Goal: Communication & Community: Answer question/provide support

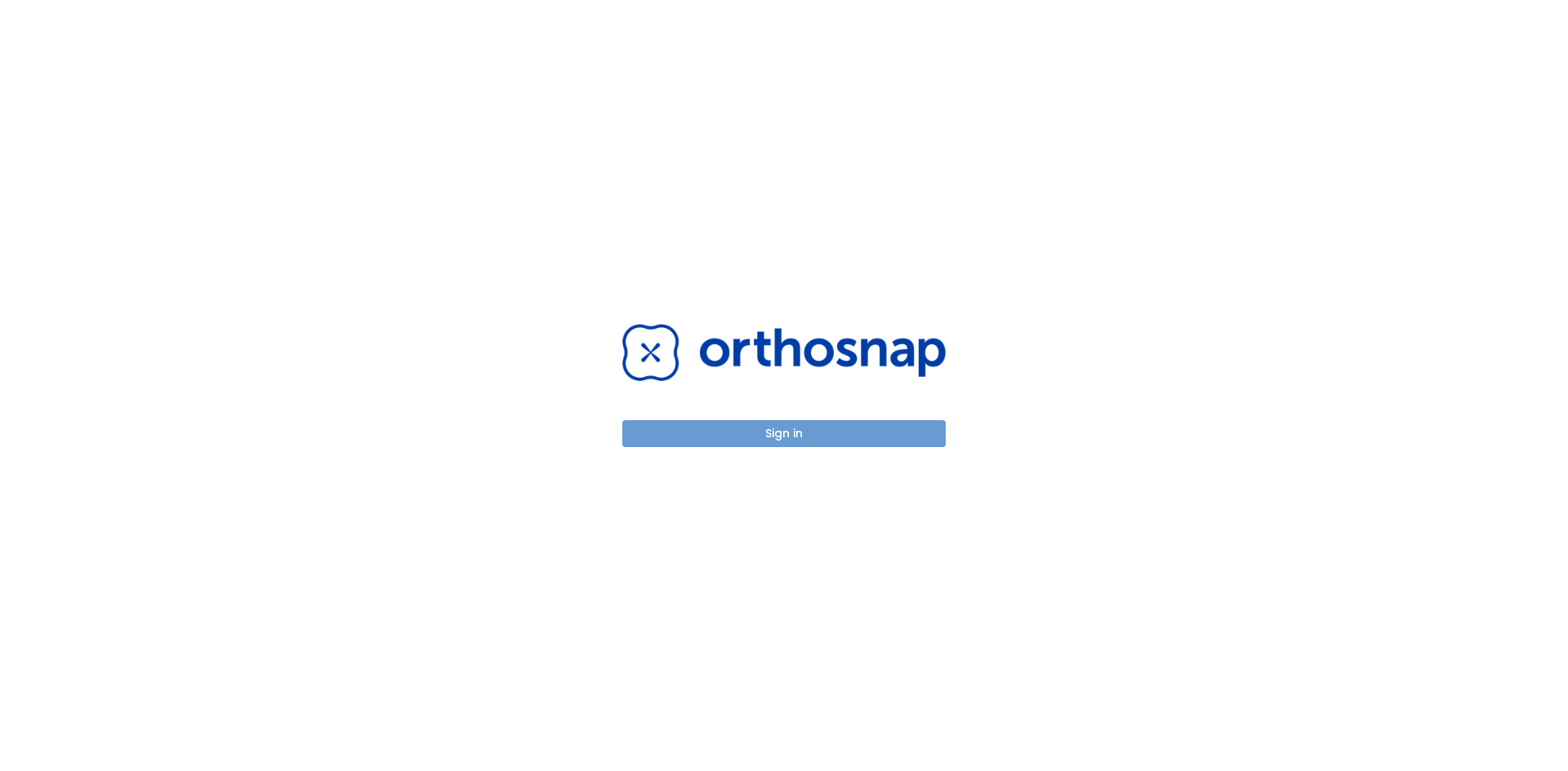
click at [821, 428] on button "Sign in" at bounding box center [784, 434] width 323 height 27
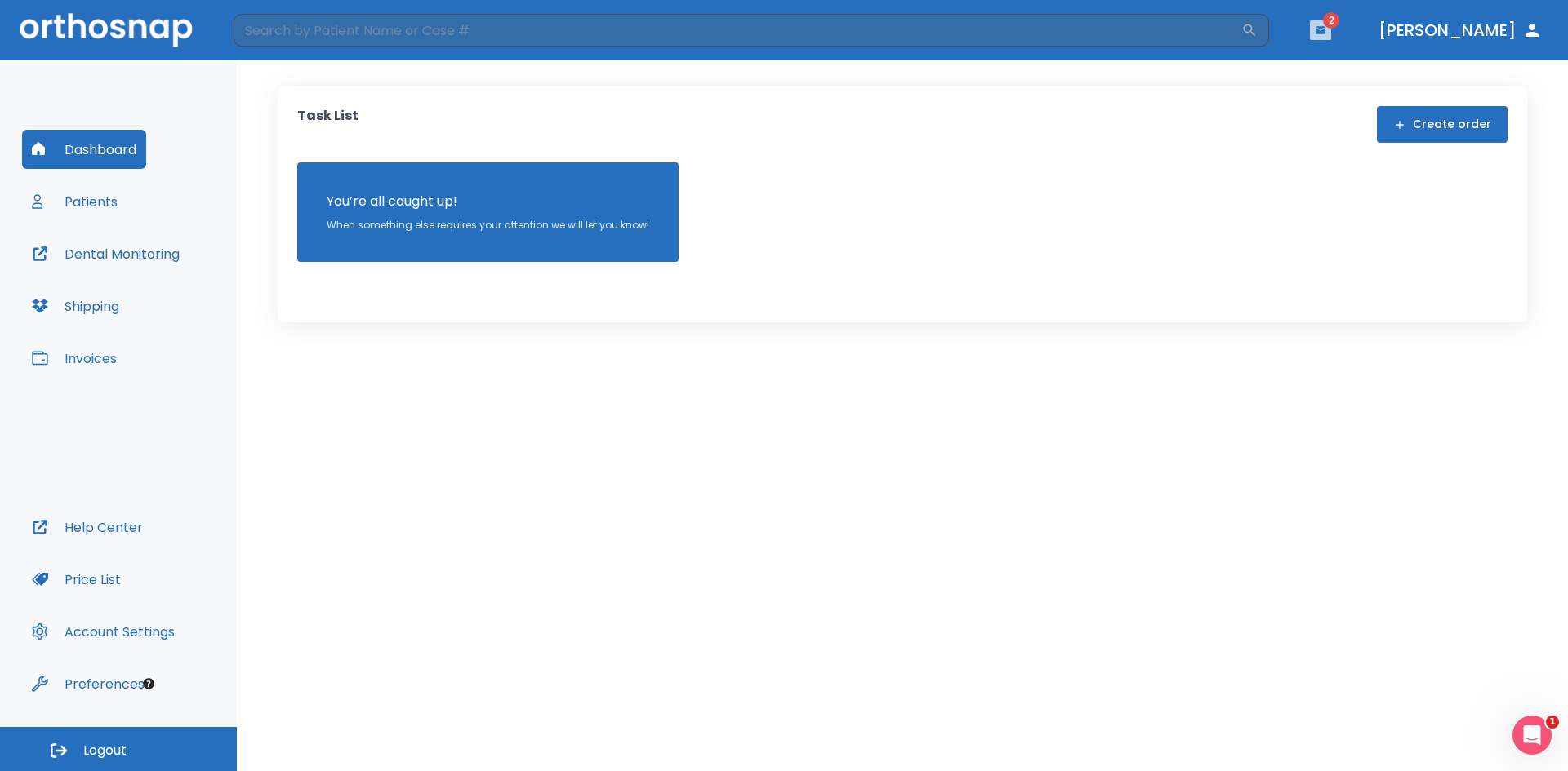
click at [1325, 31] on icon "button" at bounding box center [1320, 30] width 10 height 7
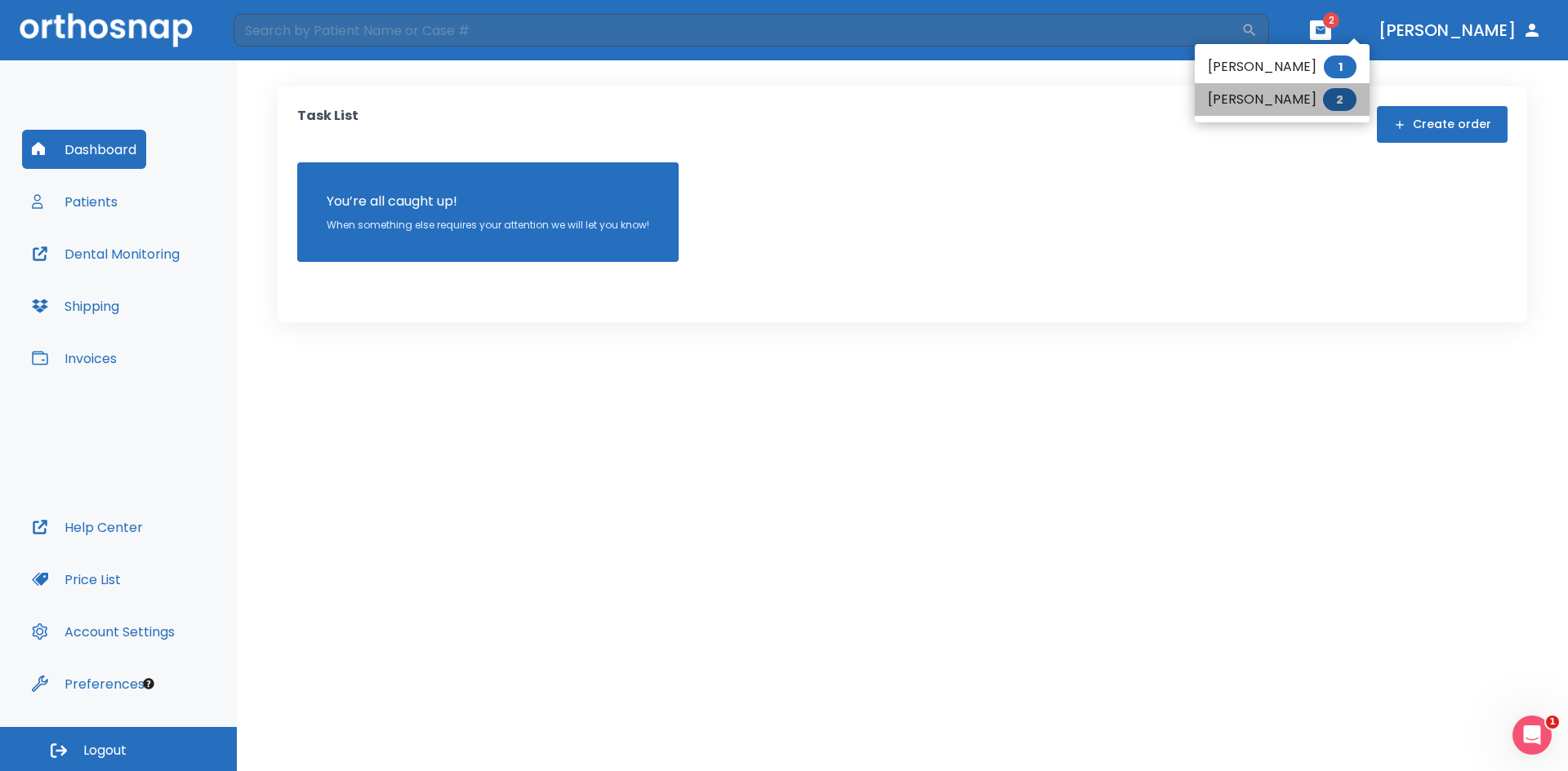
click at [1279, 103] on li "[PERSON_NAME] 2" at bounding box center [1282, 99] width 174 height 33
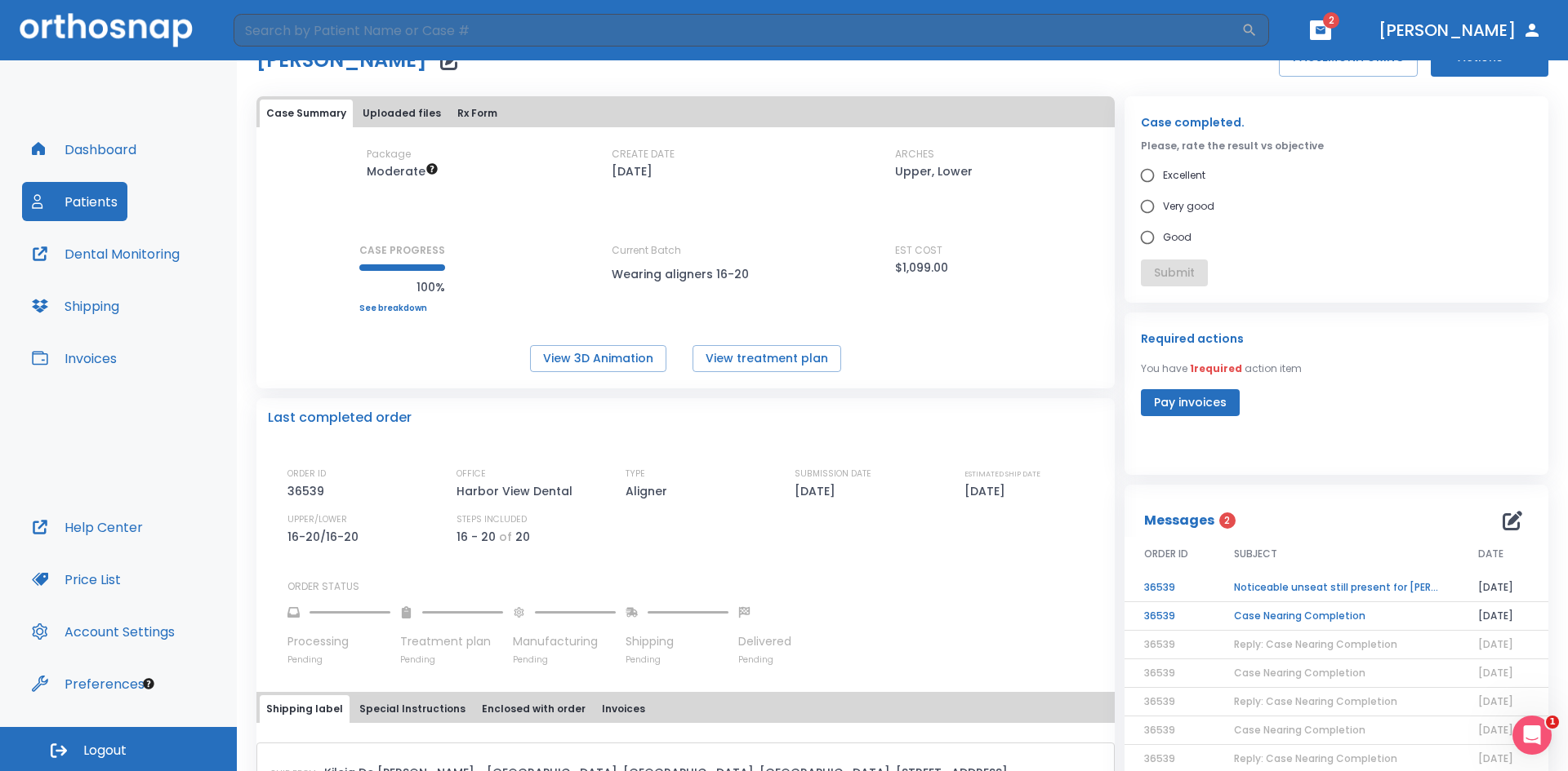
scroll to position [82, 0]
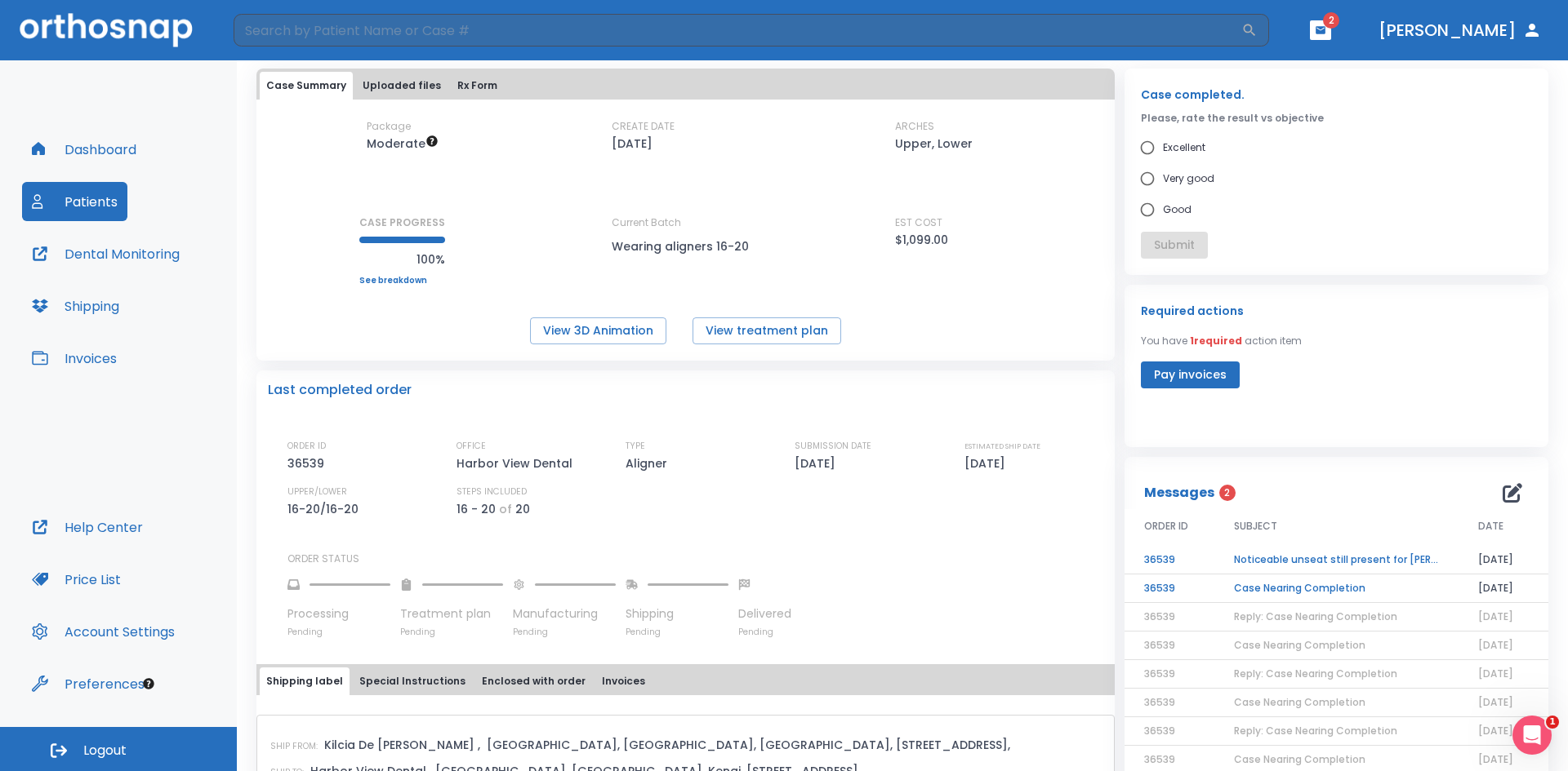
click at [1348, 557] on td "Noticeable unseat still present for [PERSON_NAME]" at bounding box center [1336, 560] width 244 height 28
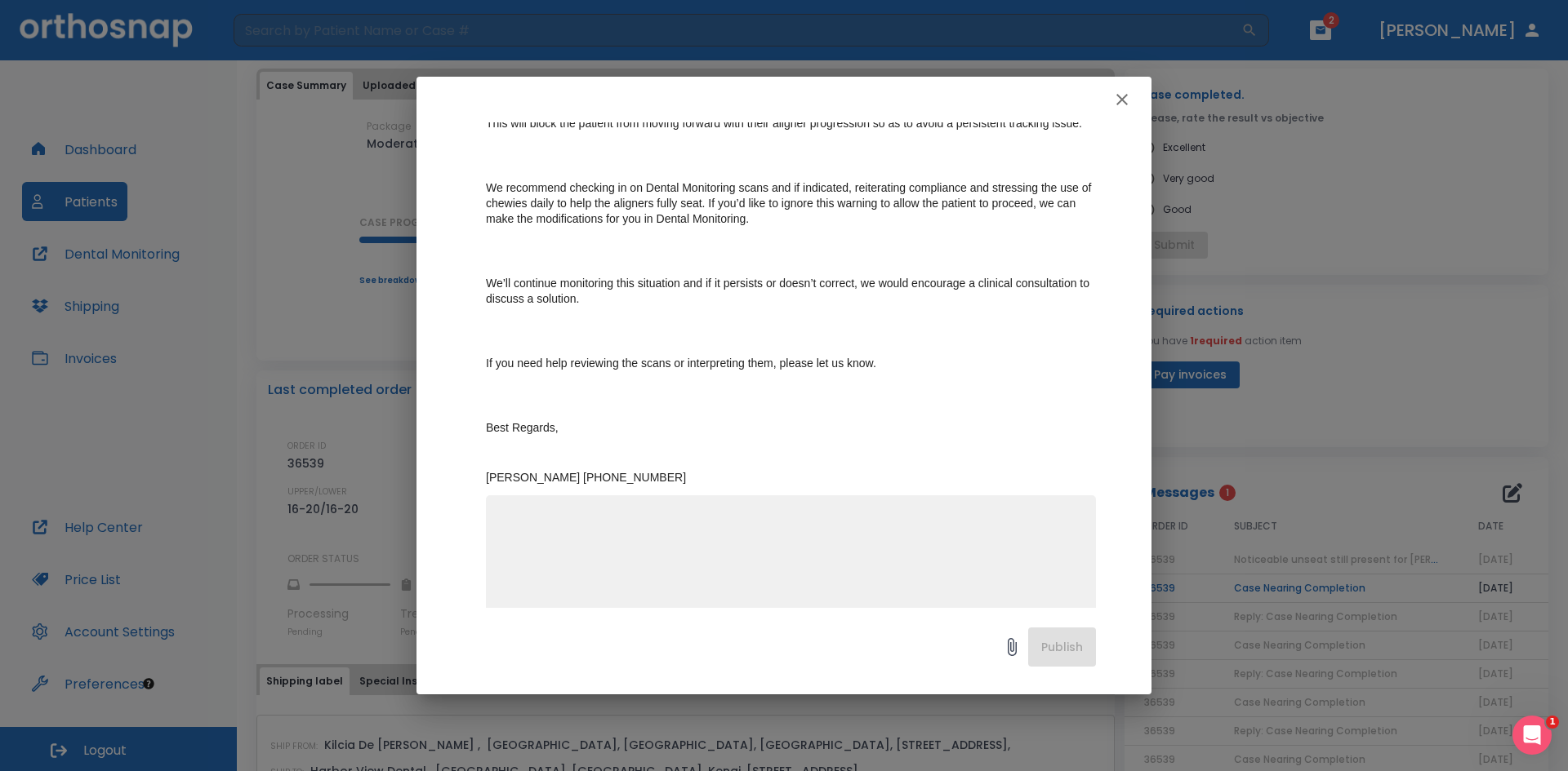
scroll to position [363, 0]
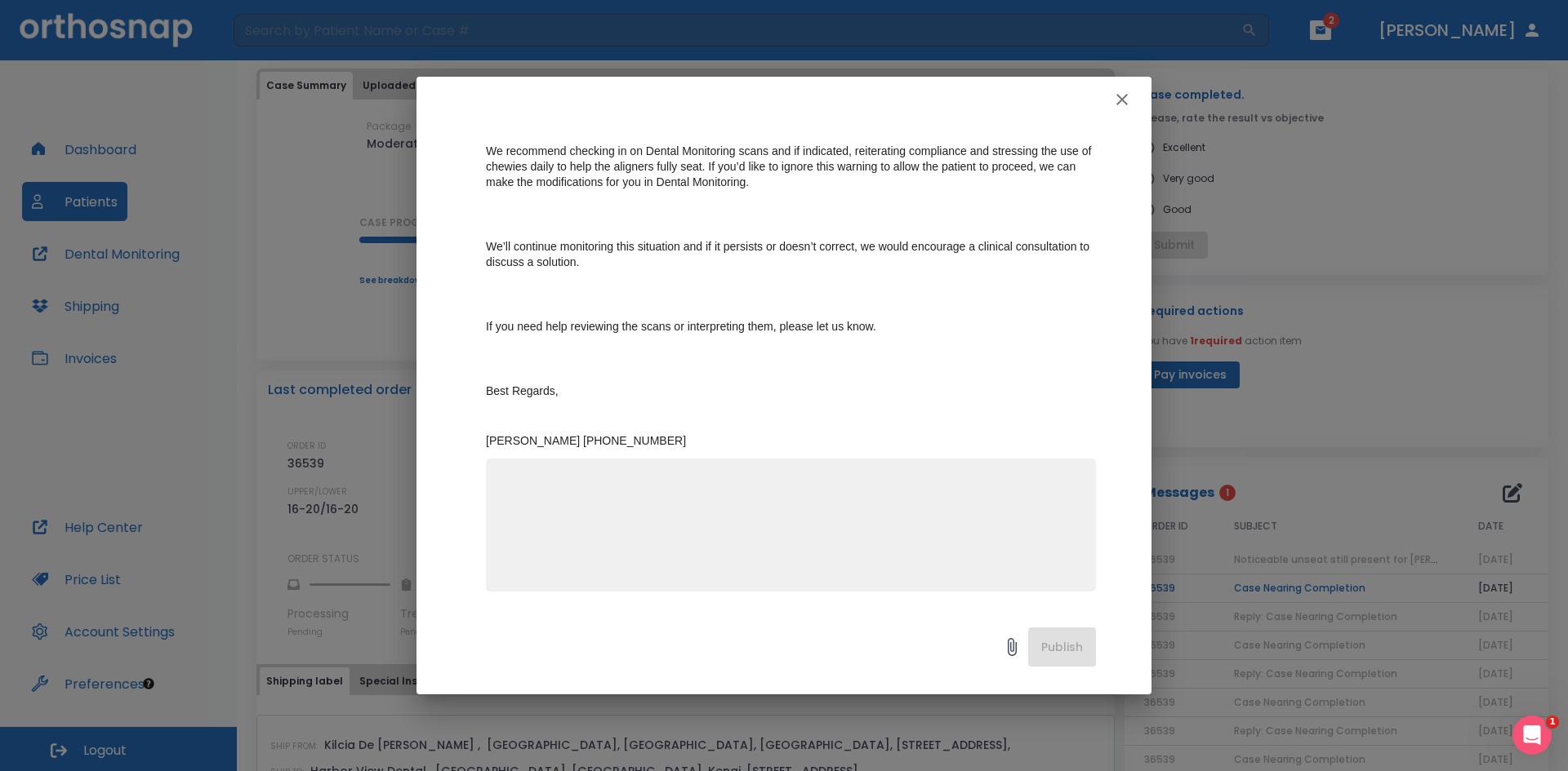
click at [604, 512] on textarea at bounding box center [791, 532] width 591 height 113
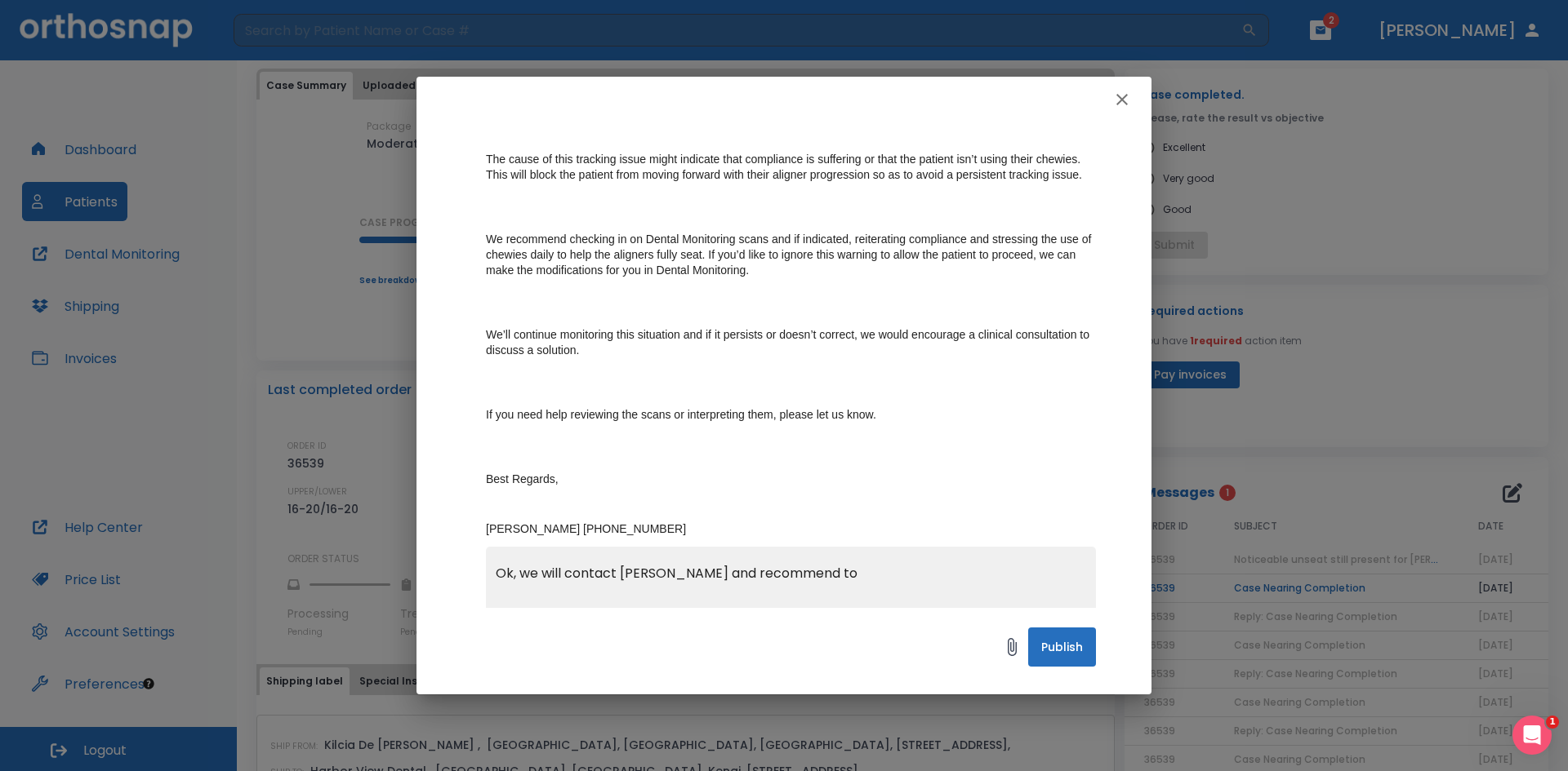
scroll to position [282, 0]
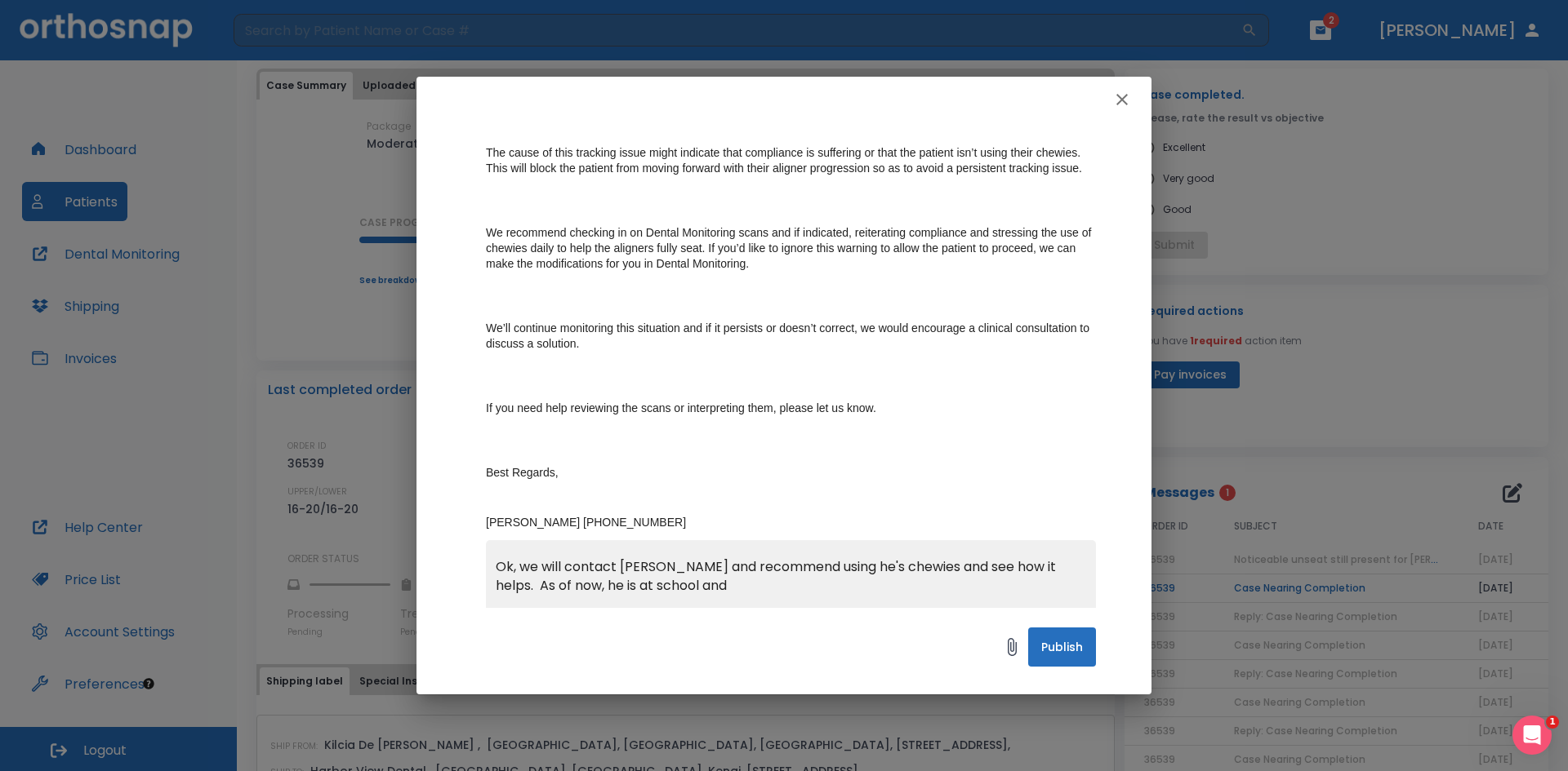
click at [720, 587] on textarea "Ok, we will contact [PERSON_NAME] and recommend using he's chewies and see how …" at bounding box center [791, 613] width 591 height 113
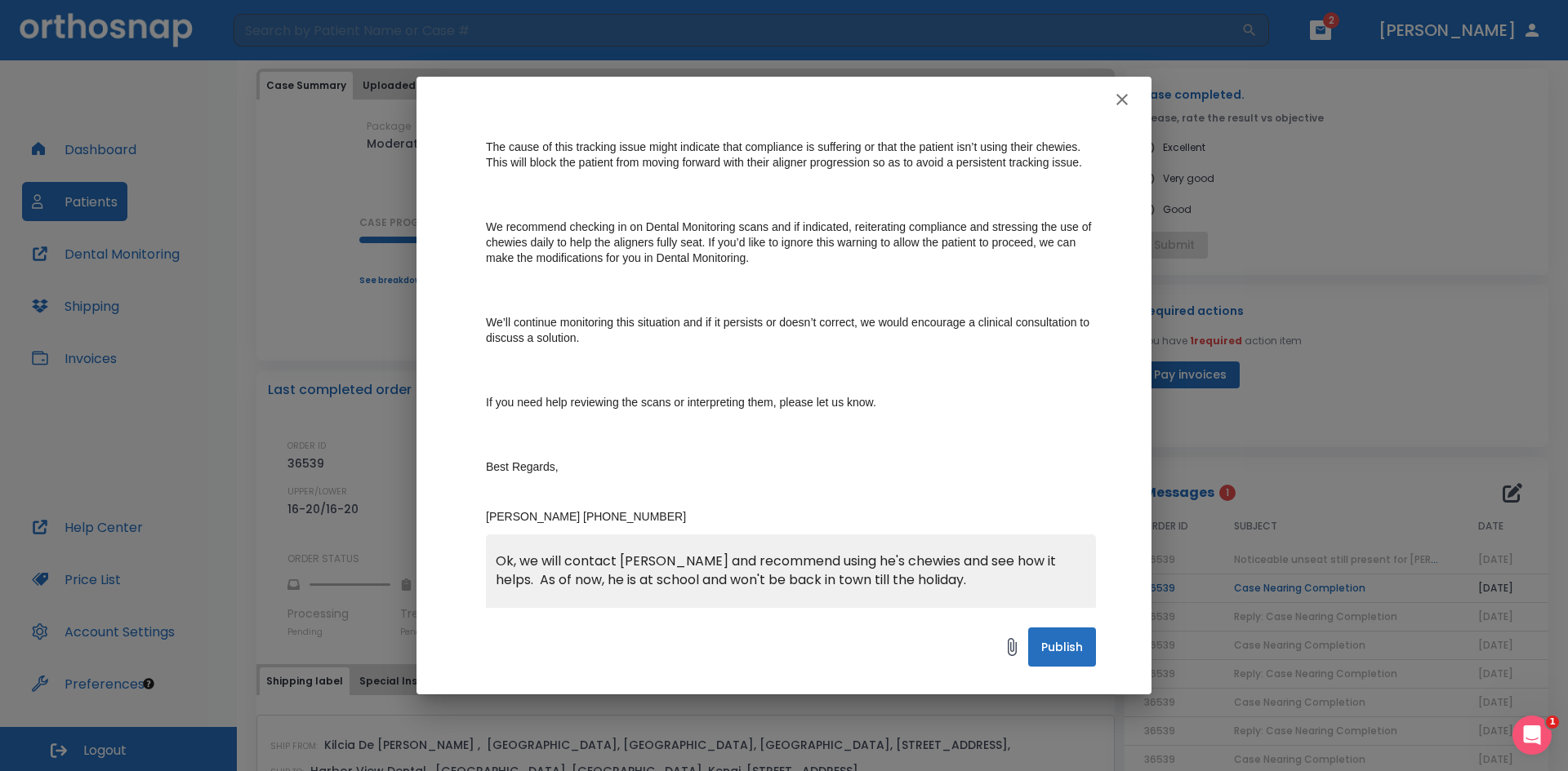
type textarea "Ok, we will contact [PERSON_NAME] and recommend using he's chewies and see how …"
click at [975, 590] on textarea "Ok, we will contact [PERSON_NAME] and recommend using he's chewies and see how …" at bounding box center [791, 608] width 591 height 113
click at [1073, 658] on button "Publish" at bounding box center [1062, 647] width 68 height 40
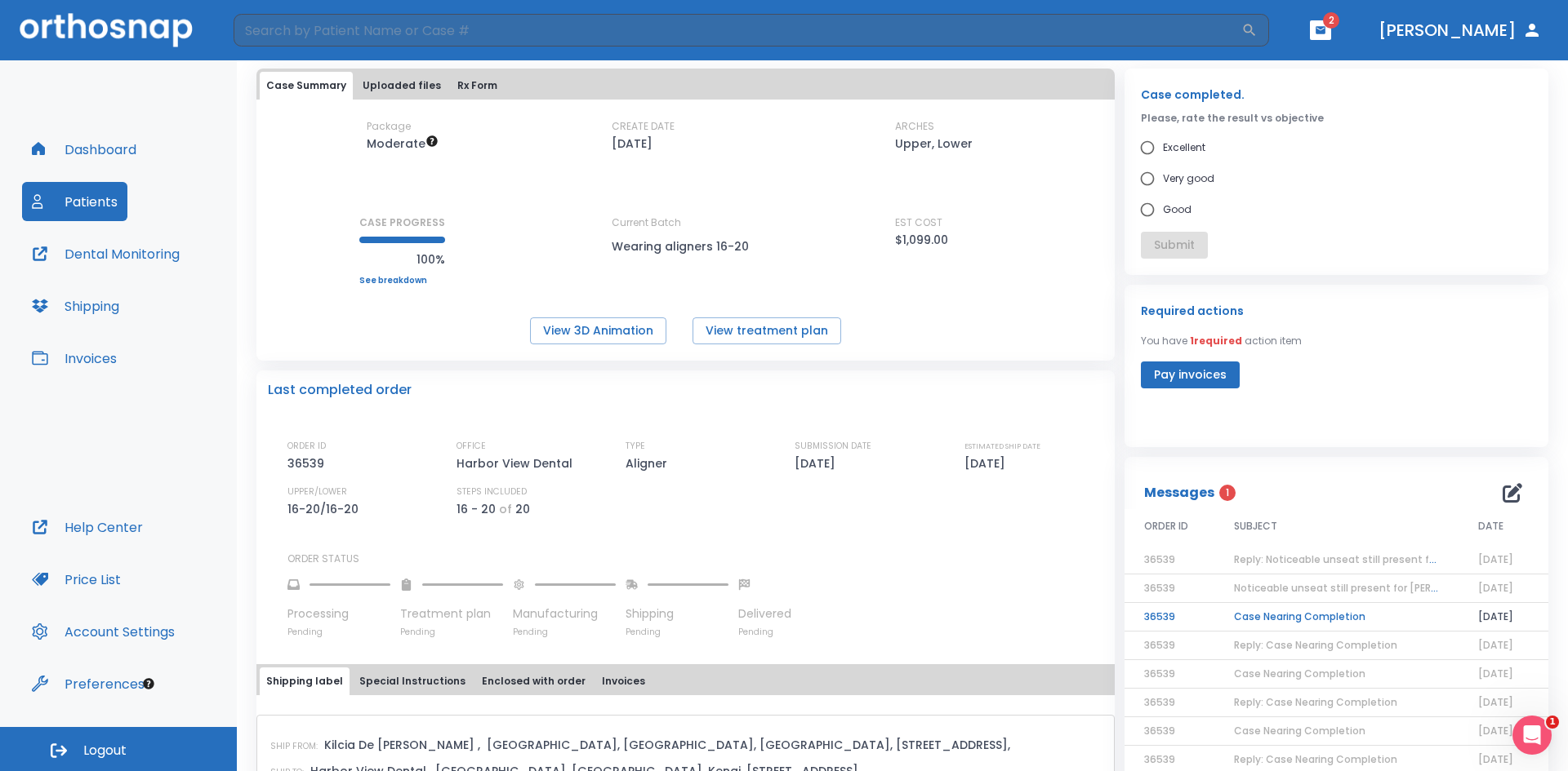
click at [1285, 624] on td "Case Nearing Completion" at bounding box center [1336, 617] width 244 height 28
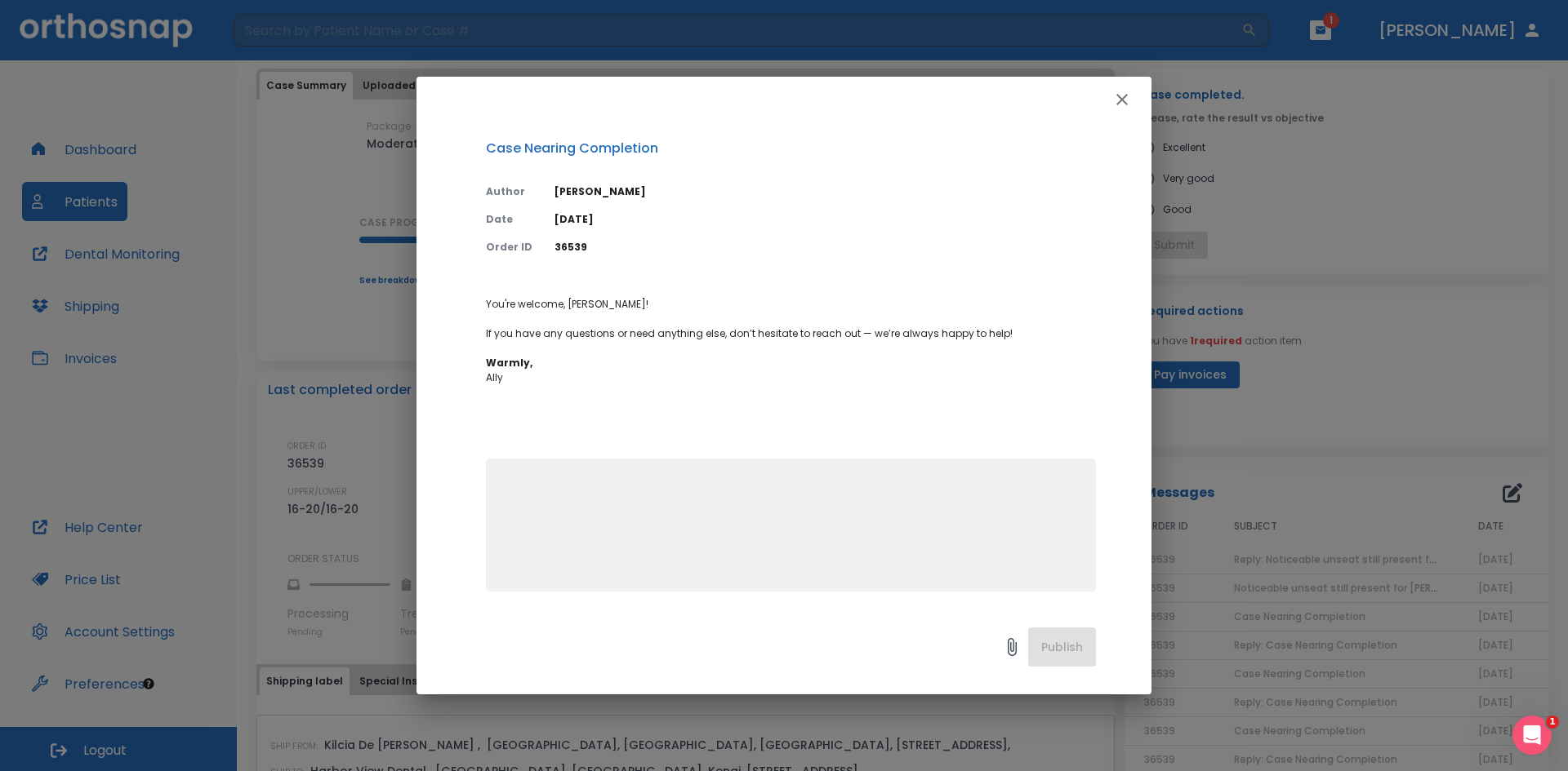
click at [1128, 93] on icon "button" at bounding box center [1122, 99] width 19 height 19
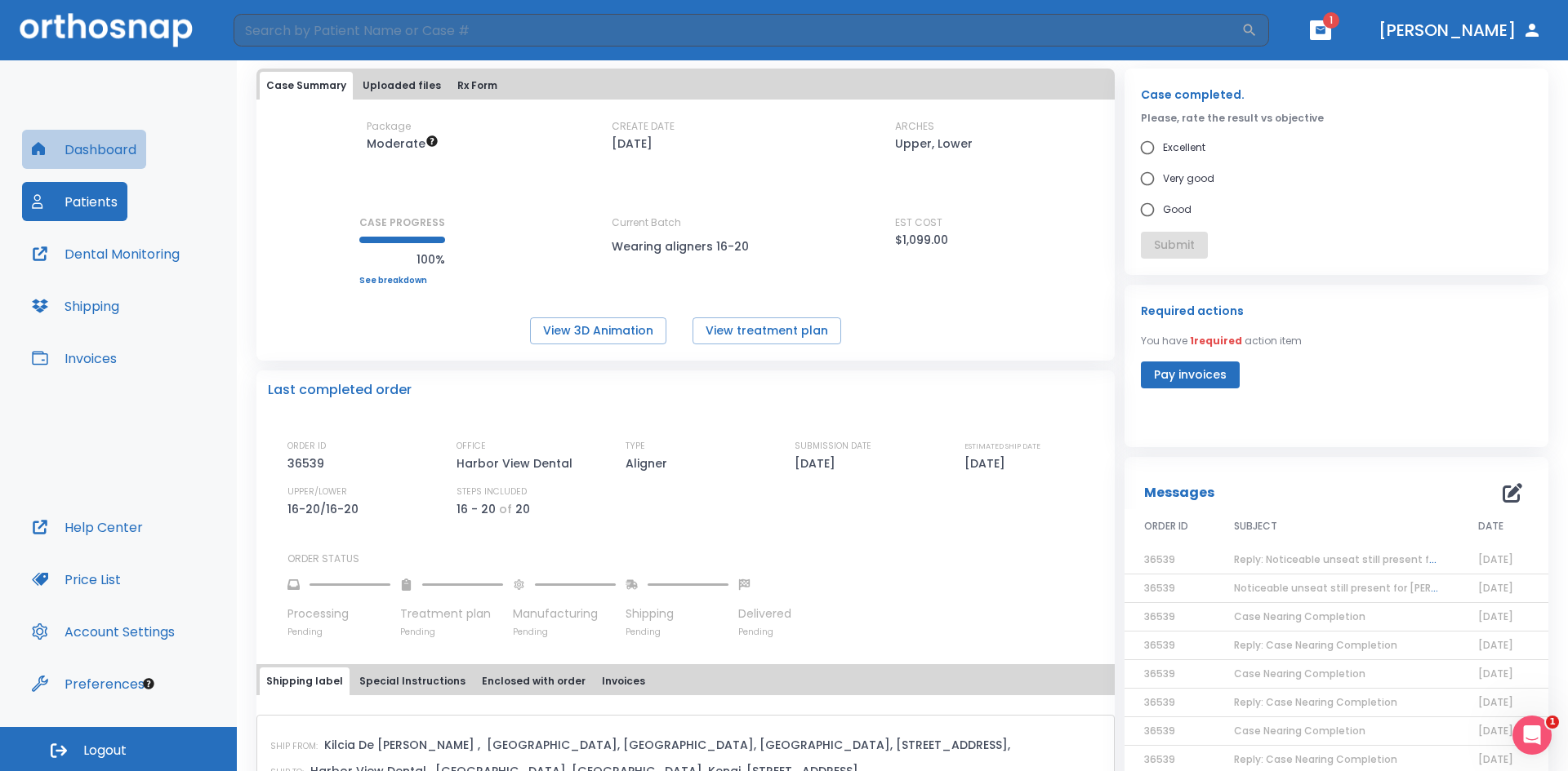
click at [67, 151] on button "Dashboard" at bounding box center [84, 149] width 124 height 40
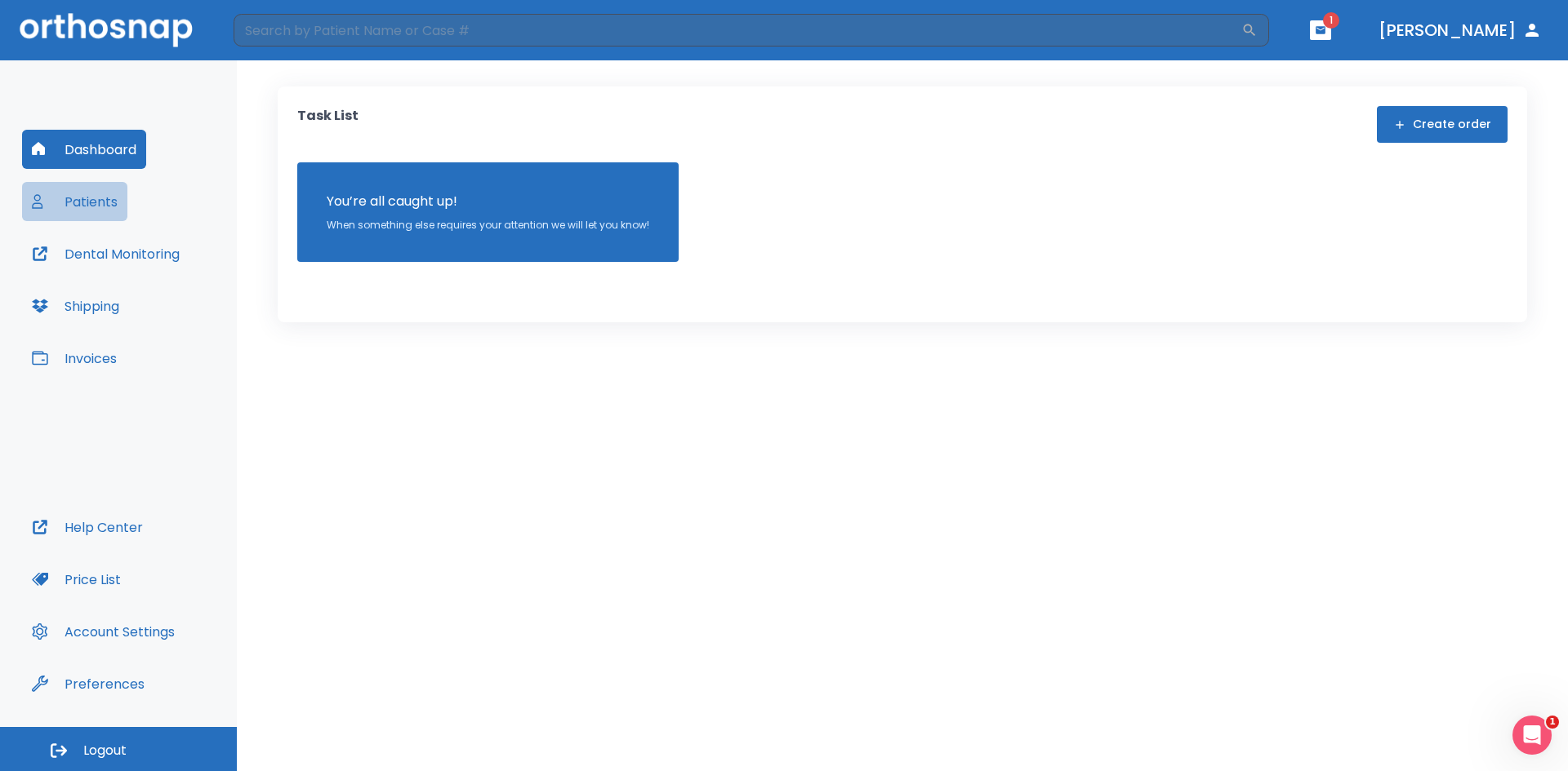
click at [81, 214] on button "Patients" at bounding box center [75, 202] width 106 height 40
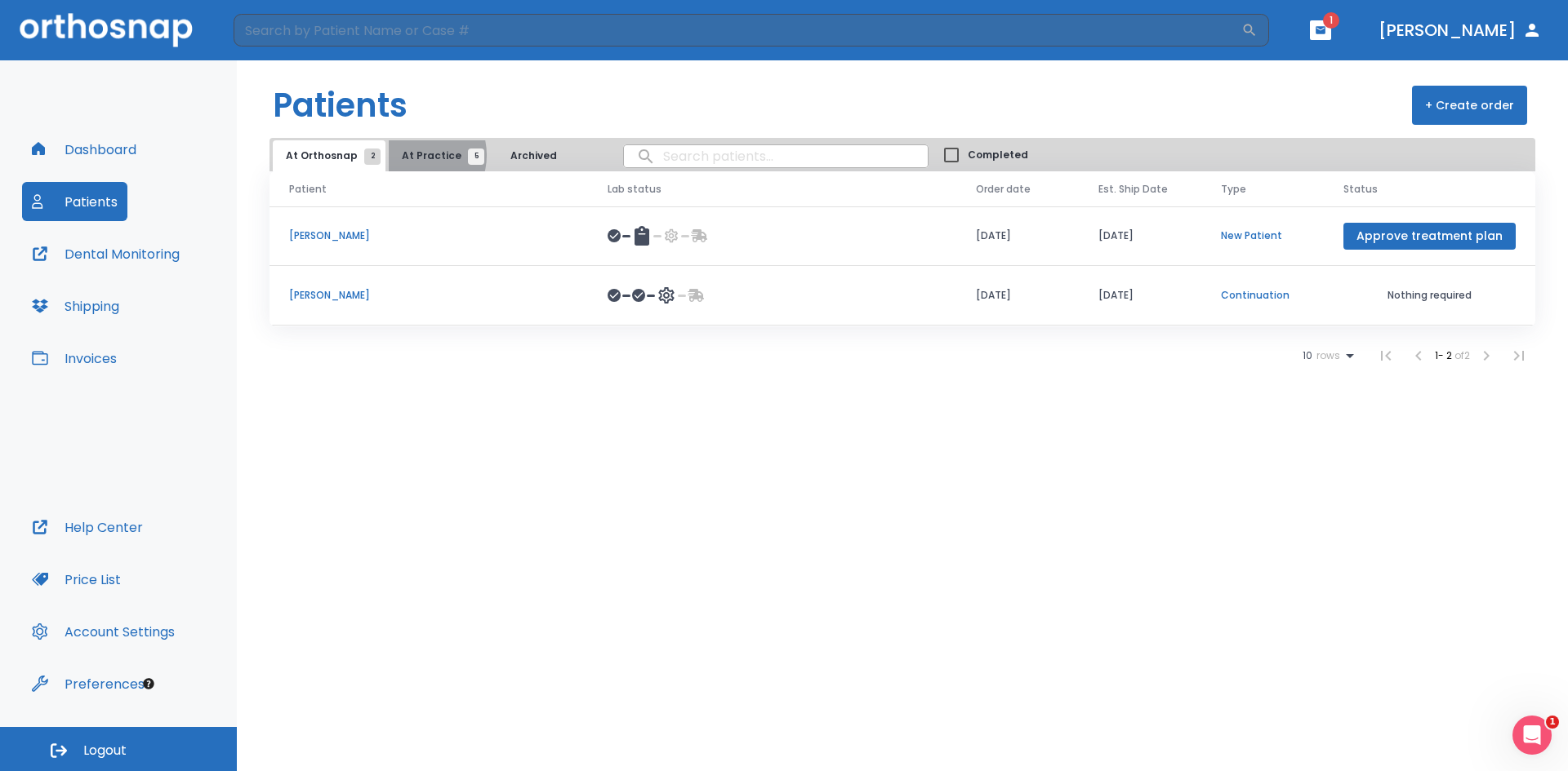
click at [410, 155] on span "At Practice 5" at bounding box center [438, 156] width 74 height 15
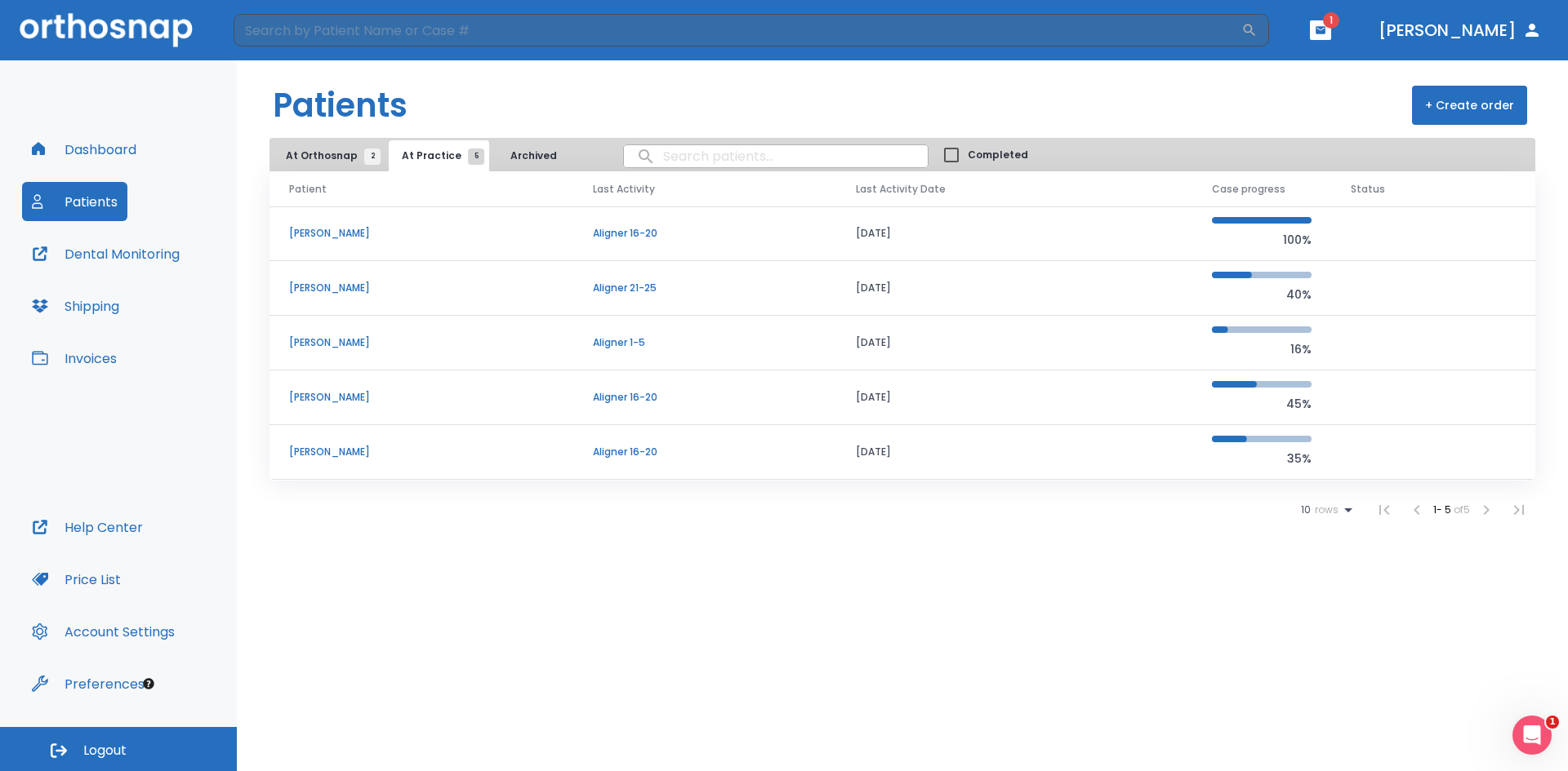
click at [335, 342] on p "[PERSON_NAME]" at bounding box center [421, 342] width 264 height 15
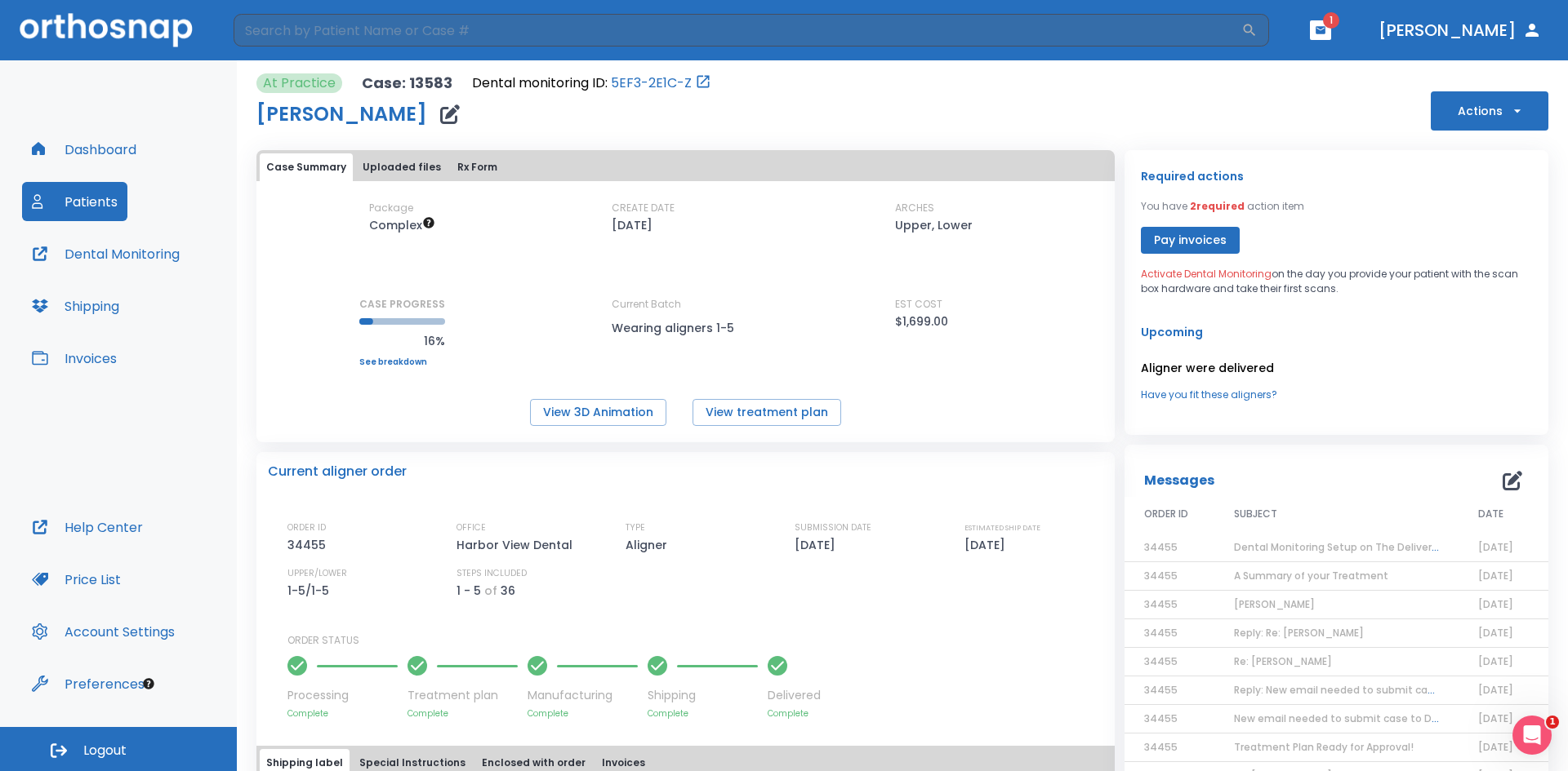
click at [1360, 552] on span "Dental Monitoring Setup on The Delivery Day" at bounding box center [1346, 547] width 225 height 14
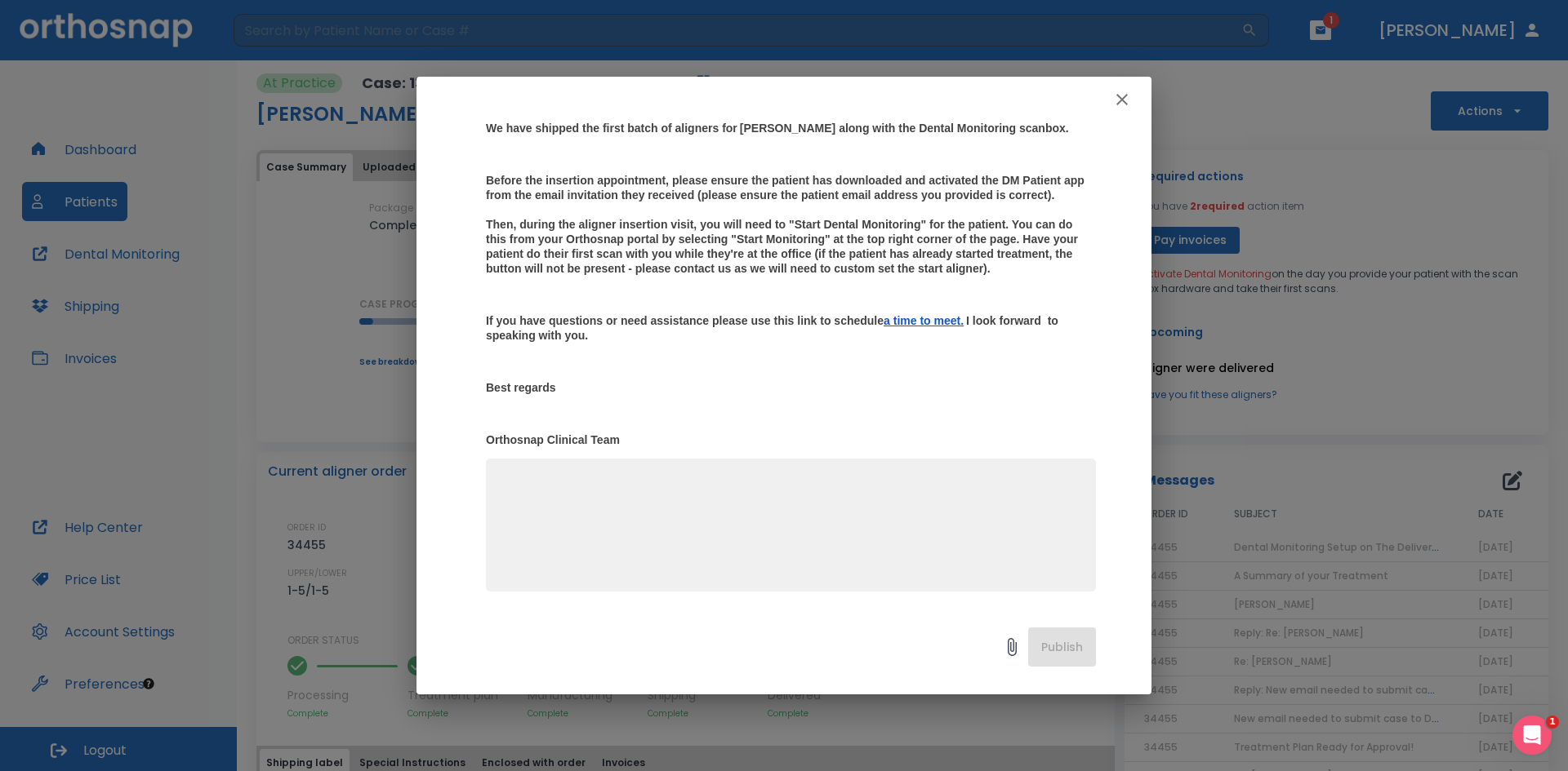
scroll to position [27, 0]
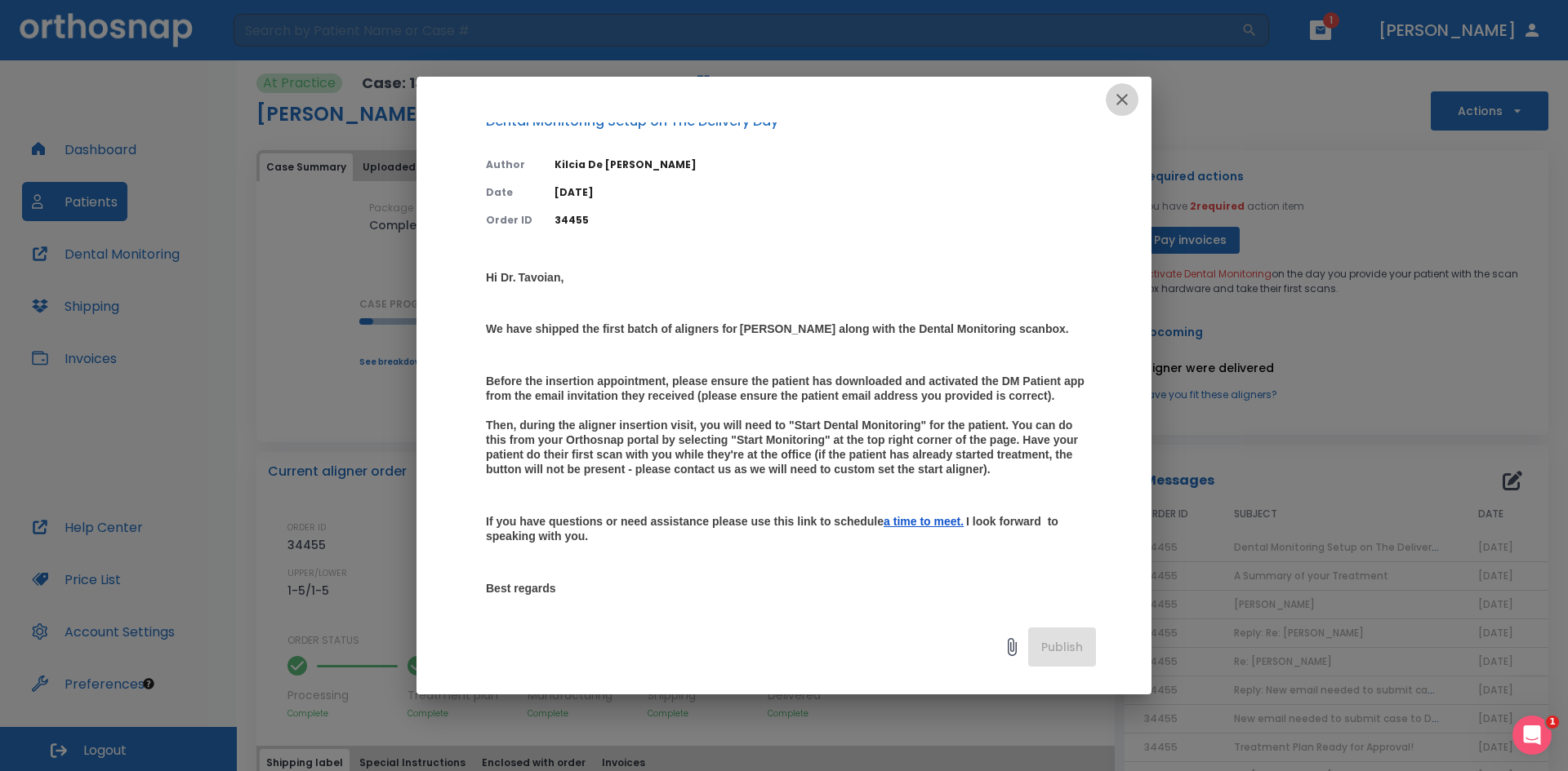
click at [1132, 96] on button "button" at bounding box center [1122, 99] width 33 height 33
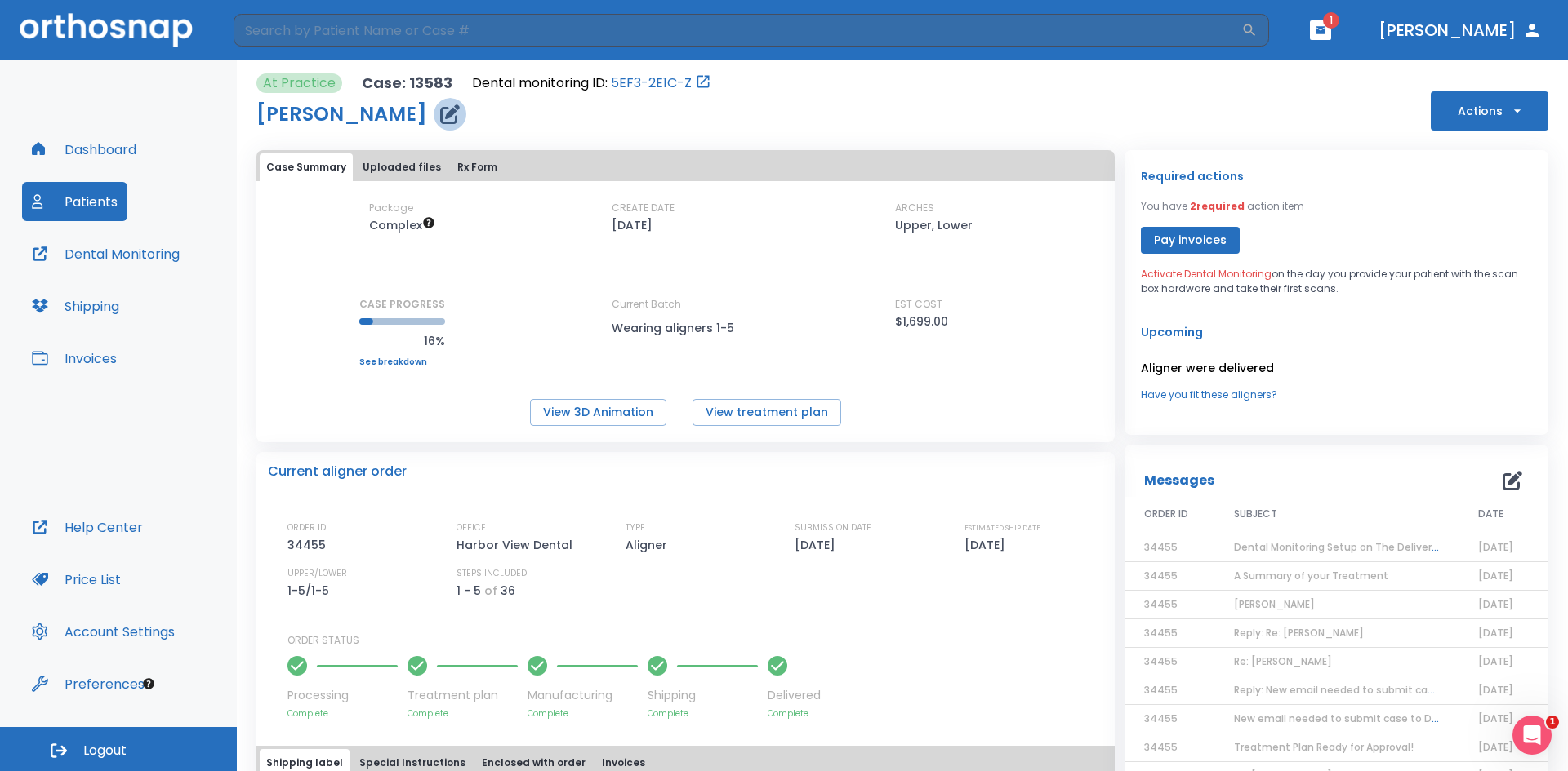
click at [440, 108] on icon "button" at bounding box center [450, 114] width 19 height 19
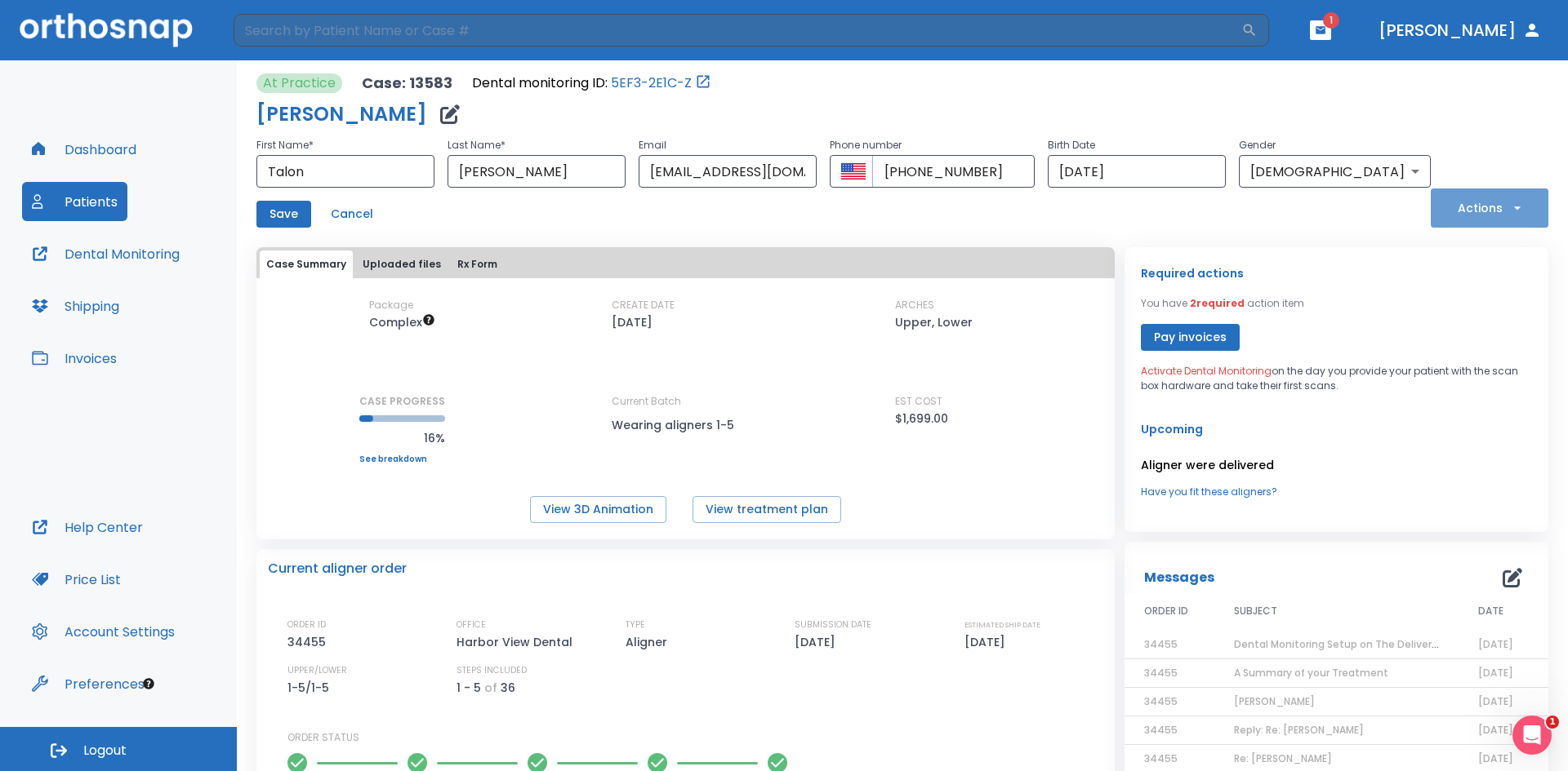
click at [1509, 209] on icon "button" at bounding box center [1517, 208] width 17 height 17
click at [1342, 310] on div at bounding box center [784, 386] width 1568 height 771
click at [1318, 644] on span "Dental Monitoring Setup on The Delivery Day" at bounding box center [1346, 644] width 225 height 14
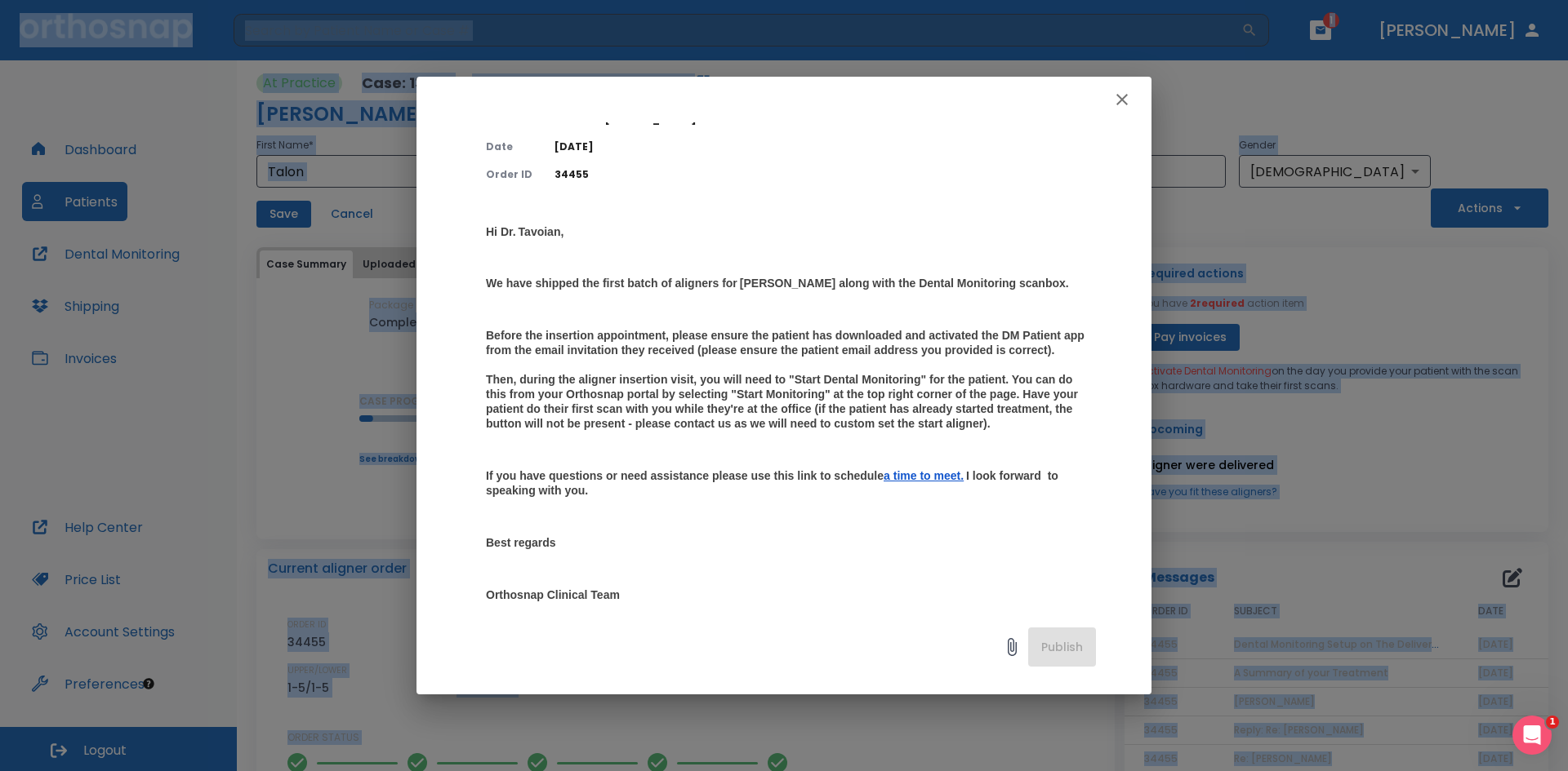
scroll to position [163, 0]
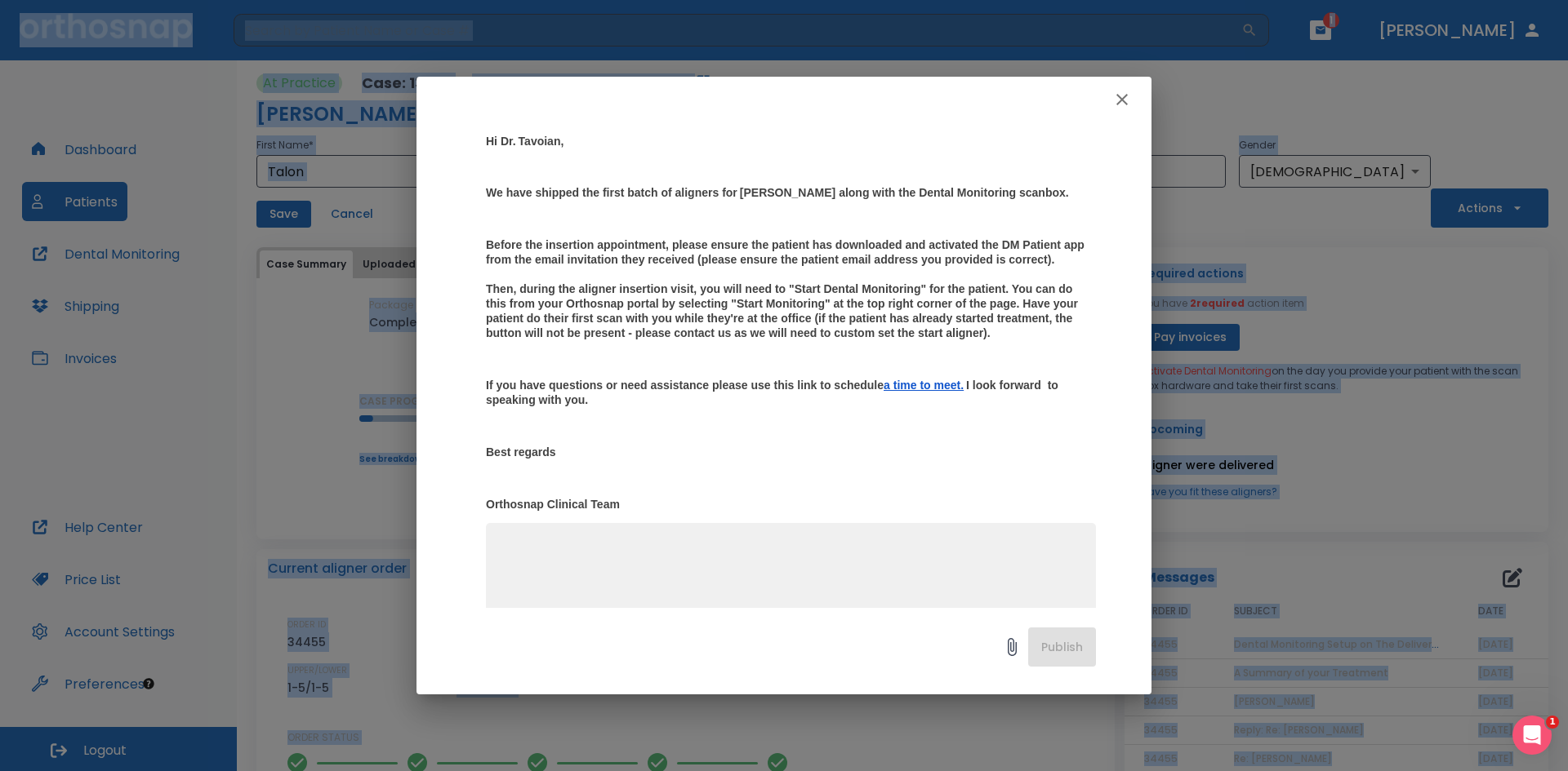
click at [1114, 92] on icon "button" at bounding box center [1122, 99] width 19 height 19
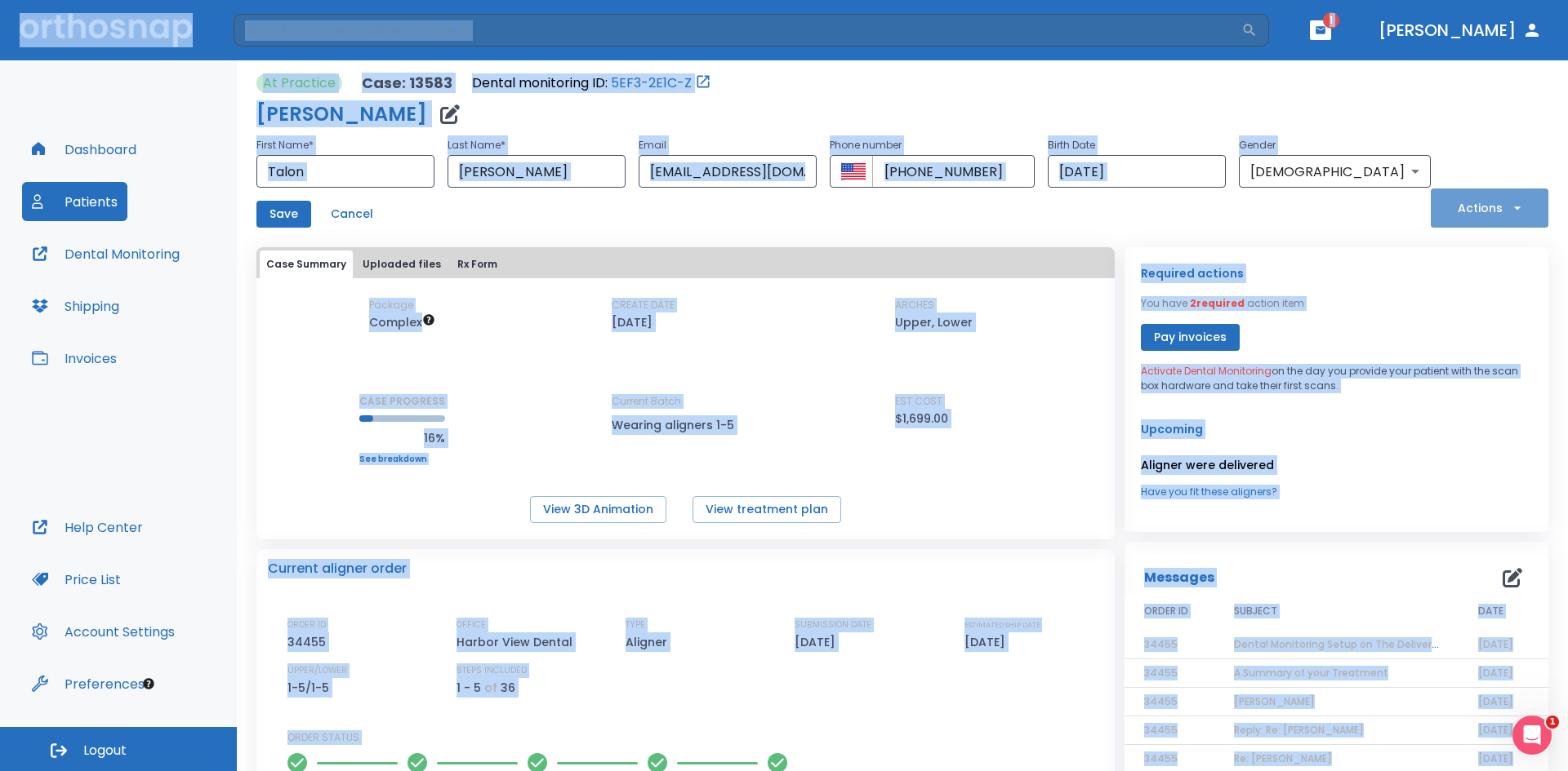
click at [1512, 213] on icon "button" at bounding box center [1517, 208] width 17 height 17
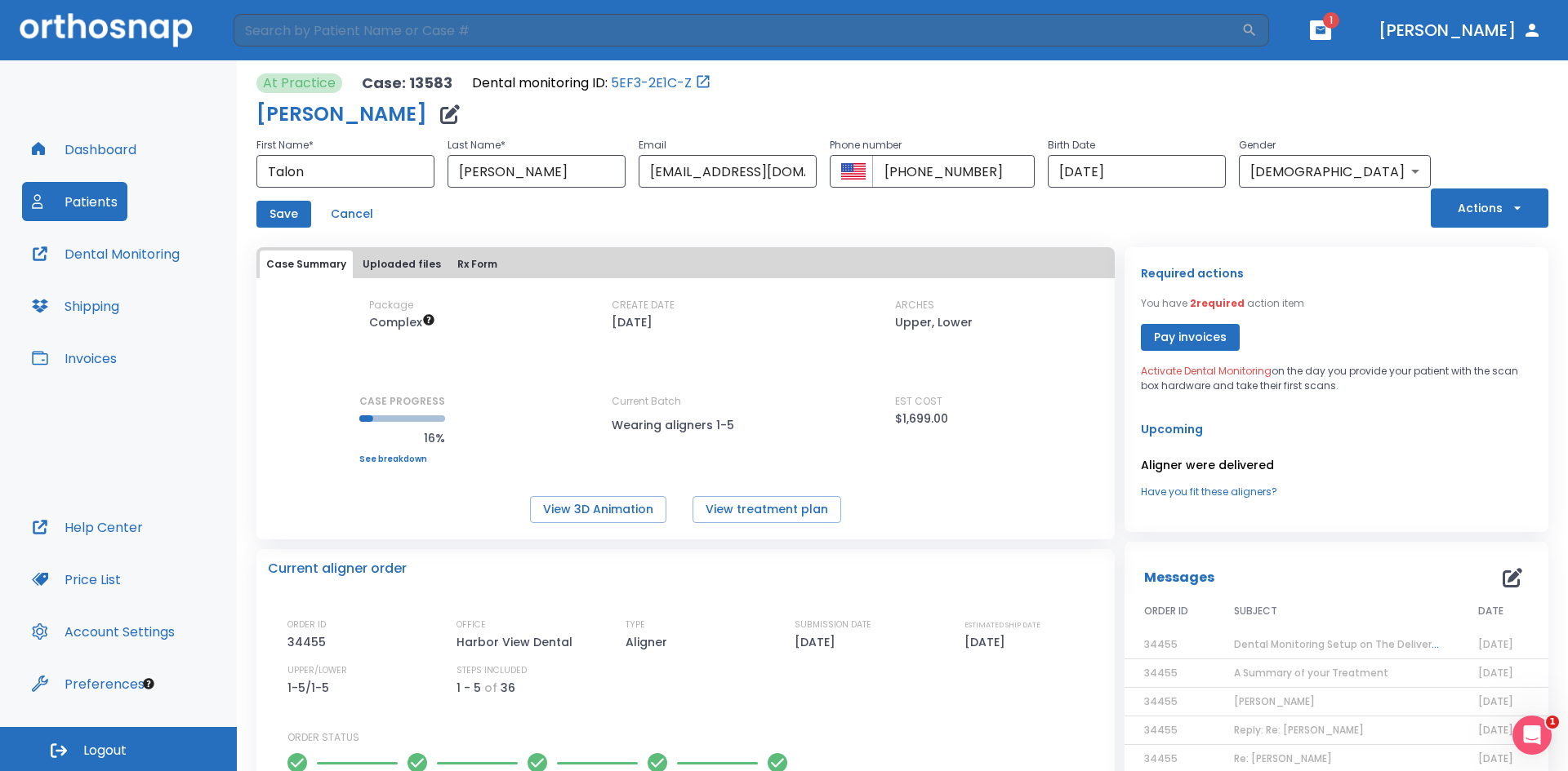
click at [1493, 200] on button "Actions" at bounding box center [1490, 208] width 118 height 40
click at [1315, 216] on div at bounding box center [784, 386] width 1568 height 771
click at [525, 86] on p "Dental monitoring ID:" at bounding box center [540, 83] width 136 height 19
click at [695, 84] on icon "Open patient in dental monitoring portal" at bounding box center [703, 81] width 17 height 17
click at [532, 78] on p "Dental monitoring ID:" at bounding box center [540, 83] width 136 height 19
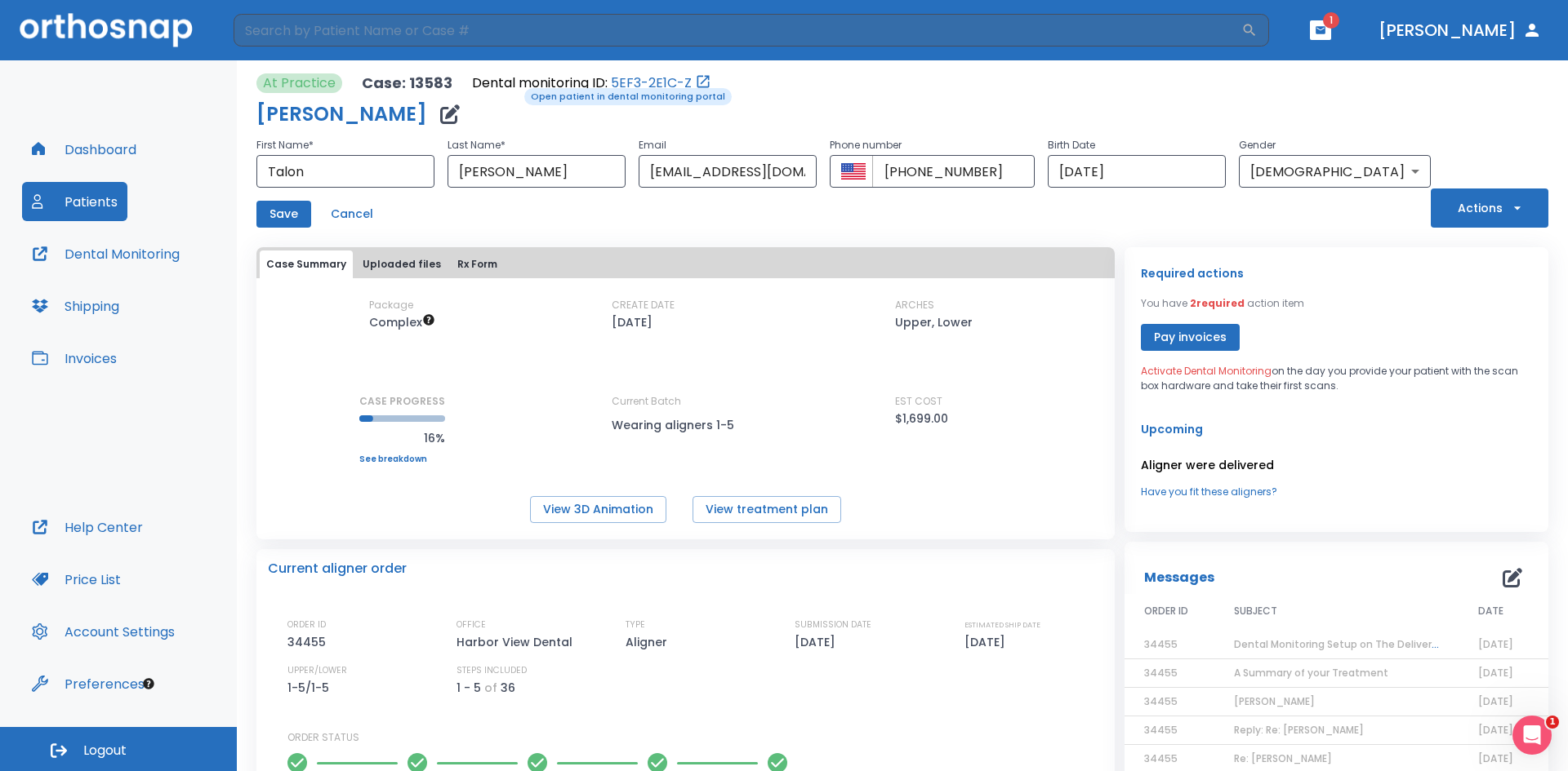
click at [512, 86] on p "Dental monitoring ID:" at bounding box center [540, 83] width 136 height 19
click at [658, 77] on link "5EF3-2E1C-Z" at bounding box center [651, 83] width 81 height 19
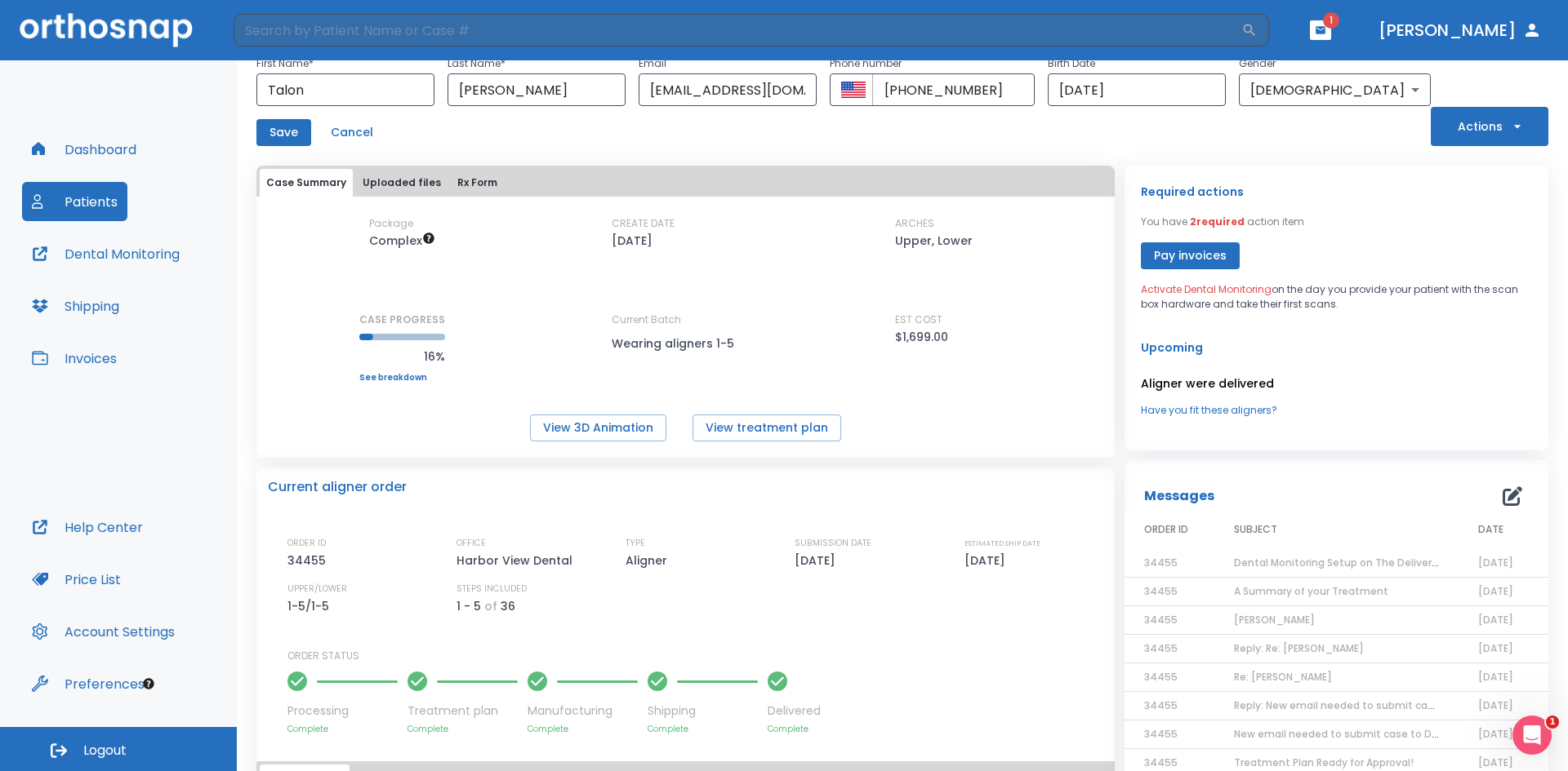
click at [1197, 410] on link "Have you fit these aligners?" at bounding box center [1336, 410] width 391 height 15
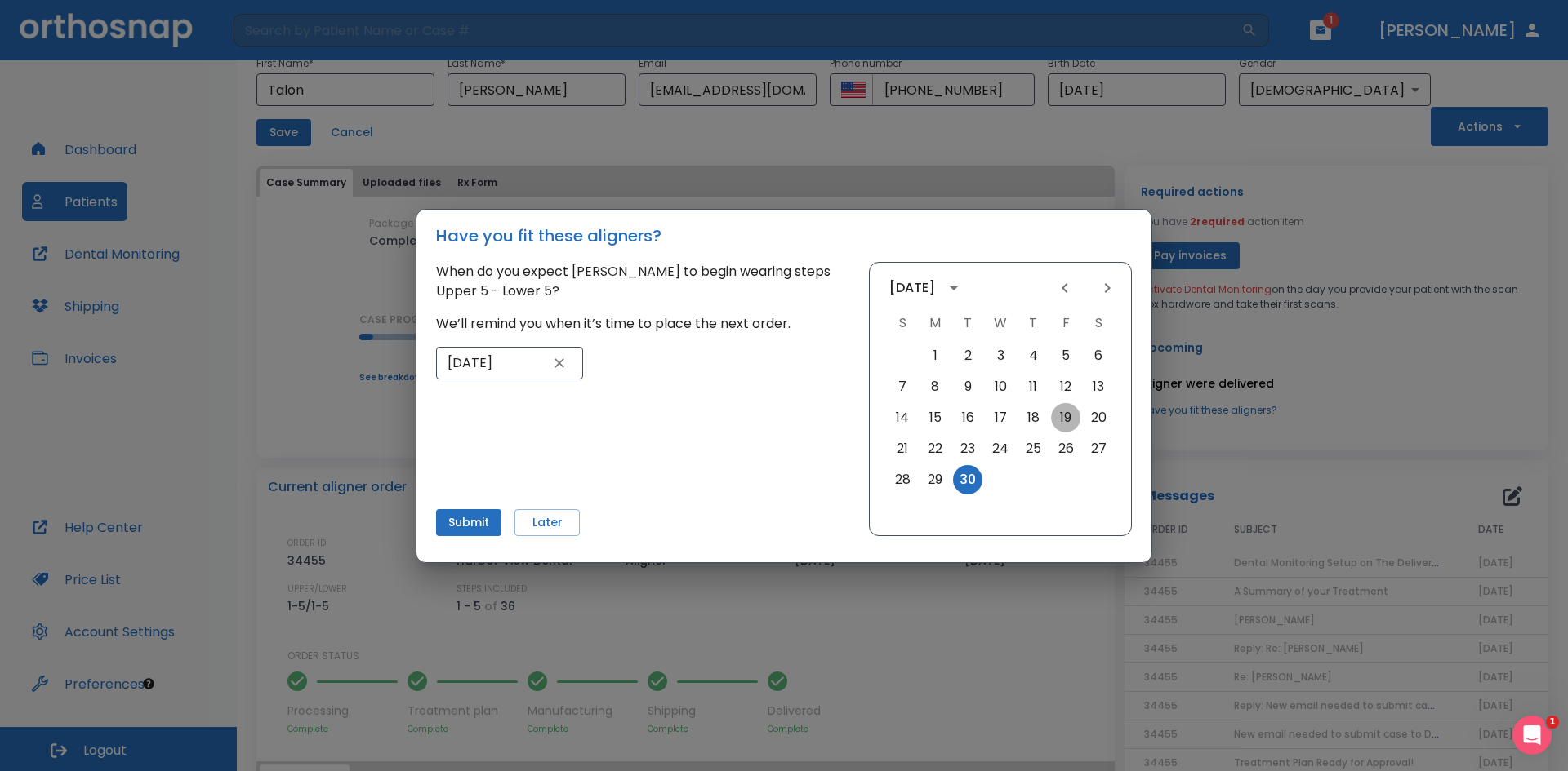
click at [1059, 416] on button "19" at bounding box center [1065, 417] width 29 height 29
type input "[DATE]"
click at [475, 527] on button "Submit" at bounding box center [468, 523] width 65 height 27
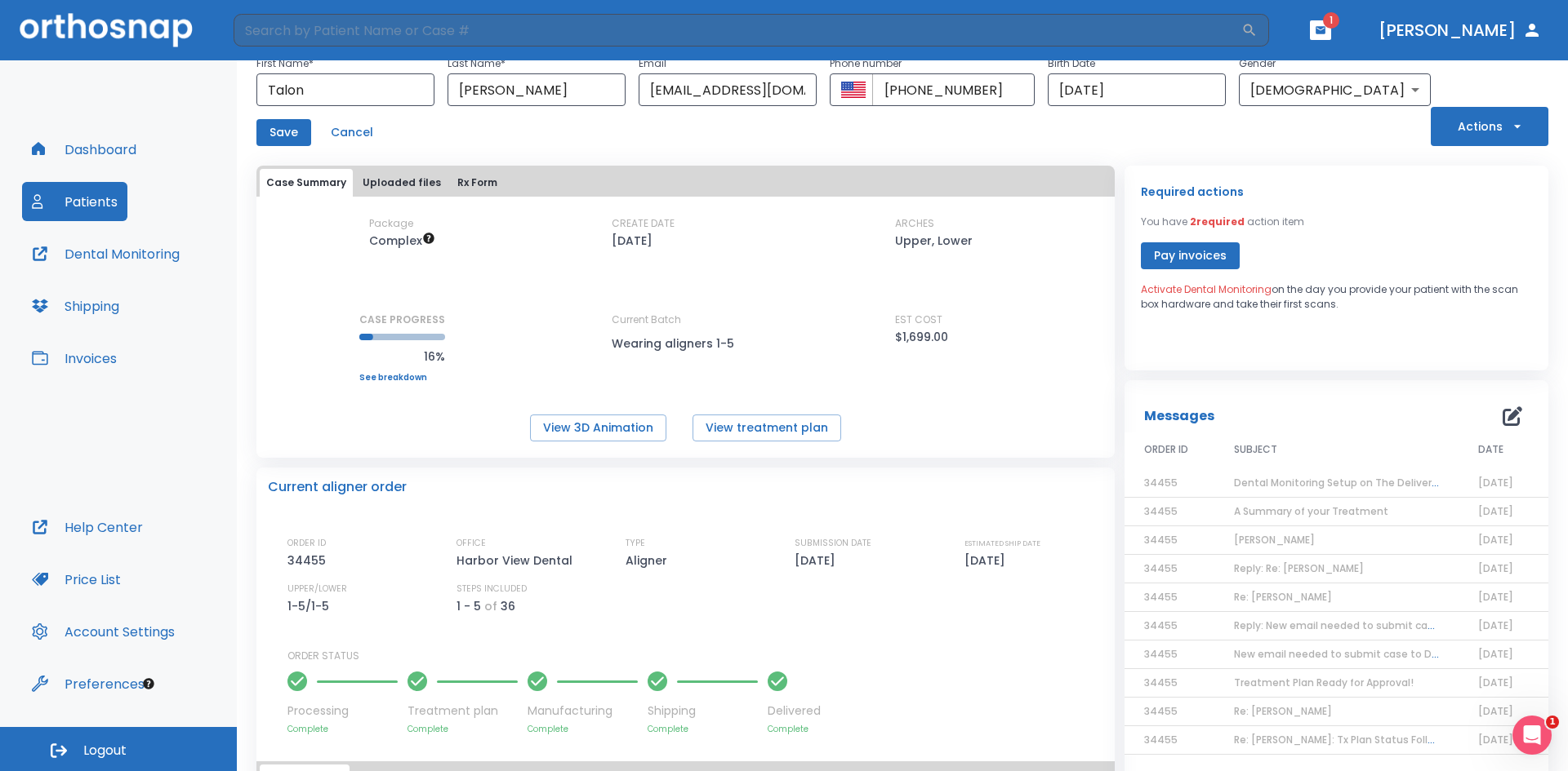
click at [86, 185] on button "Patients" at bounding box center [75, 202] width 106 height 40
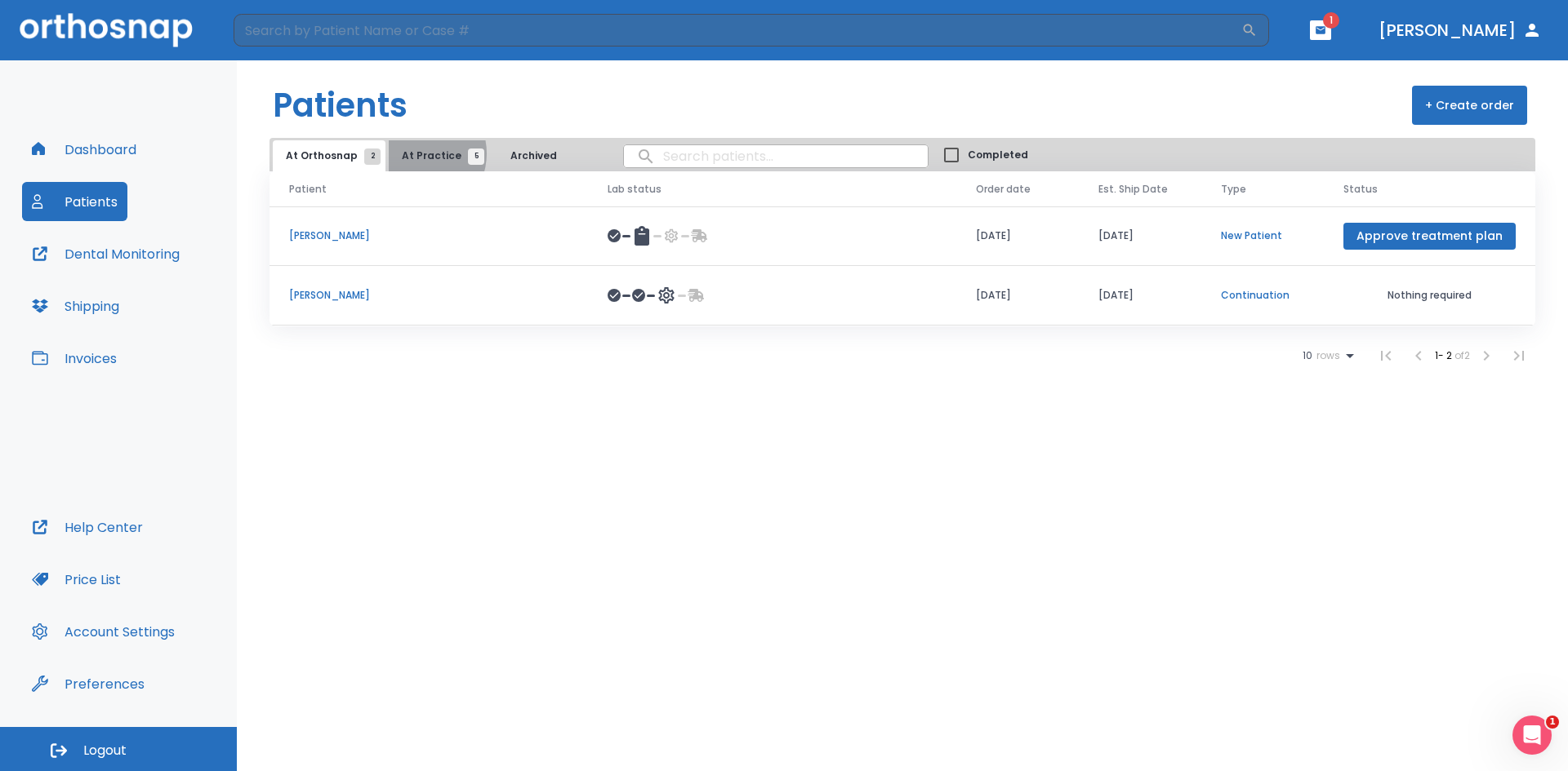
click at [412, 153] on span "At Practice 5" at bounding box center [438, 156] width 74 height 15
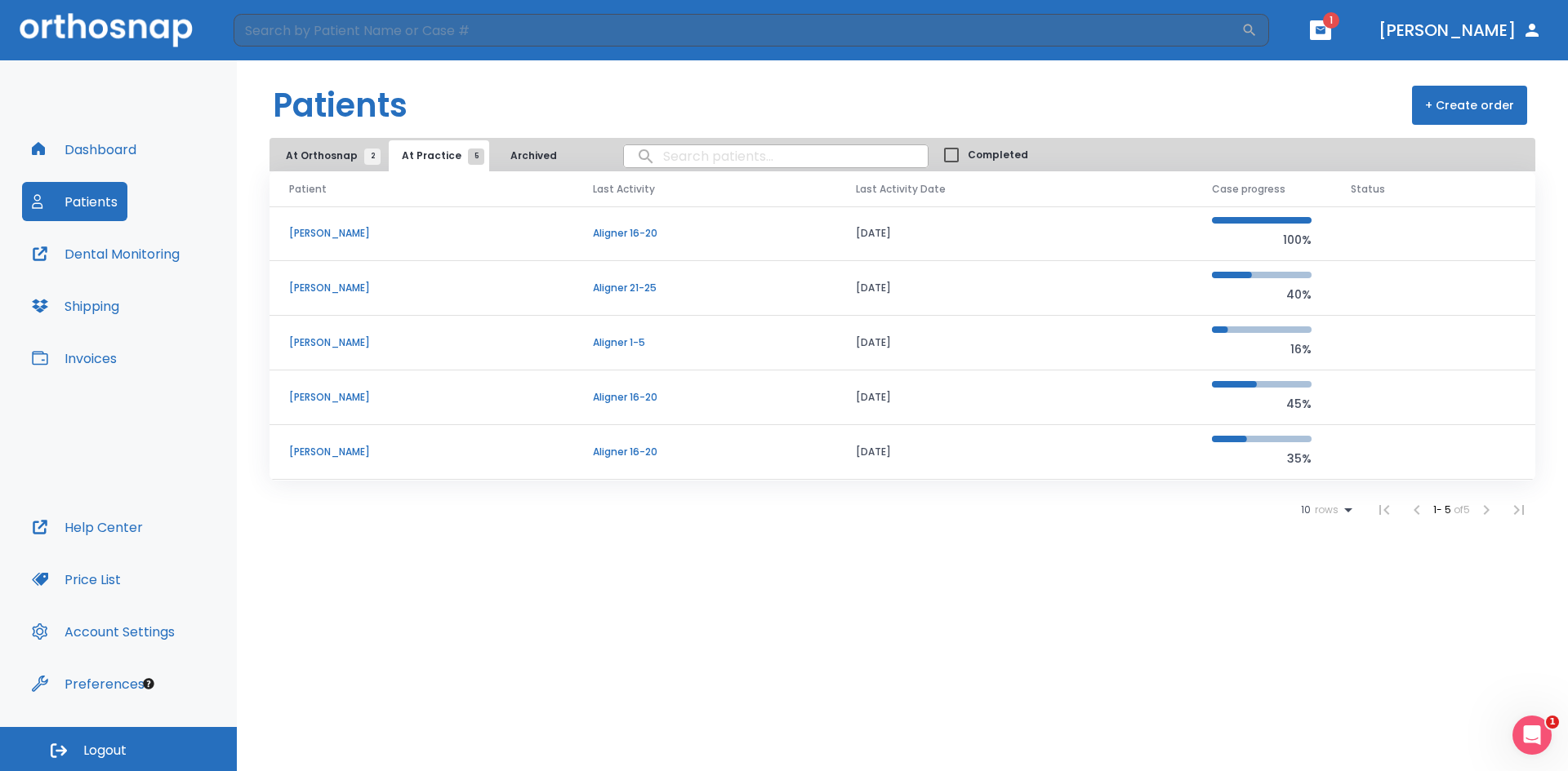
click at [335, 228] on p "[PERSON_NAME]" at bounding box center [421, 233] width 264 height 15
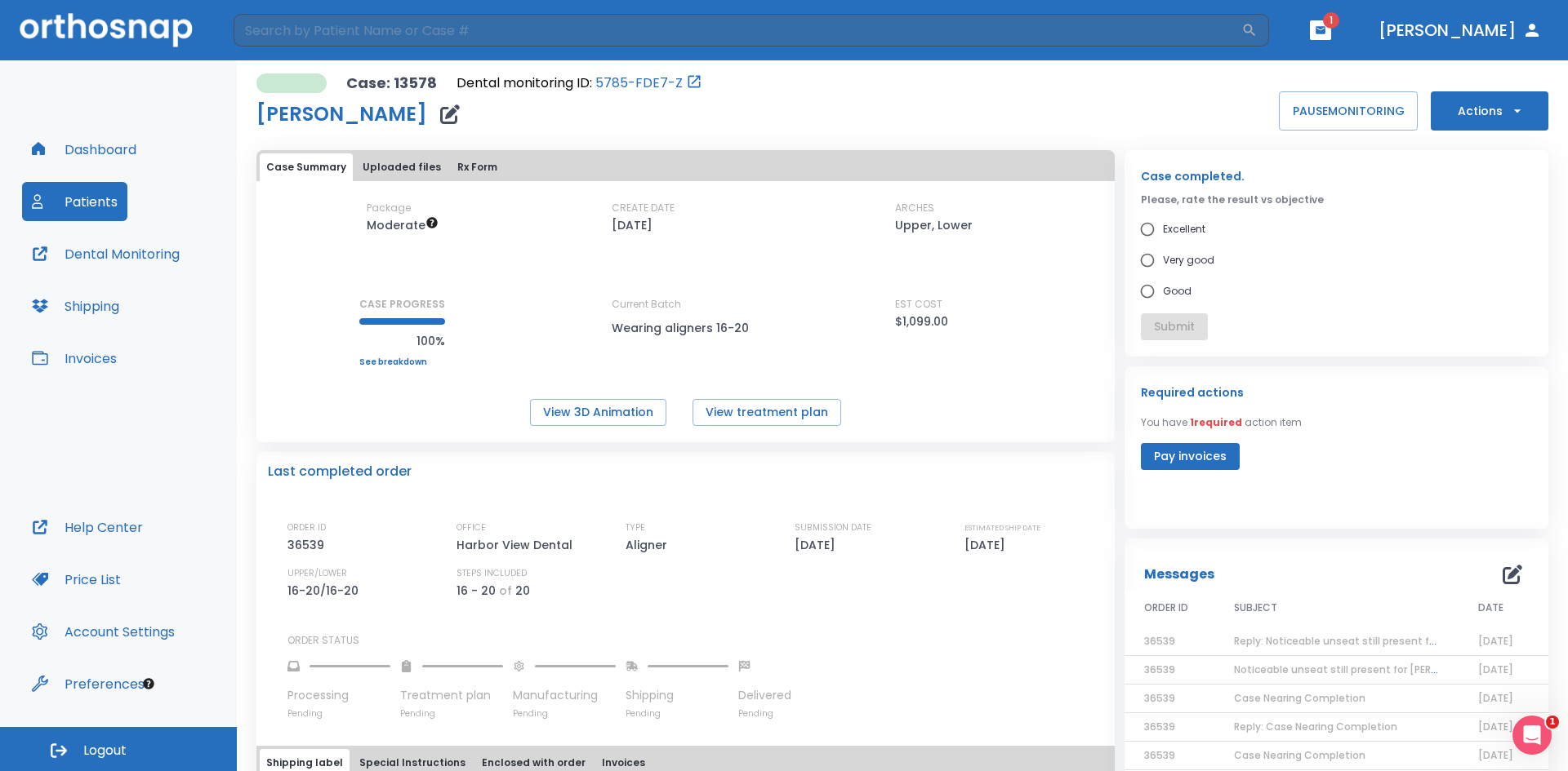
click at [1272, 646] on span "Reply: Noticeable unseat still present for [PERSON_NAME]" at bounding box center [1377, 642] width 288 height 14
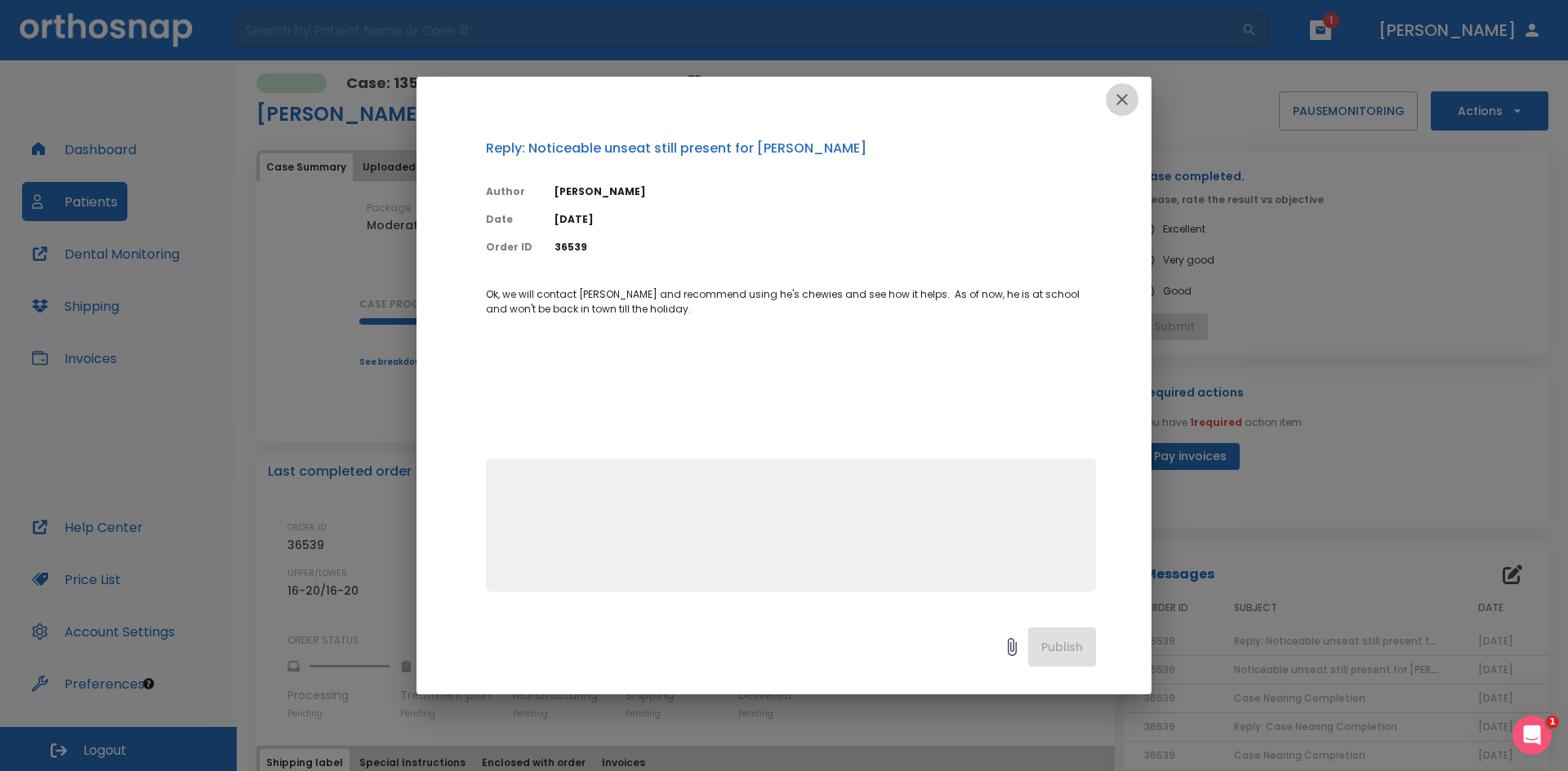
click at [1115, 106] on icon "button" at bounding box center [1122, 99] width 19 height 19
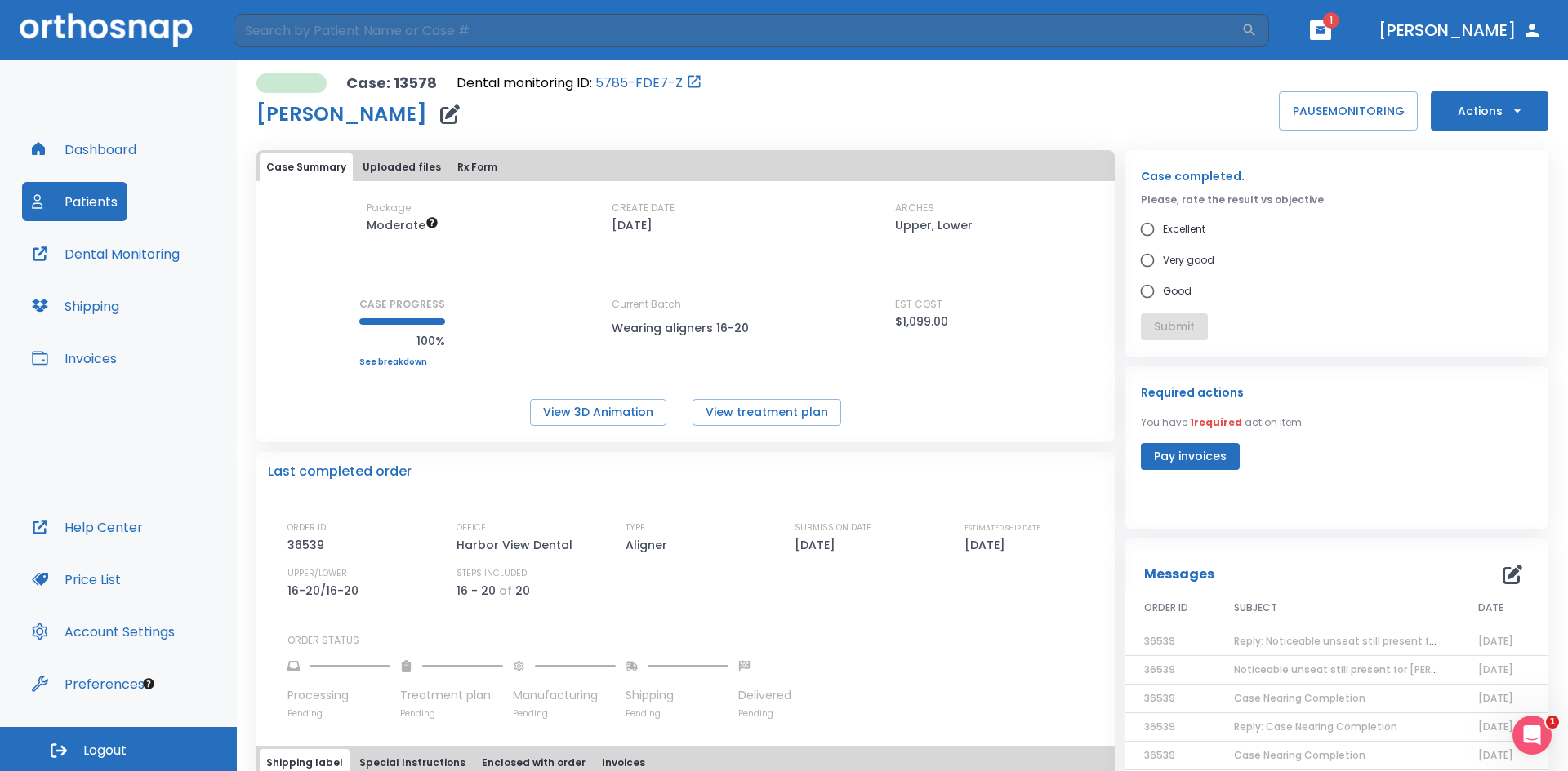
click at [1297, 666] on span "Noticeable unseat still present for [PERSON_NAME]" at bounding box center [1361, 670] width 256 height 14
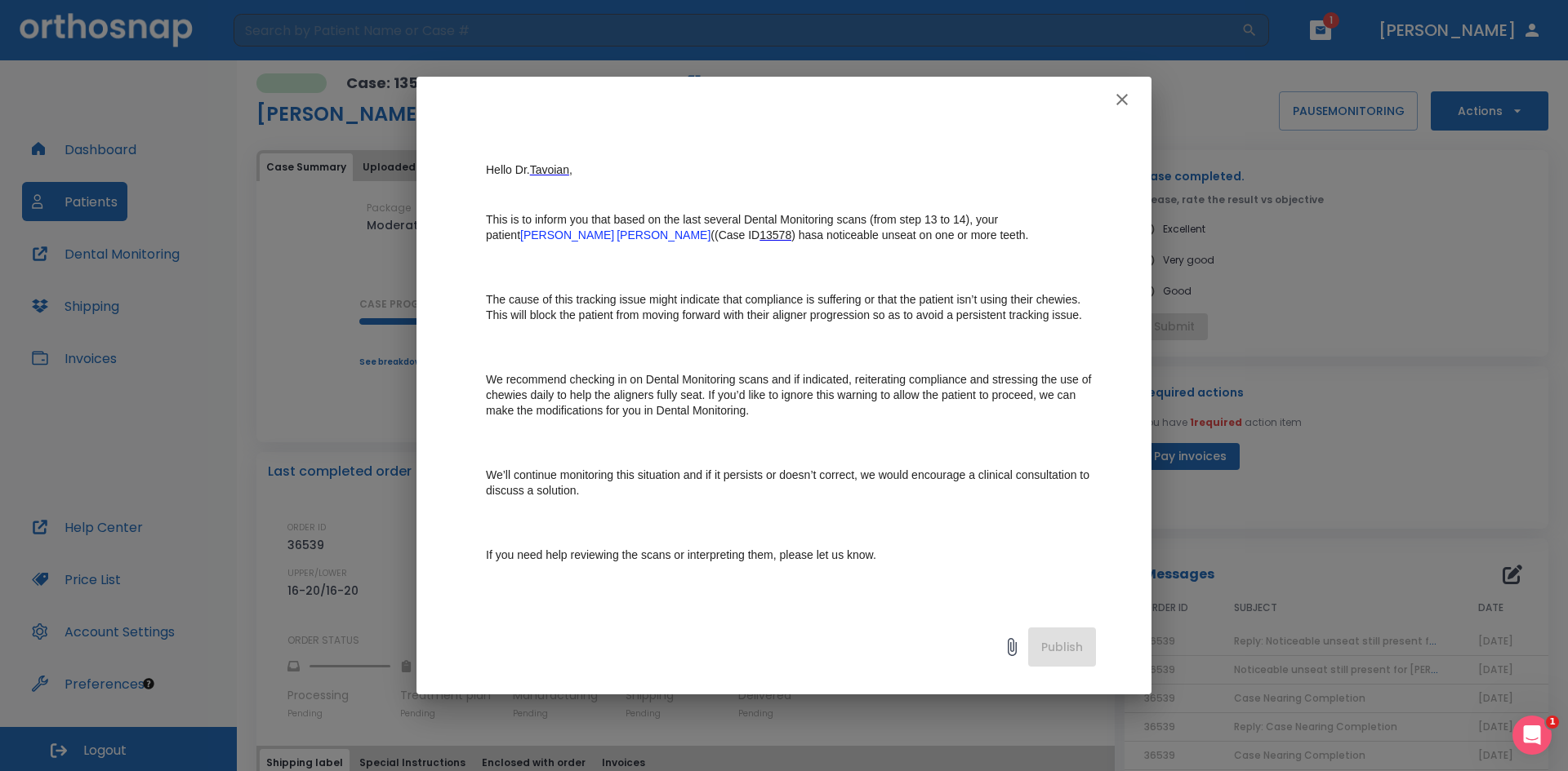
scroll to position [163, 0]
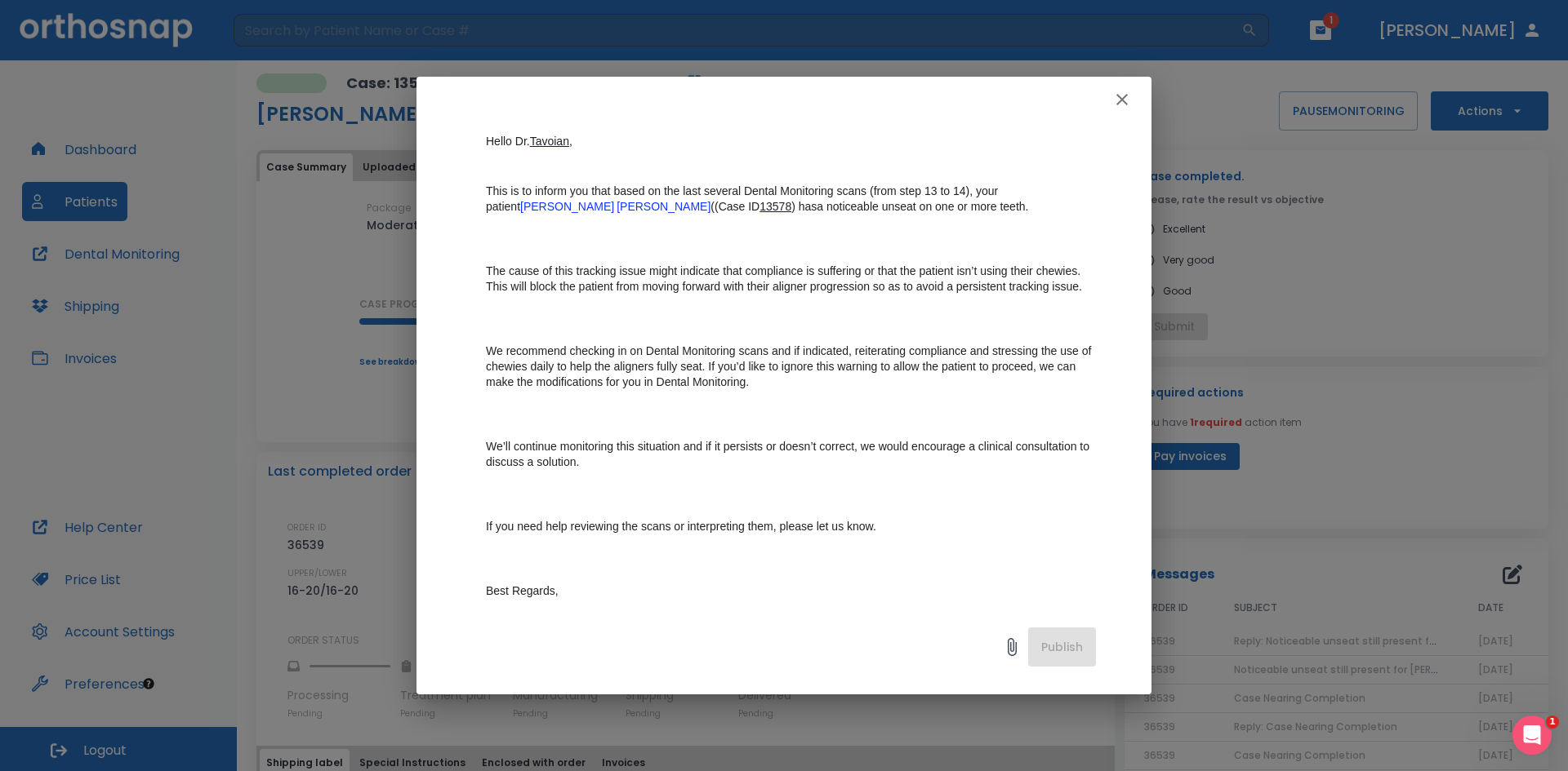
click at [1117, 103] on icon "button" at bounding box center [1122, 99] width 19 height 19
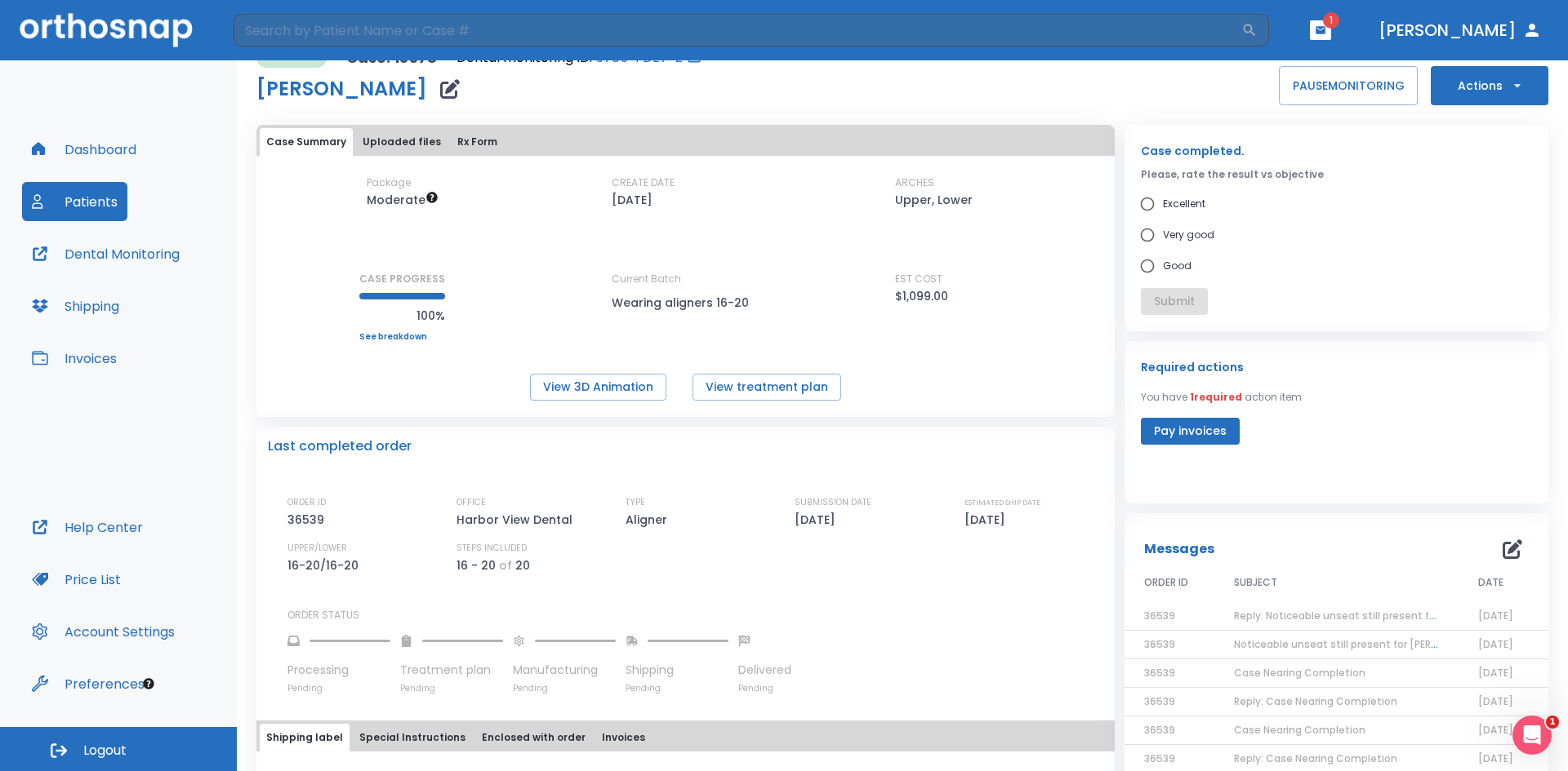
scroll to position [0, 0]
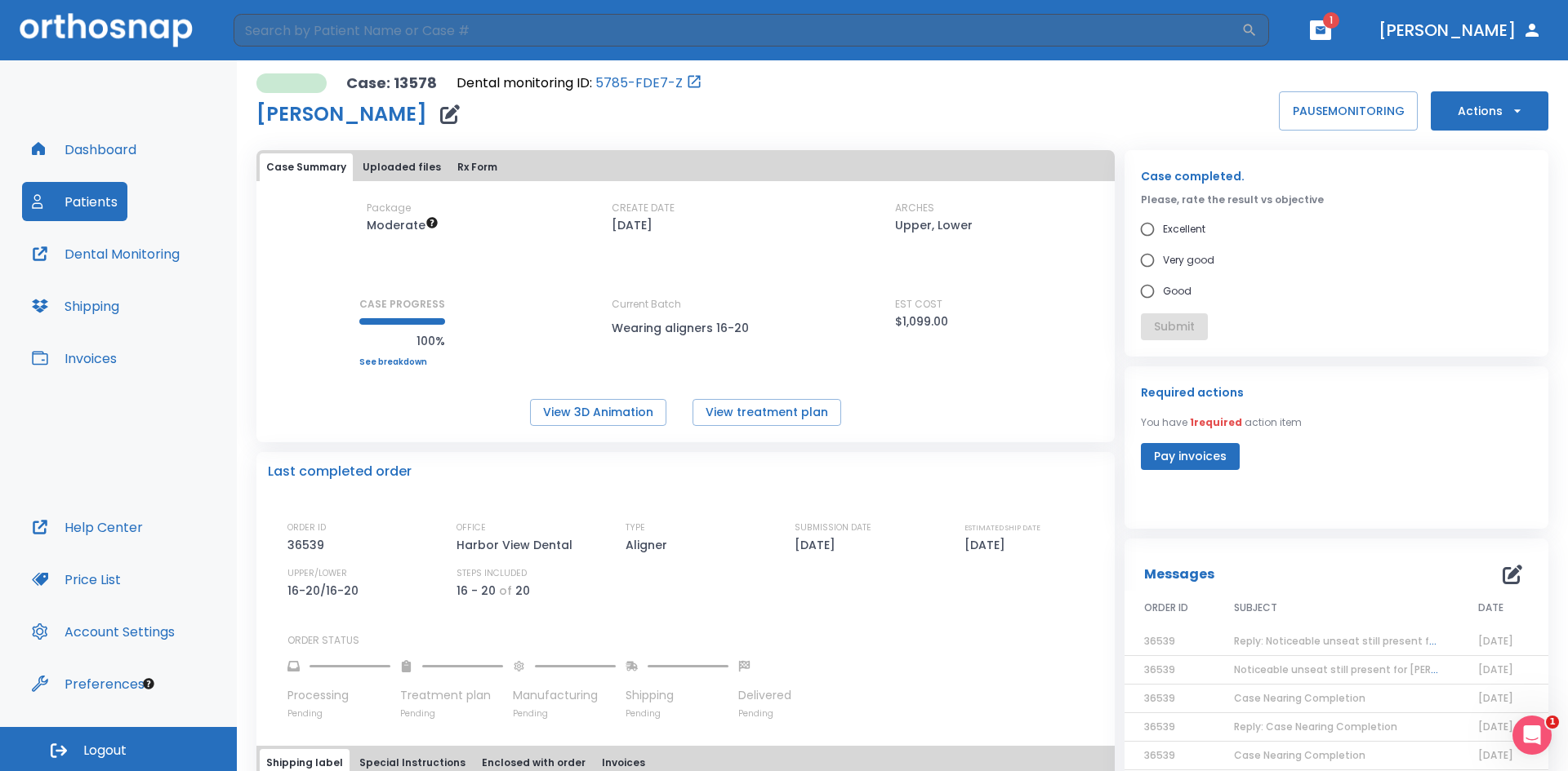
click at [1513, 111] on icon "button" at bounding box center [1517, 111] width 17 height 17
click at [1513, 111] on div at bounding box center [784, 386] width 1568 height 771
click at [1509, 111] on icon "button" at bounding box center [1517, 111] width 17 height 17
click at [1333, 167] on div at bounding box center [784, 386] width 1568 height 771
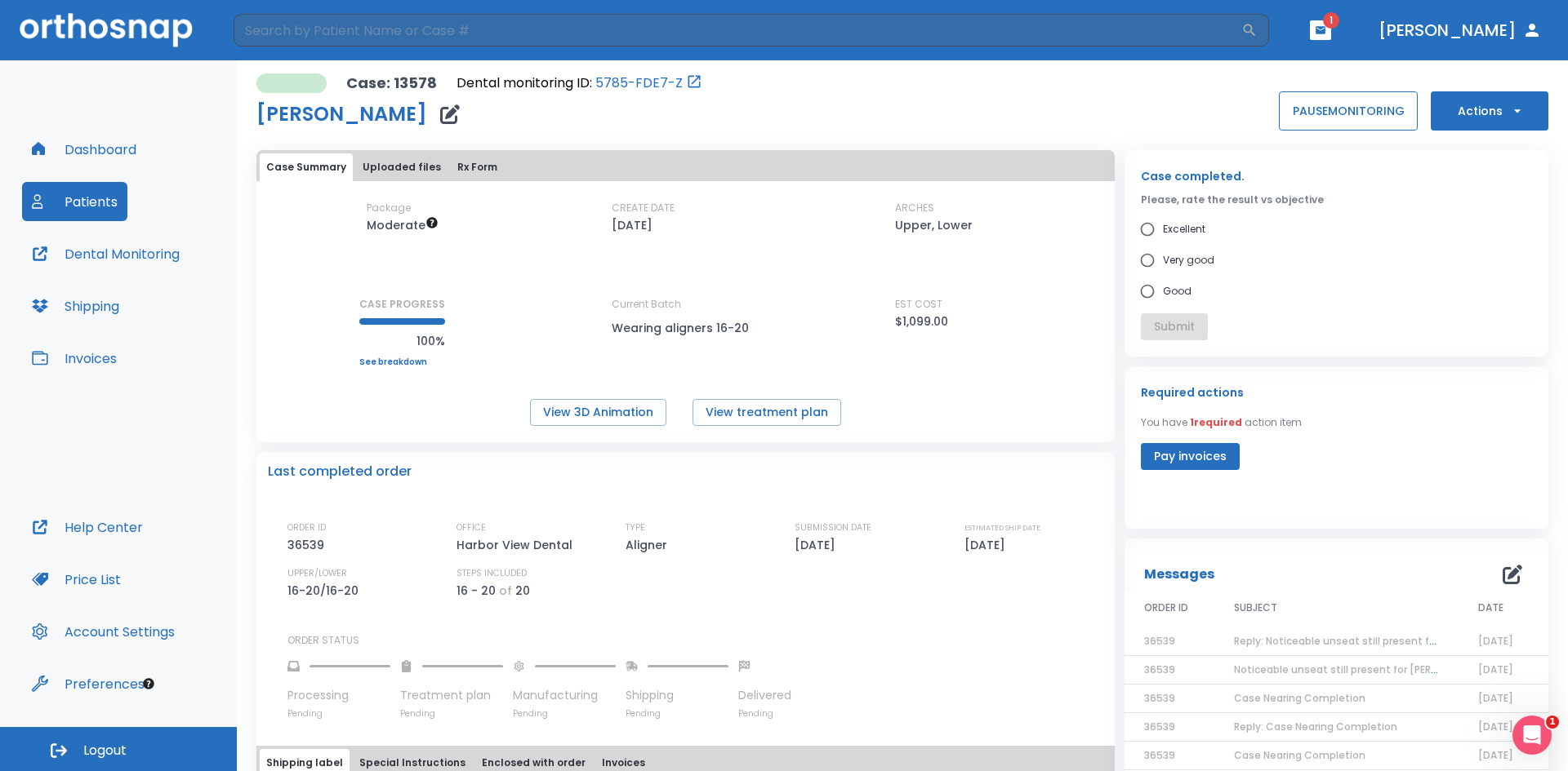
click at [1333, 106] on button "PAUSE MONITORING" at bounding box center [1348, 111] width 139 height 40
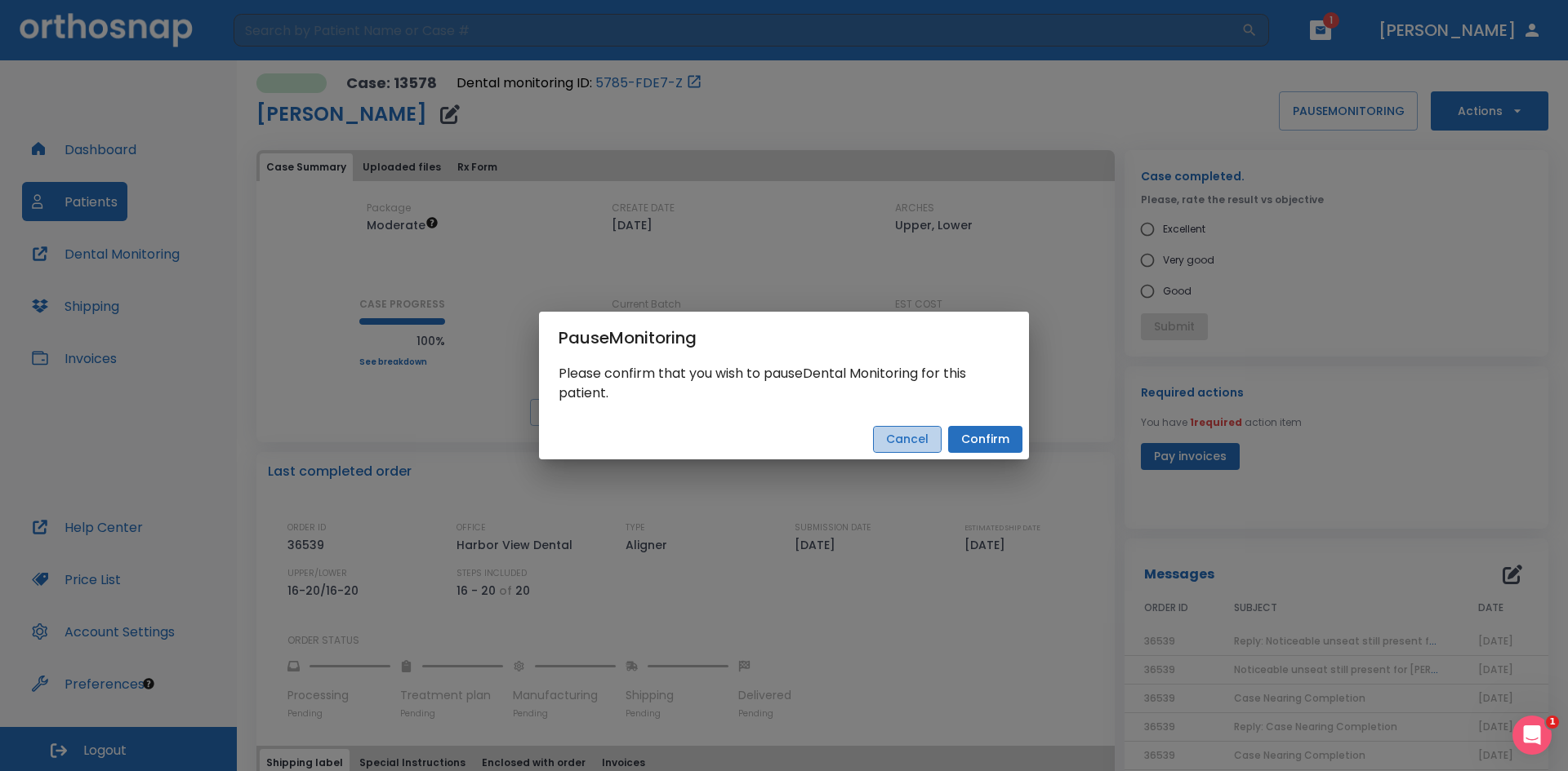
click at [901, 435] on button "Cancel" at bounding box center [907, 439] width 69 height 27
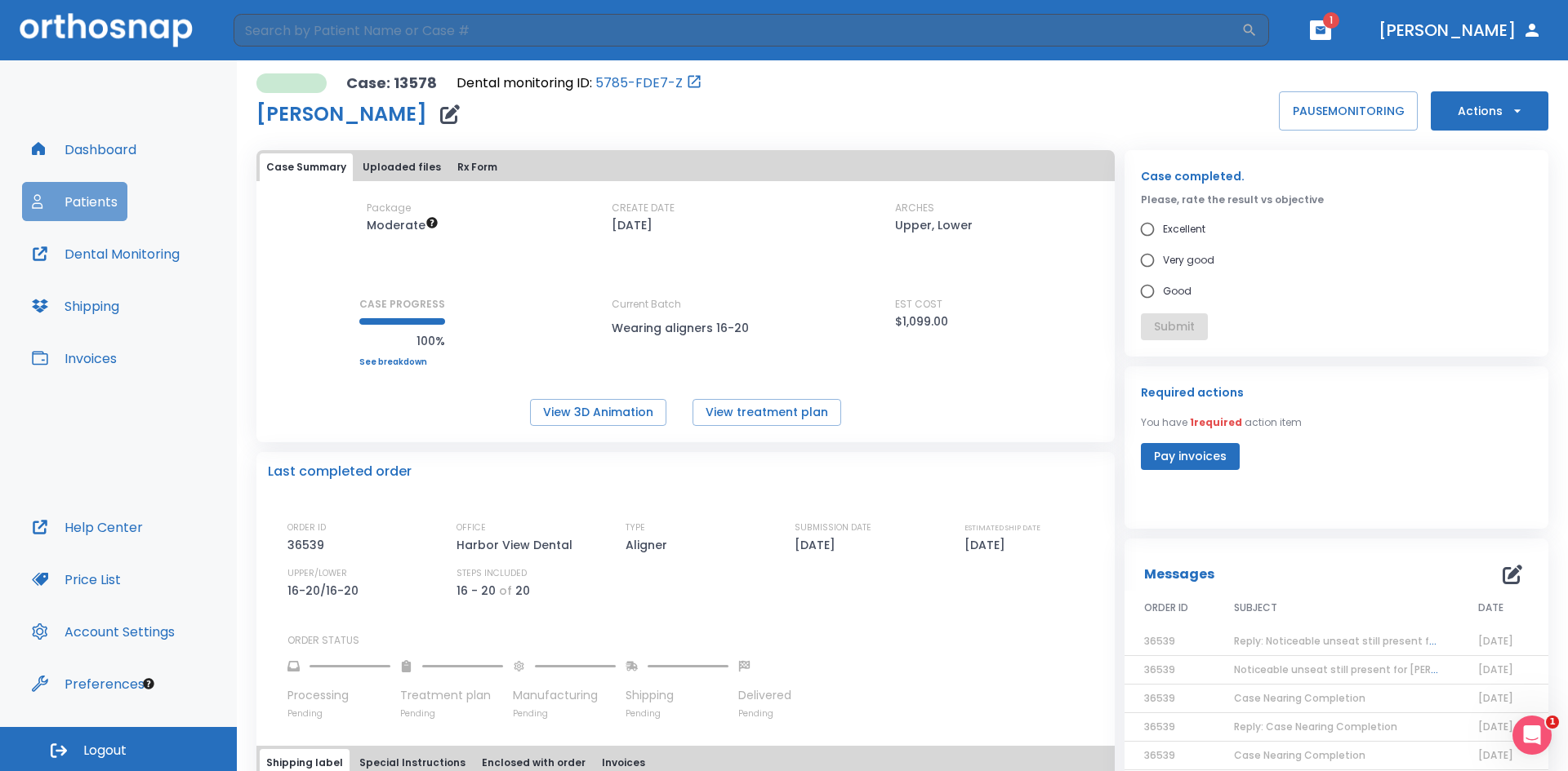
click at [95, 199] on button "Patients" at bounding box center [75, 202] width 106 height 40
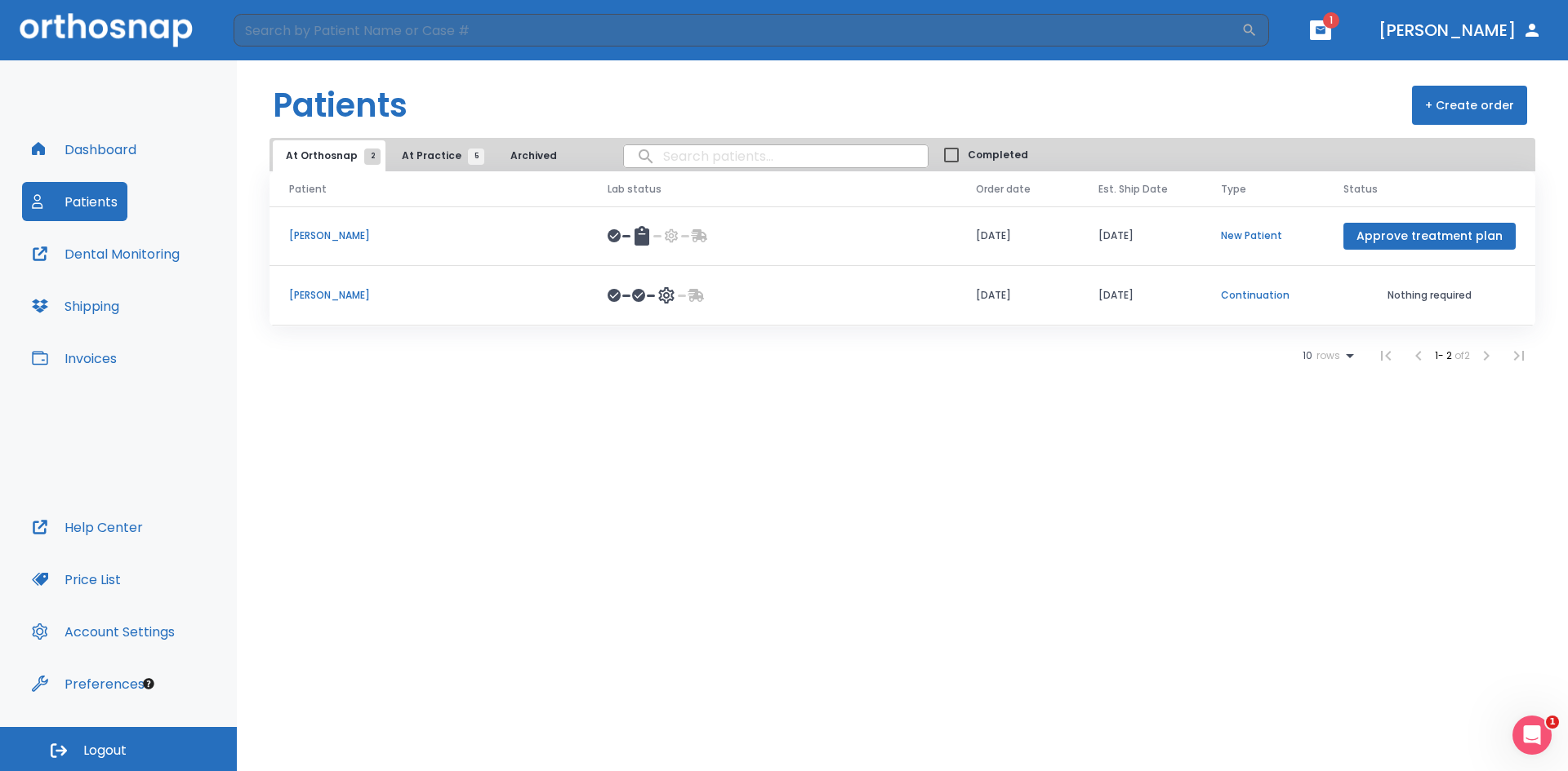
click at [445, 156] on span "At Practice 5" at bounding box center [438, 156] width 74 height 15
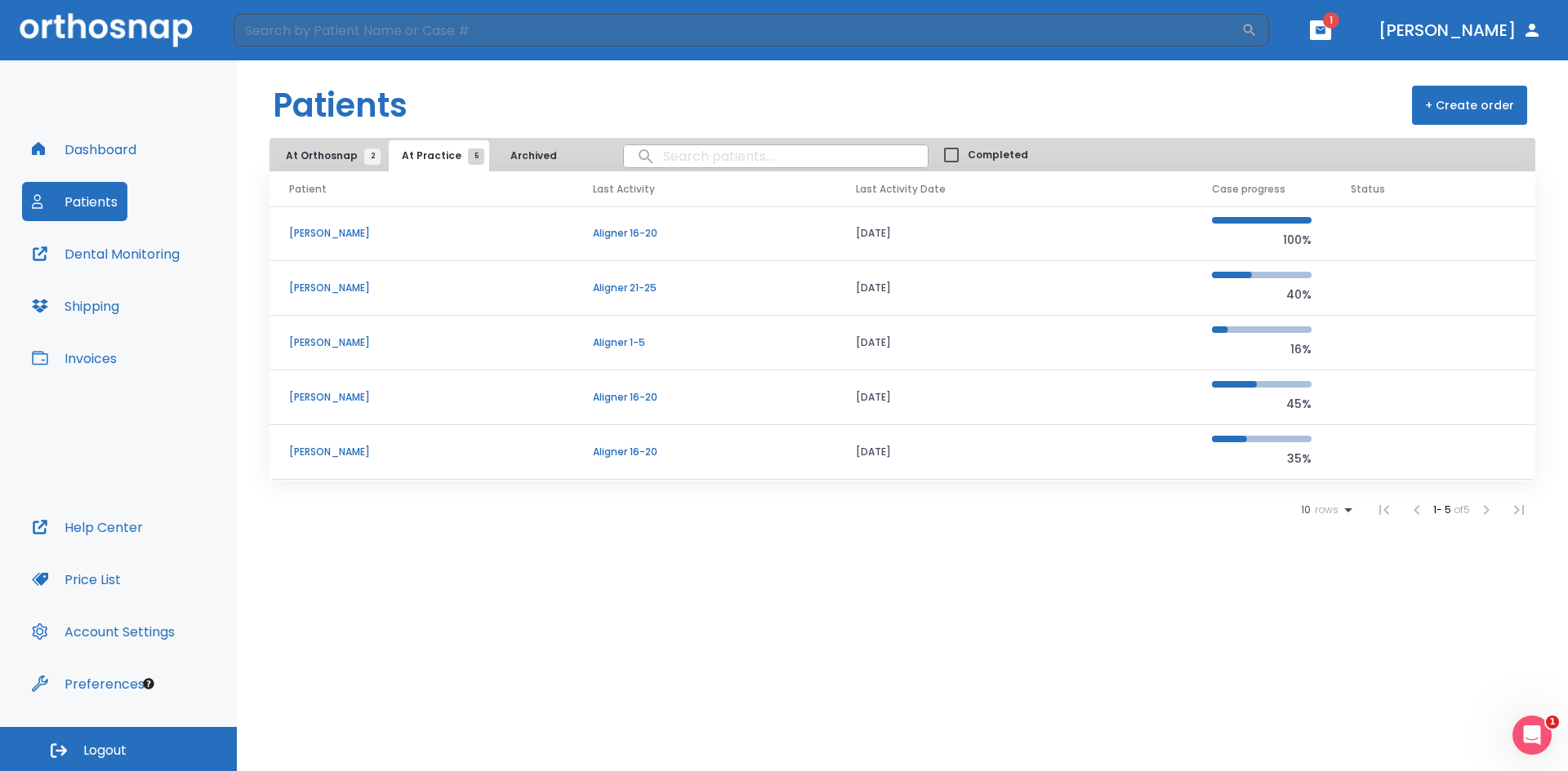
click at [332, 353] on td "[PERSON_NAME]" at bounding box center [421, 343] width 304 height 55
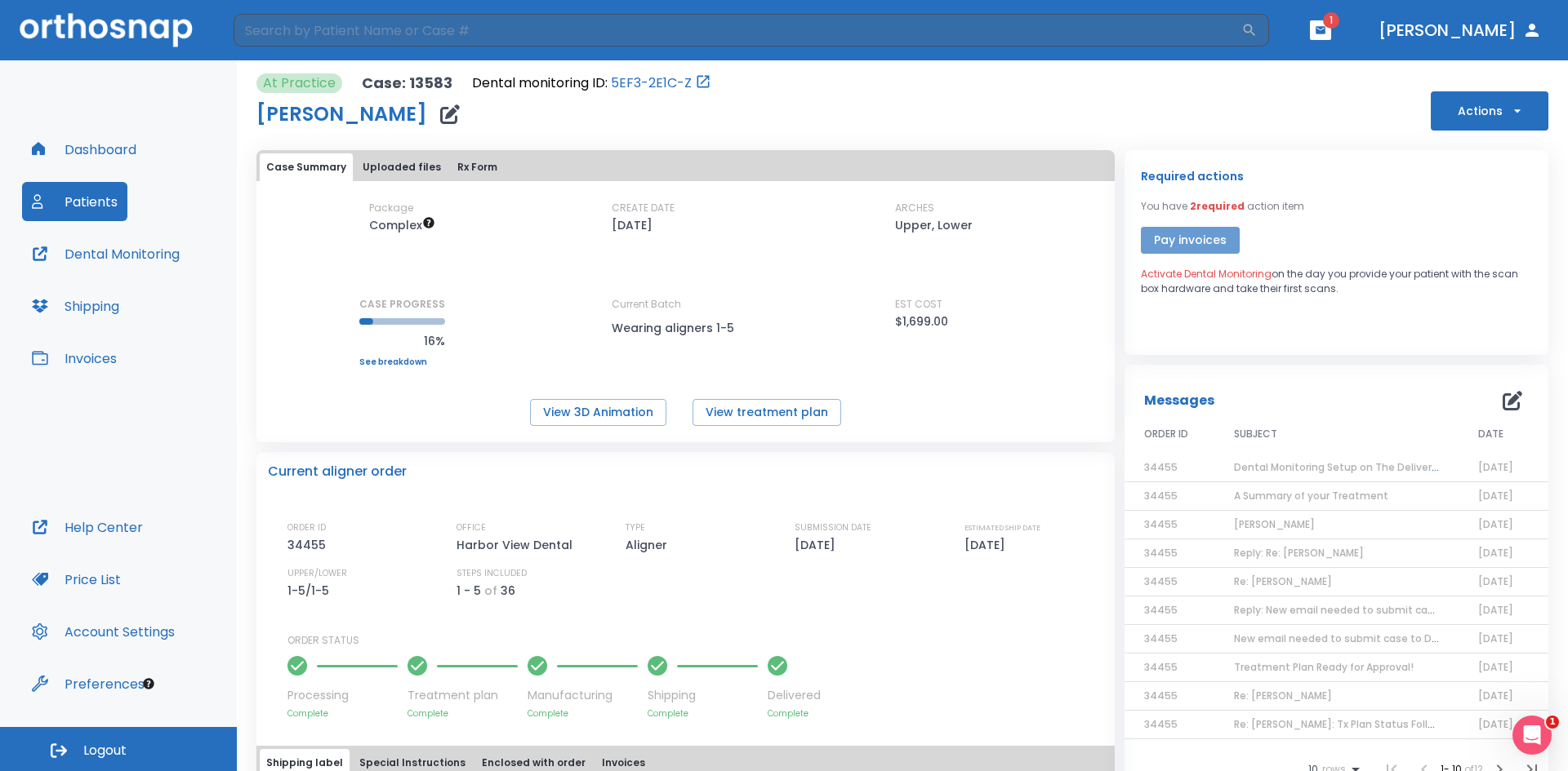
click at [1170, 234] on button "Pay invoices" at bounding box center [1190, 240] width 99 height 27
click at [1509, 106] on icon "button" at bounding box center [1517, 111] width 17 height 17
click at [1215, 96] on div at bounding box center [784, 386] width 1568 height 771
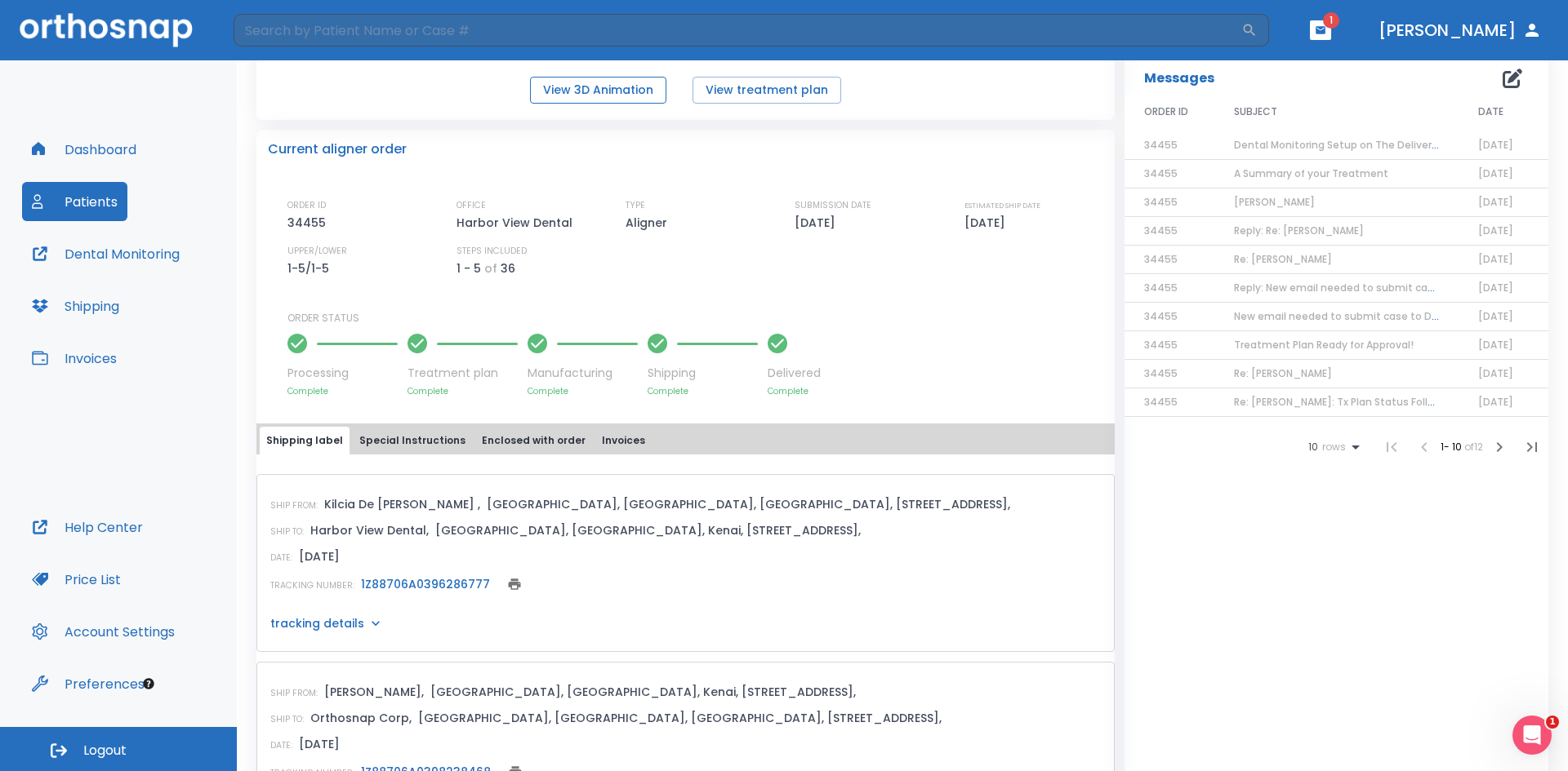
scroll to position [327, 0]
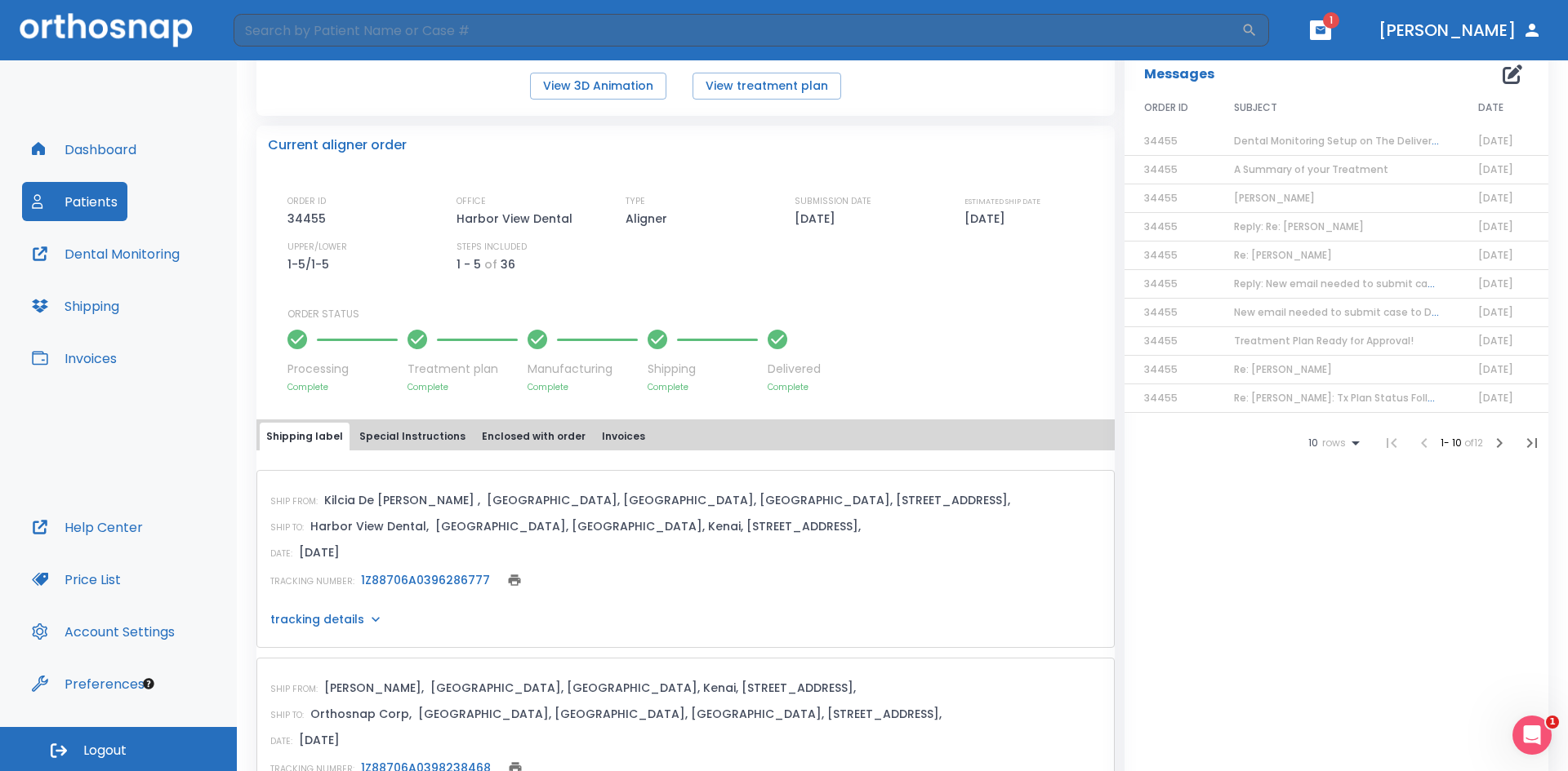
click at [348, 615] on p "tracking details" at bounding box center [317, 620] width 94 height 17
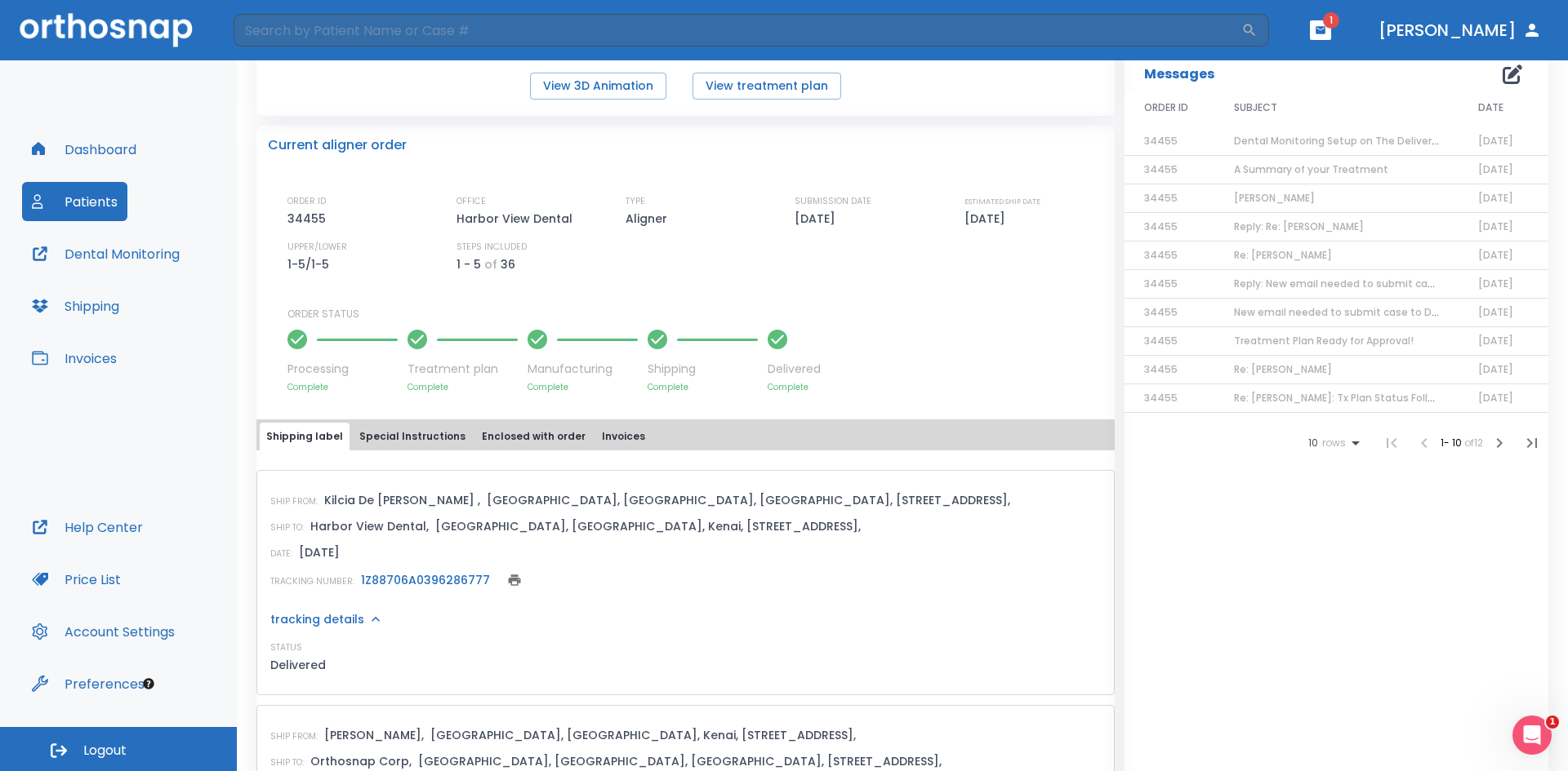
click at [348, 615] on p "tracking details" at bounding box center [317, 620] width 94 height 17
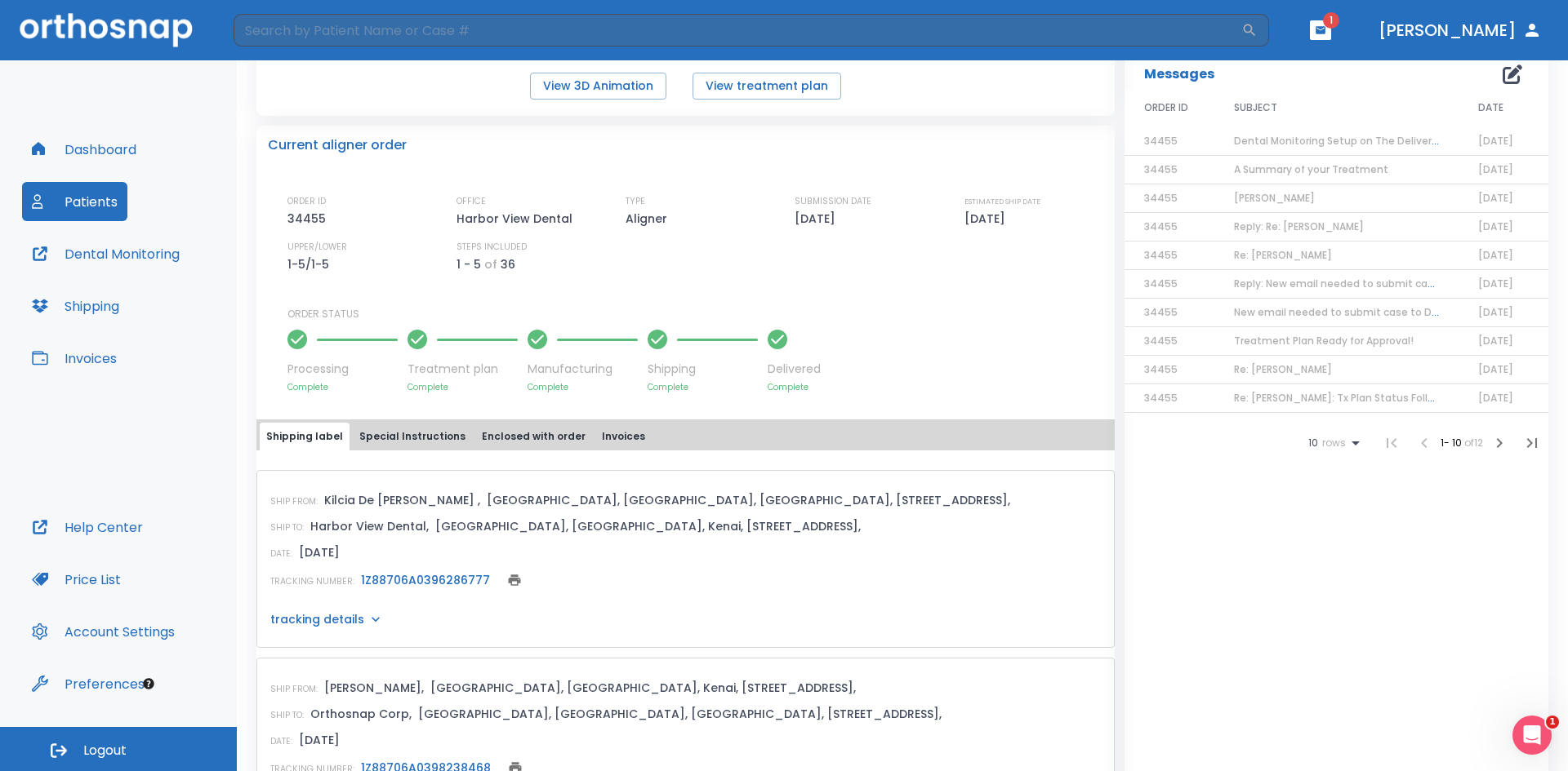
click at [473, 581] on link "1Z88706A0396286777" at bounding box center [425, 580] width 129 height 17
click at [100, 218] on button "Patients" at bounding box center [75, 202] width 106 height 40
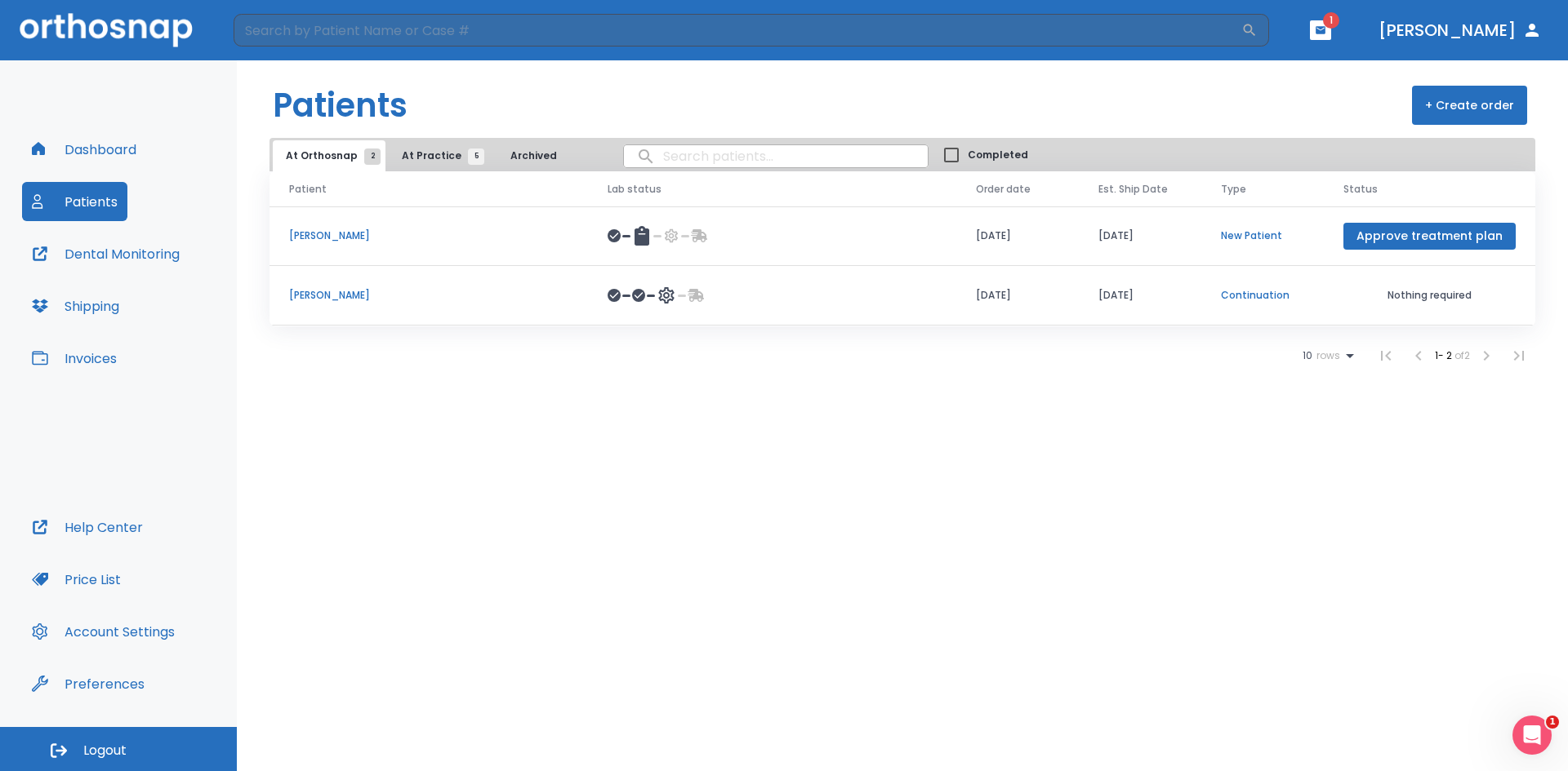
click at [451, 157] on span "At Practice 5" at bounding box center [438, 156] width 74 height 15
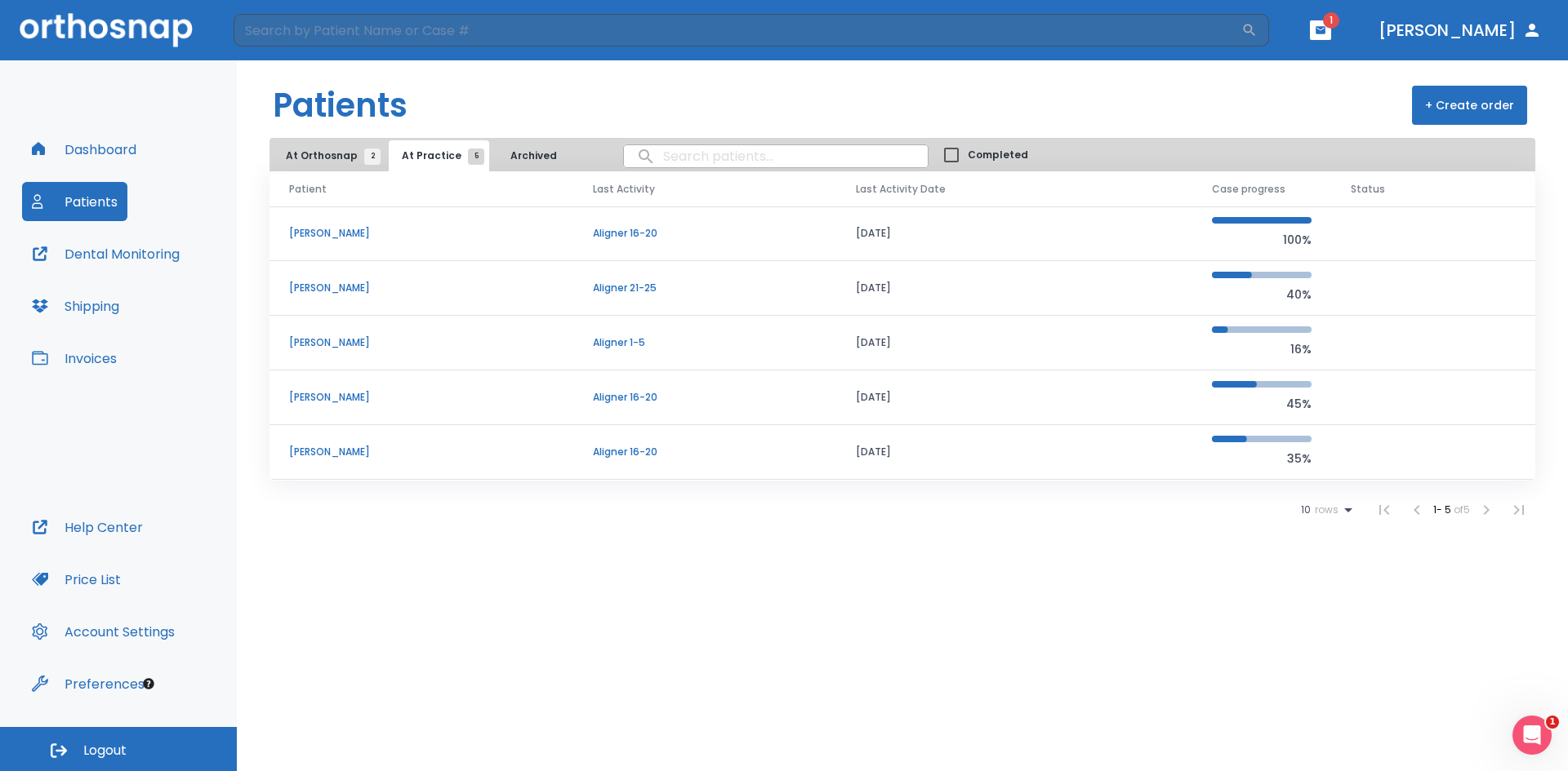
click at [320, 239] on p "[PERSON_NAME]" at bounding box center [421, 233] width 264 height 15
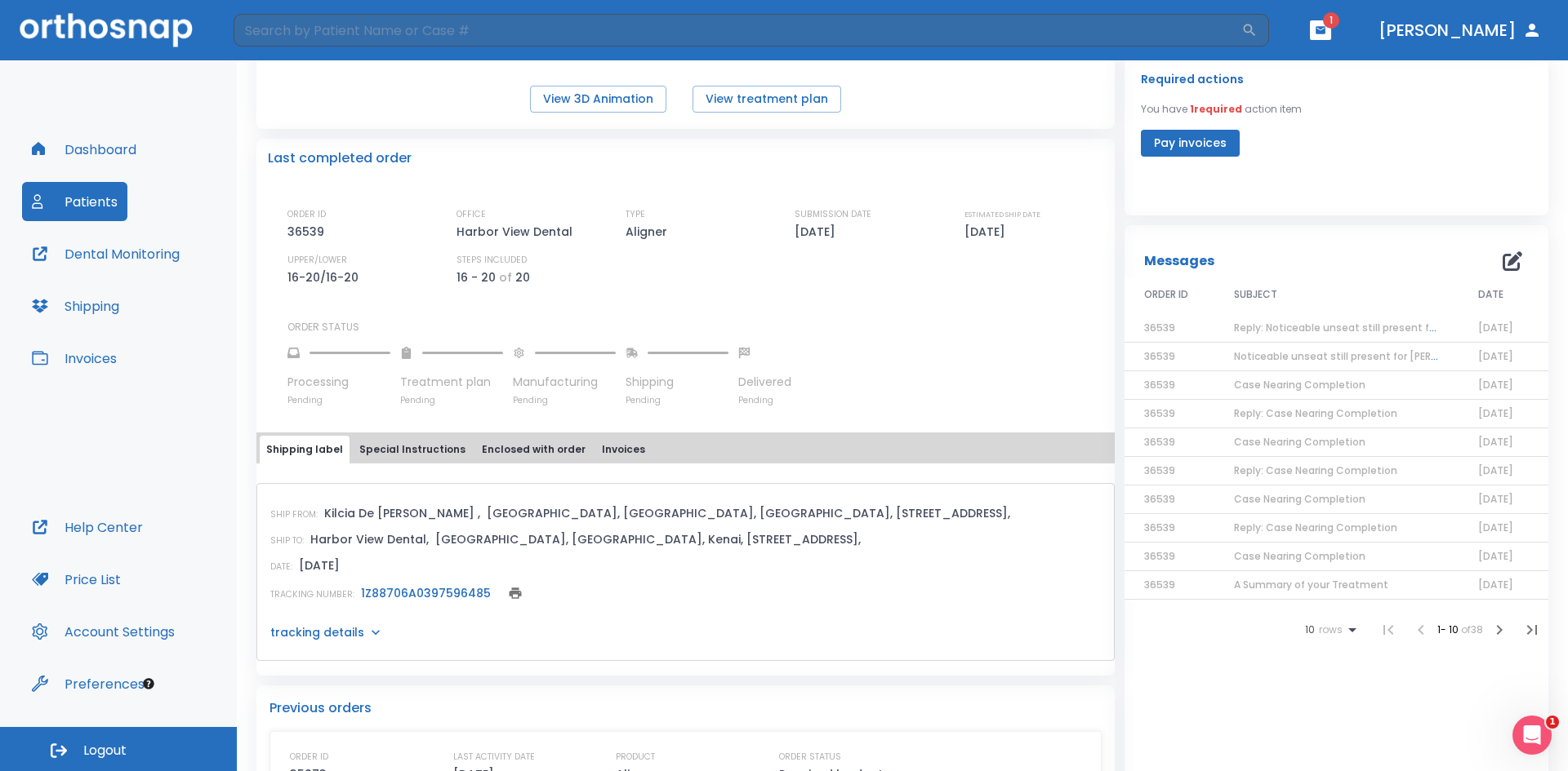
scroll to position [408, 0]
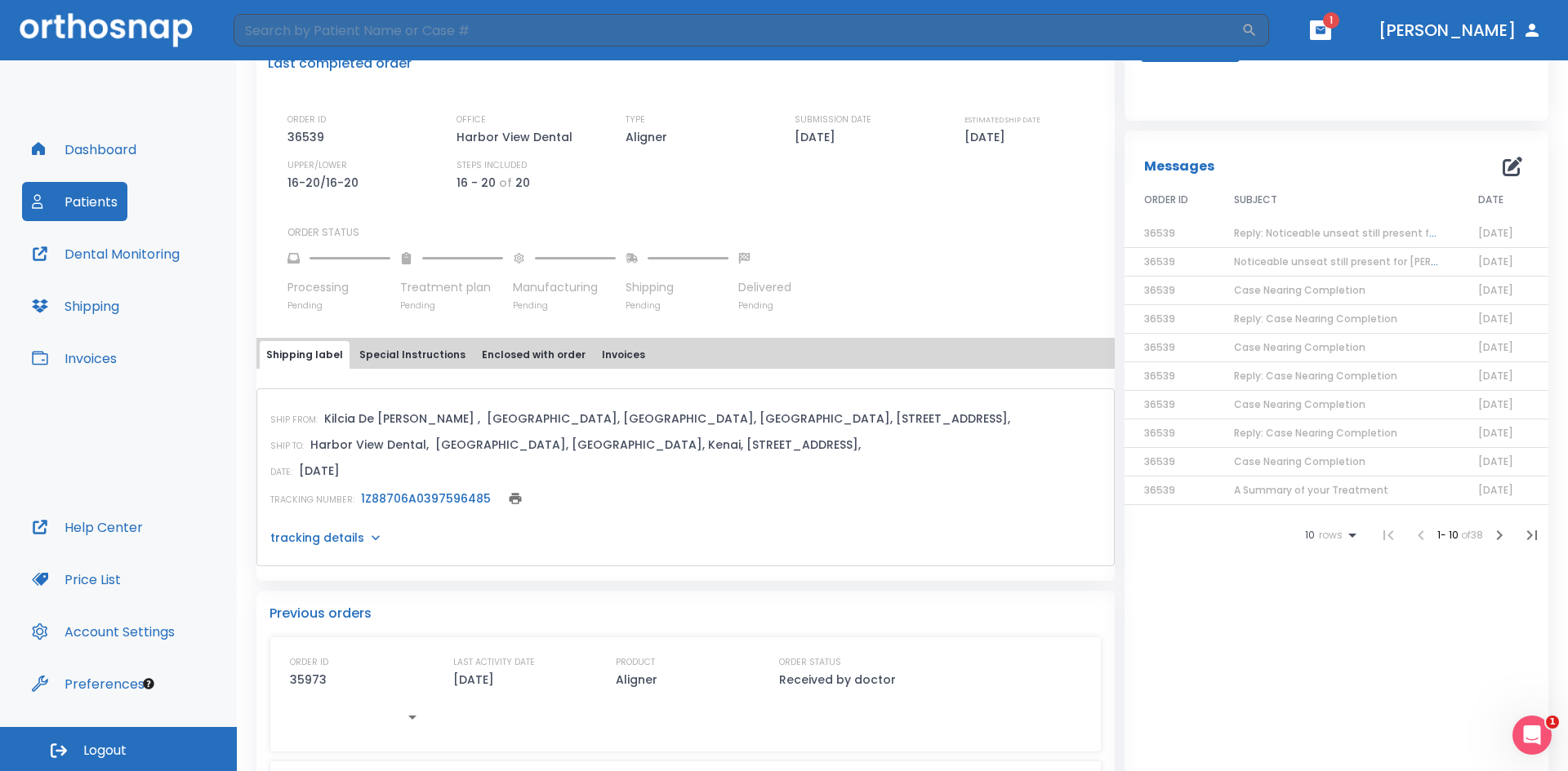
click at [348, 540] on p "tracking details" at bounding box center [317, 538] width 94 height 17
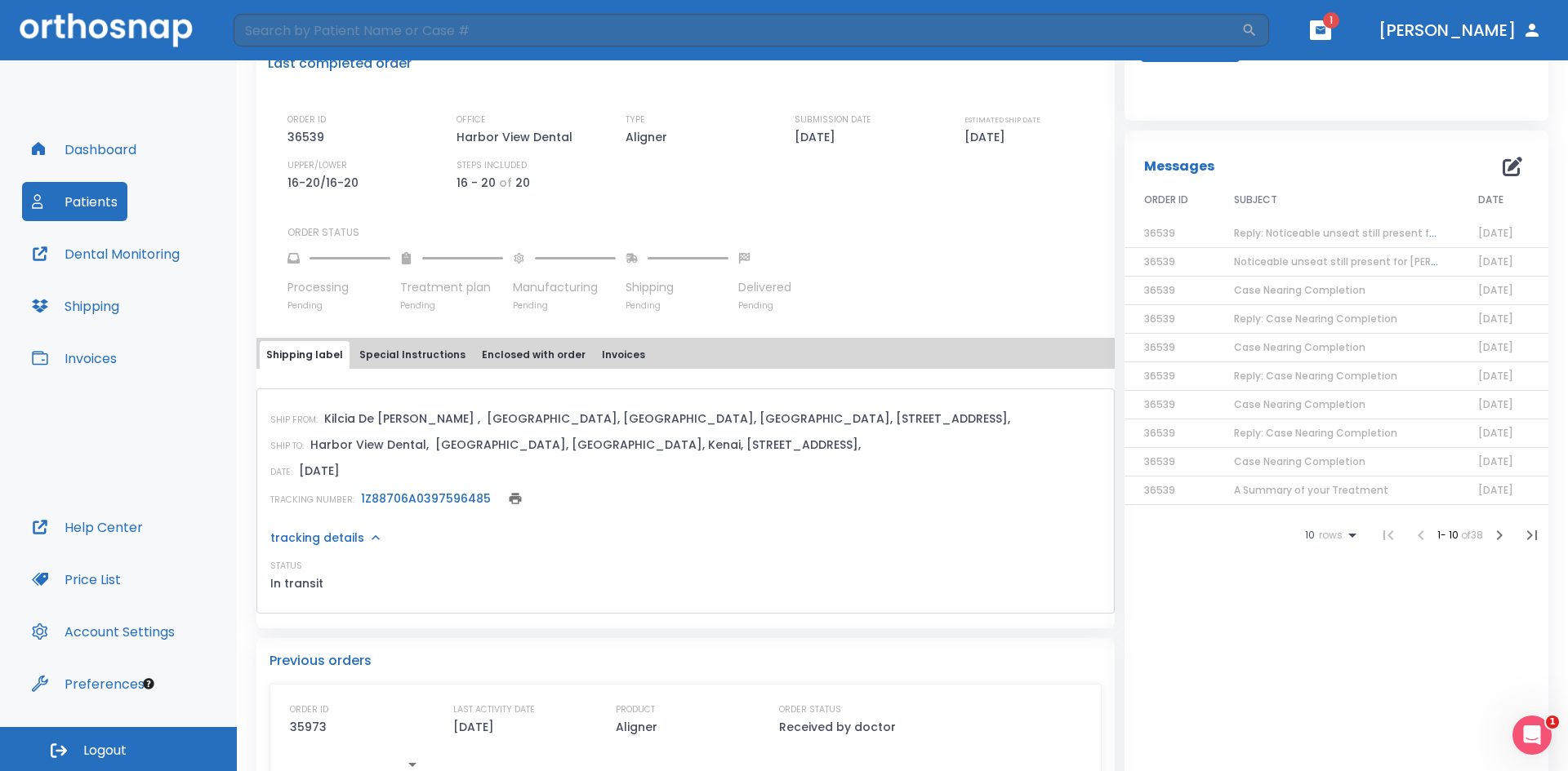
click at [348, 540] on p "tracking details" at bounding box center [317, 538] width 94 height 17
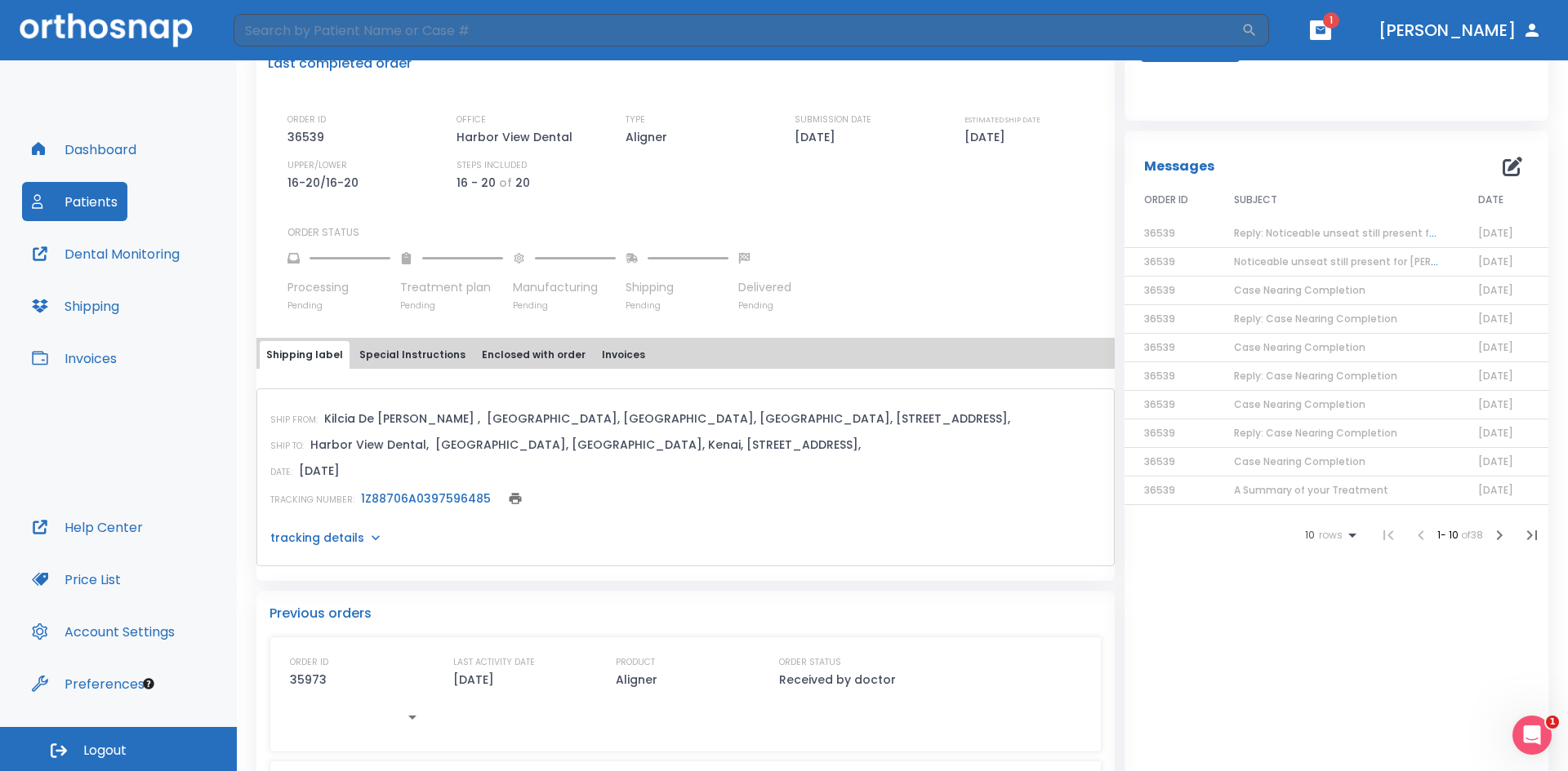
click at [401, 491] on link "1Z88706A0397596485" at bounding box center [425, 498] width 129 height 17
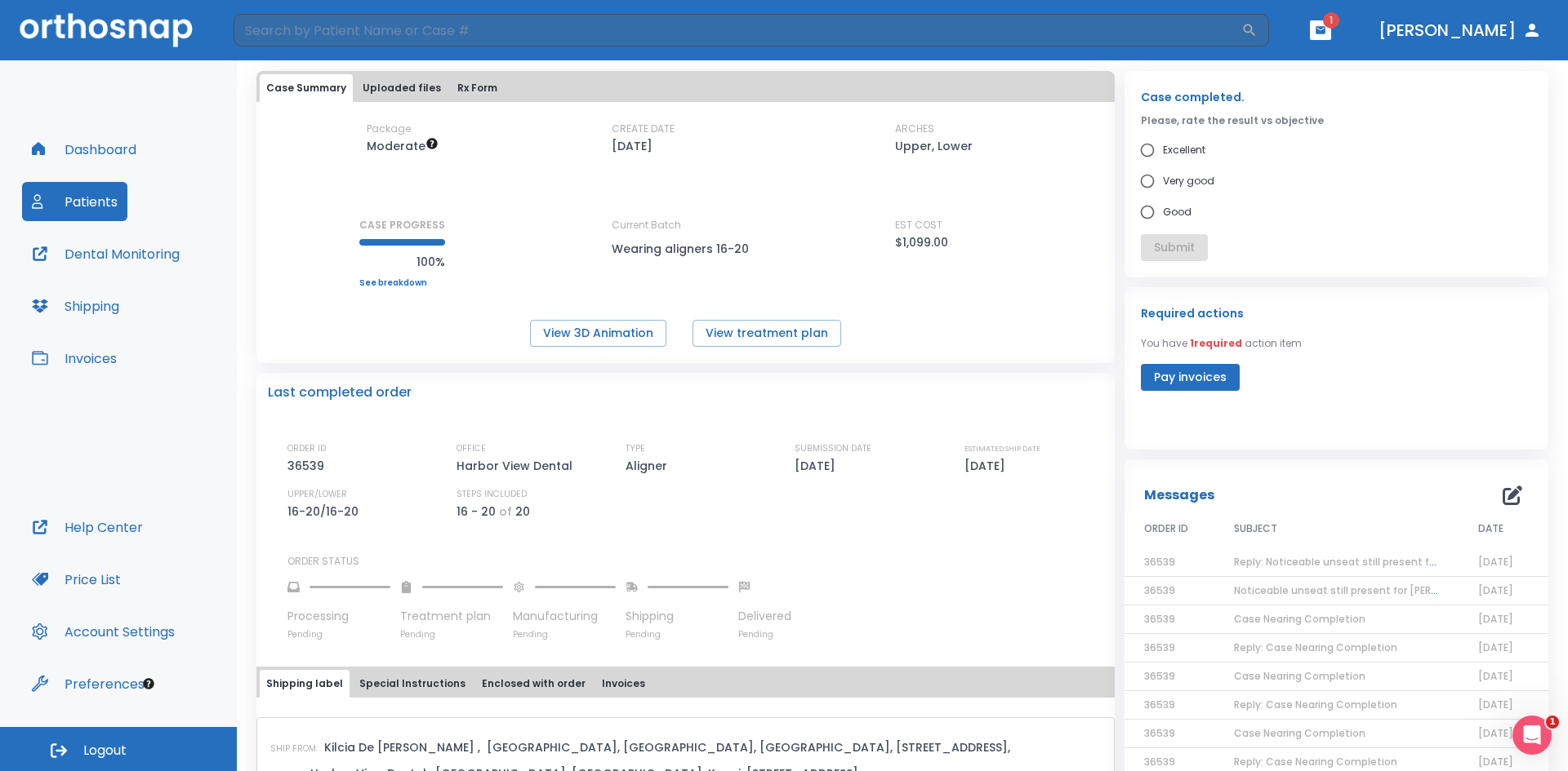
scroll to position [0, 0]
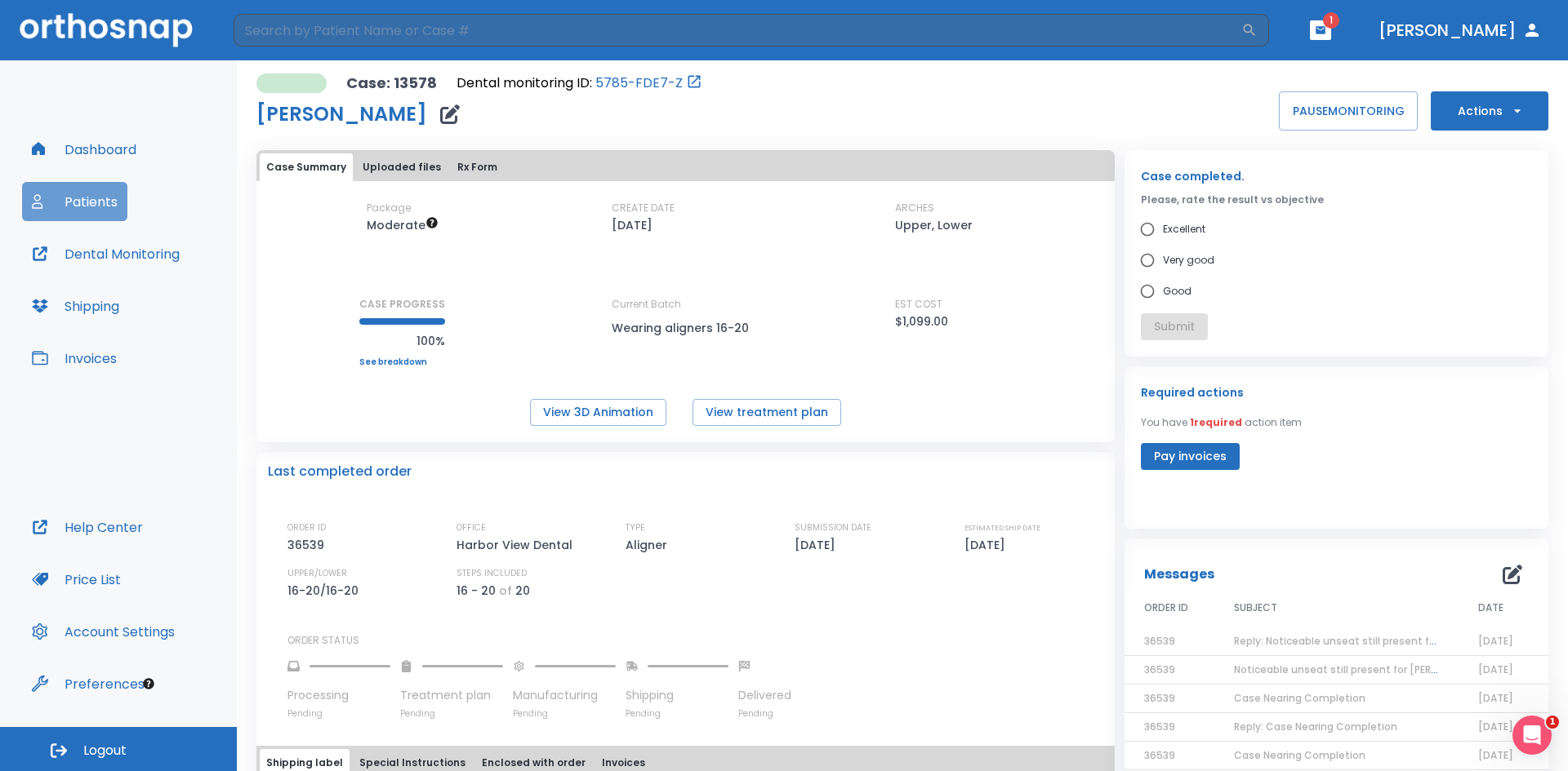
click at [84, 196] on button "Patients" at bounding box center [75, 202] width 106 height 40
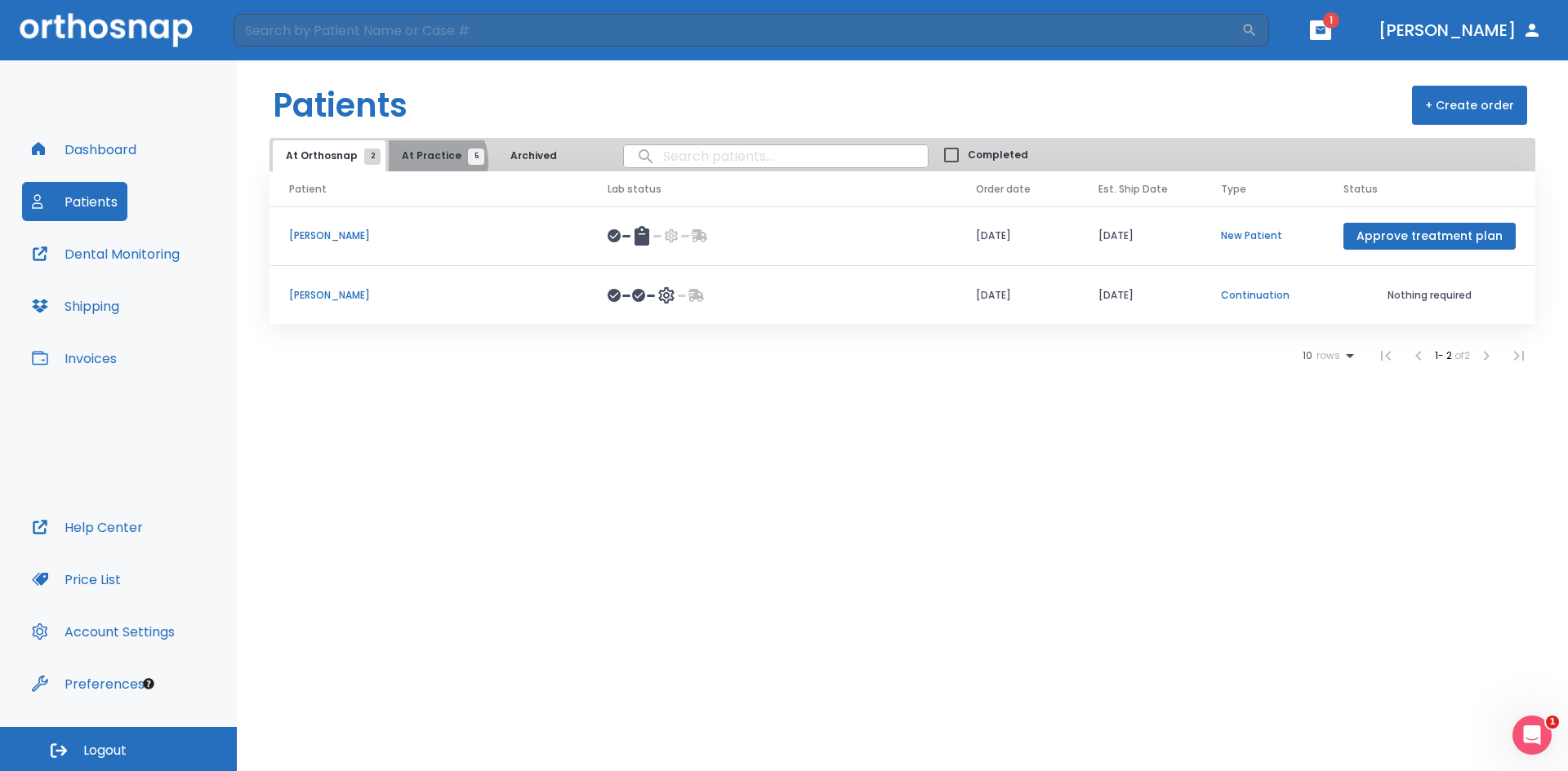
click at [424, 162] on span "At Practice 5" at bounding box center [438, 156] width 74 height 15
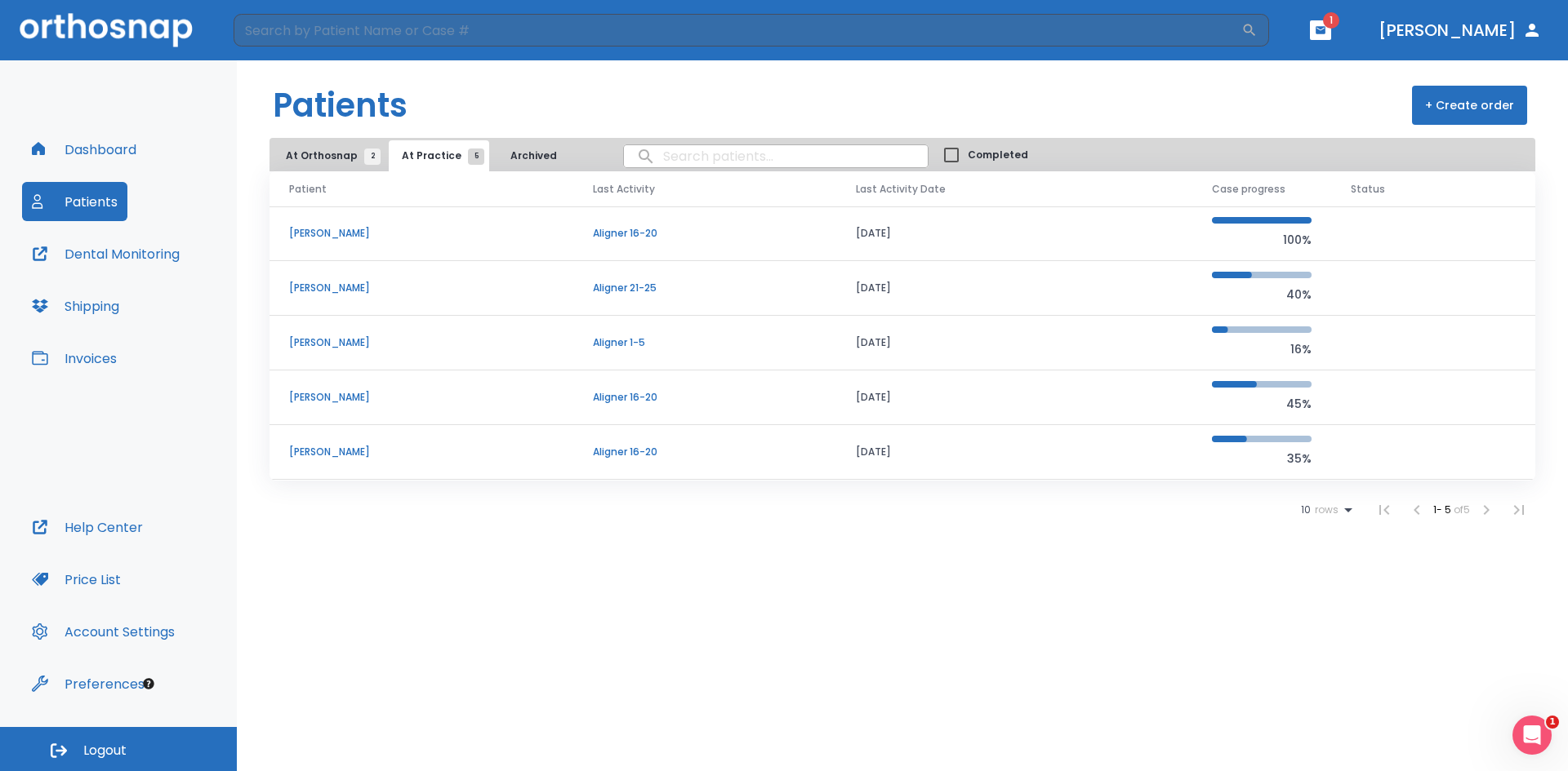
click at [328, 341] on p "[PERSON_NAME]" at bounding box center [421, 342] width 264 height 15
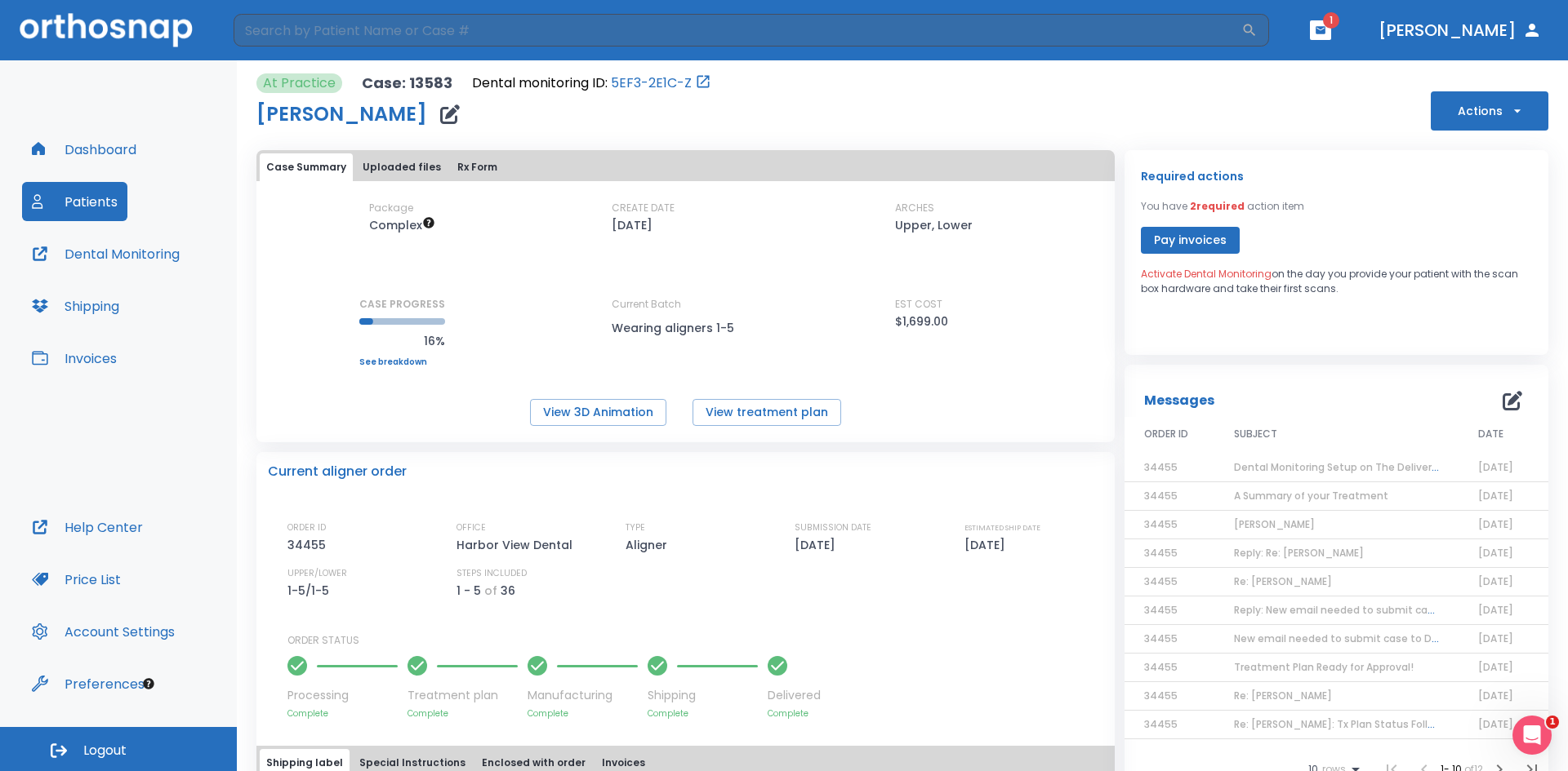
click at [440, 115] on icon "button" at bounding box center [450, 114] width 19 height 19
click at [440, 114] on icon "button" at bounding box center [450, 114] width 19 height 19
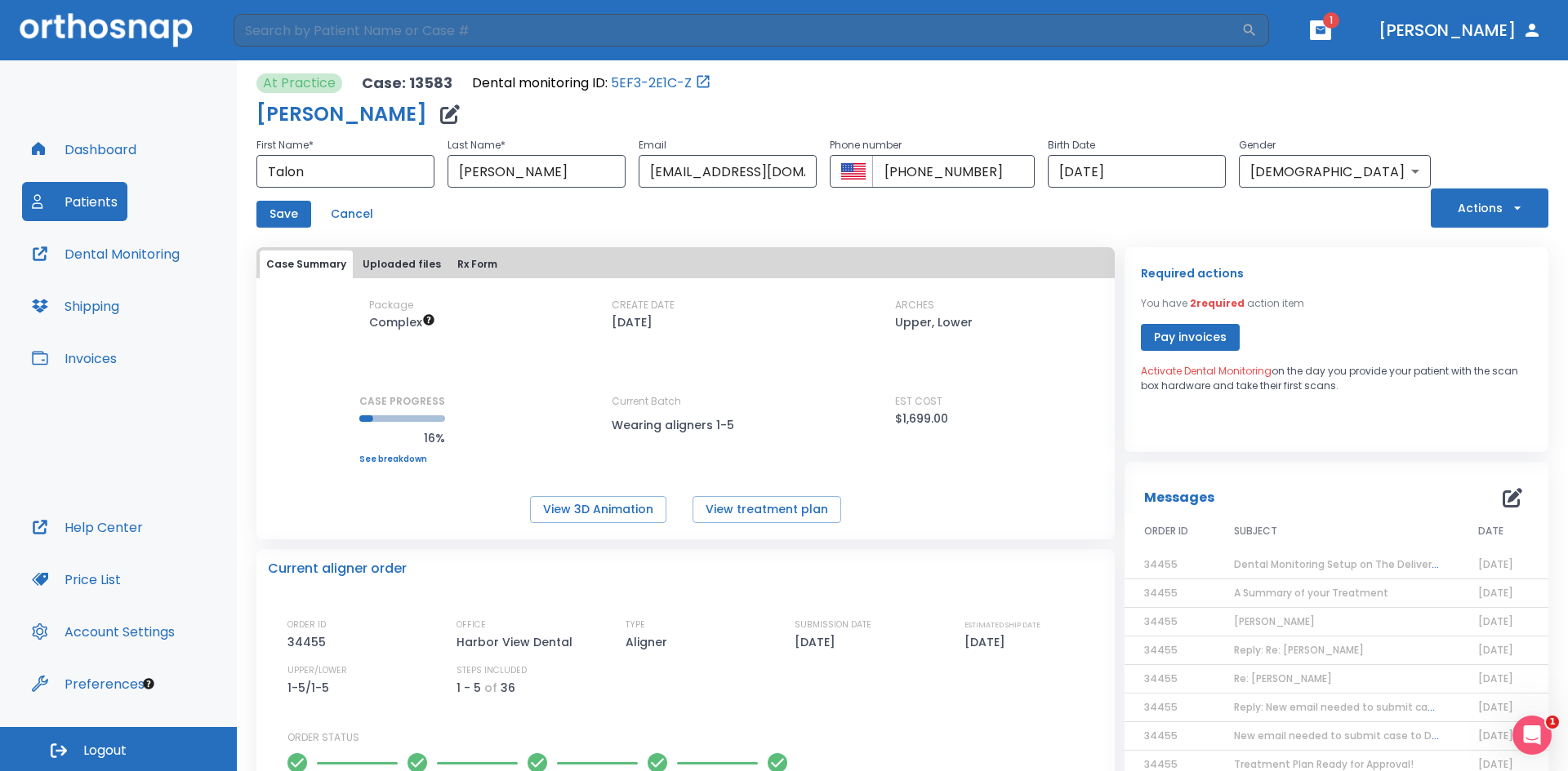
click at [1364, 565] on span "Dental Monitoring Setup on The Delivery Day" at bounding box center [1346, 564] width 225 height 14
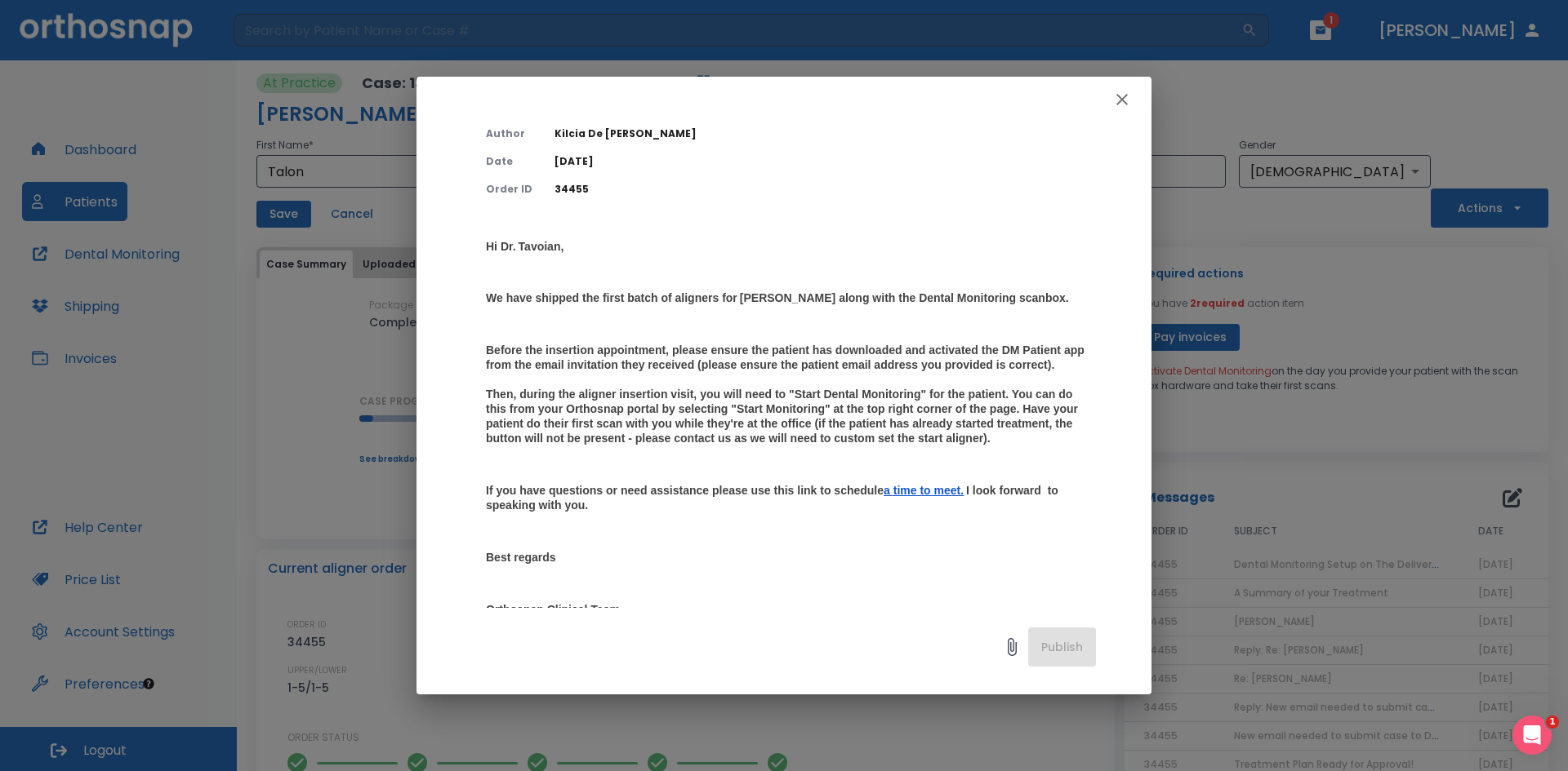
scroll to position [82, 0]
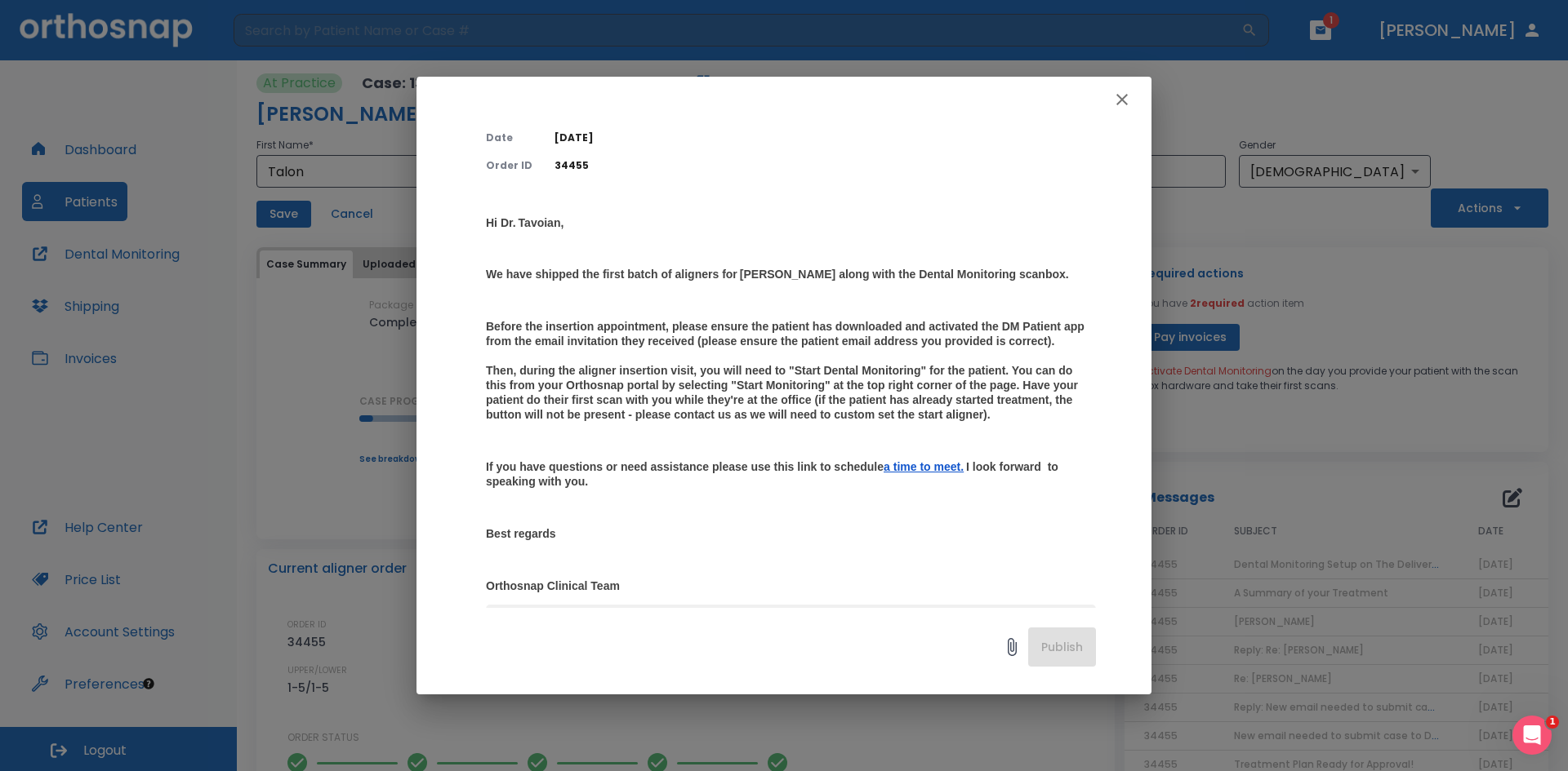
click at [963, 474] on ins "a time to meet." at bounding box center [923, 466] width 80 height 13
click at [1114, 105] on icon "button" at bounding box center [1122, 99] width 19 height 19
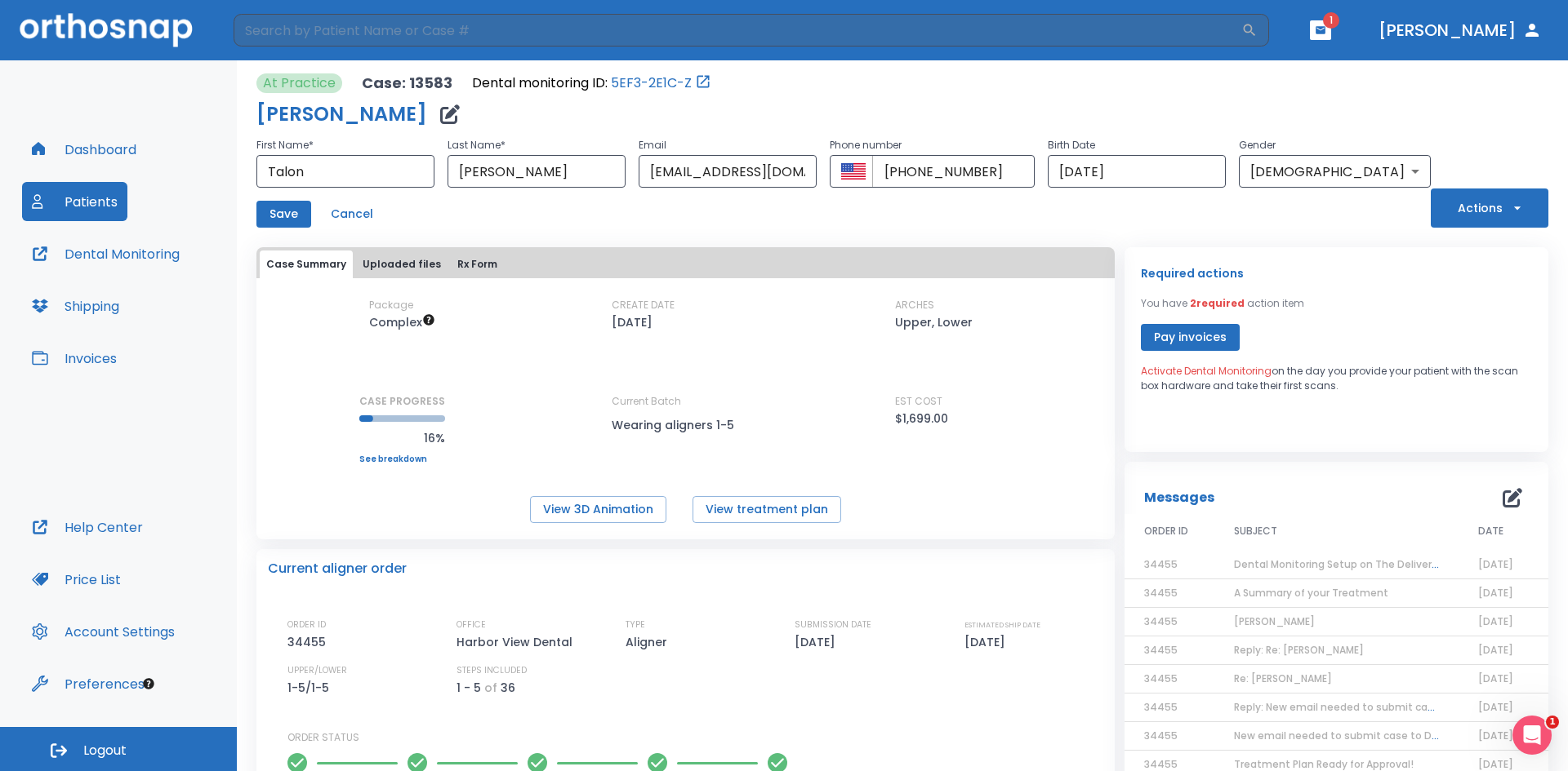
click at [1510, 201] on icon "button" at bounding box center [1517, 208] width 17 height 17
click at [1307, 287] on div at bounding box center [784, 386] width 1568 height 771
click at [1269, 561] on span "Dental Monitoring Setup on The Delivery Day" at bounding box center [1346, 564] width 225 height 14
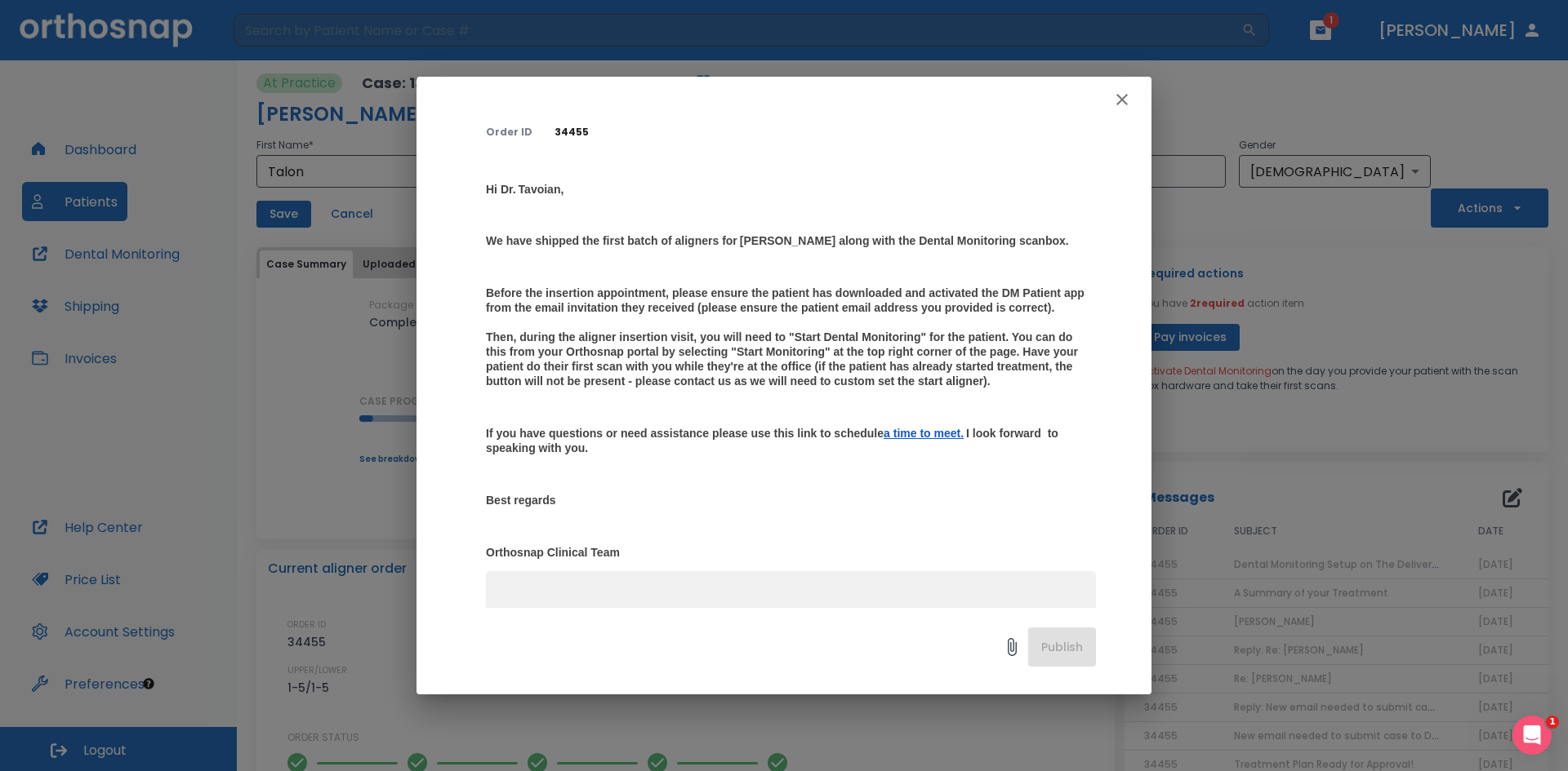
scroll to position [272, 0]
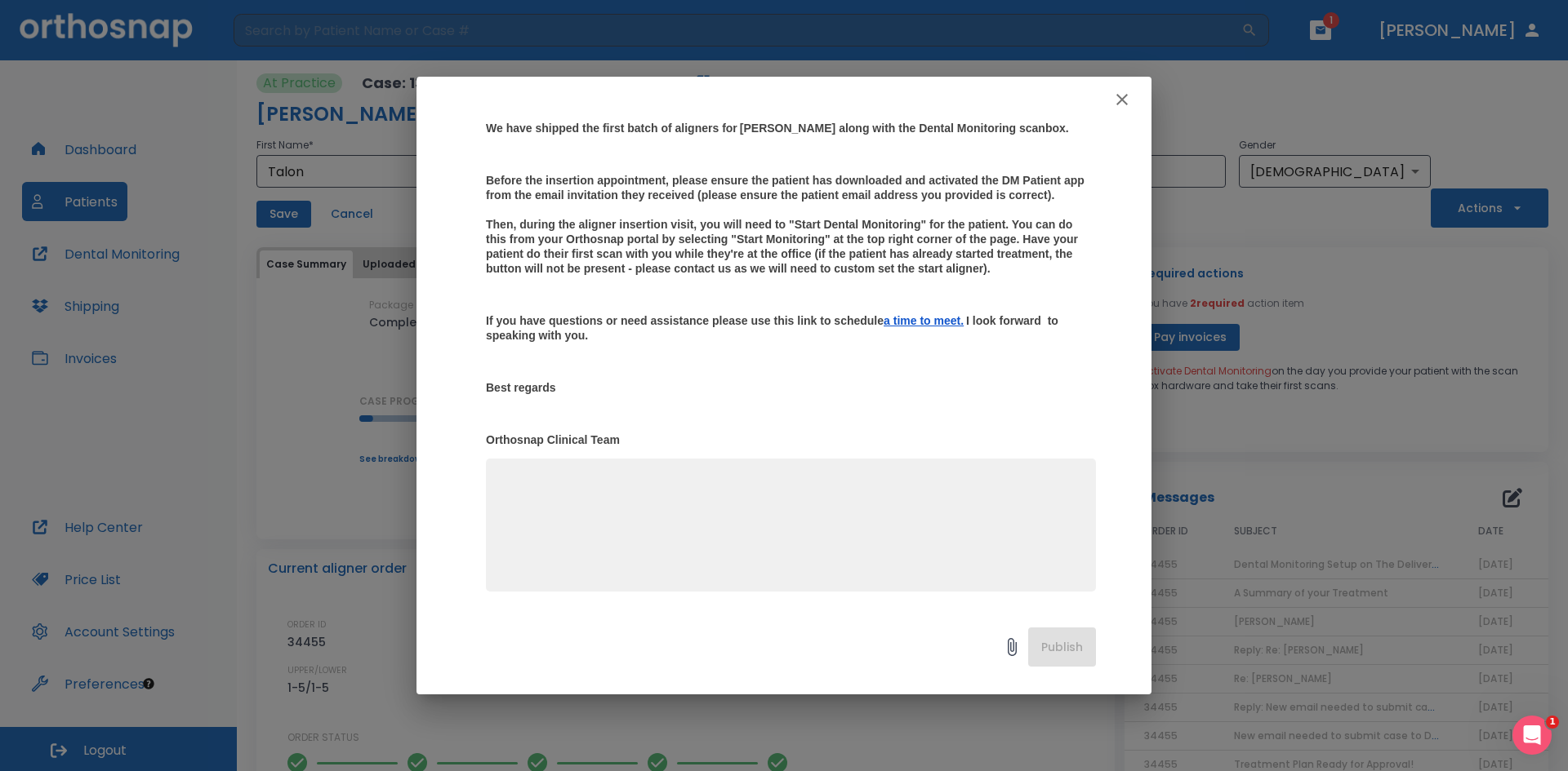
click at [723, 532] on textarea at bounding box center [791, 532] width 591 height 113
type textarea "C"
click at [1114, 96] on icon "button" at bounding box center [1122, 99] width 19 height 19
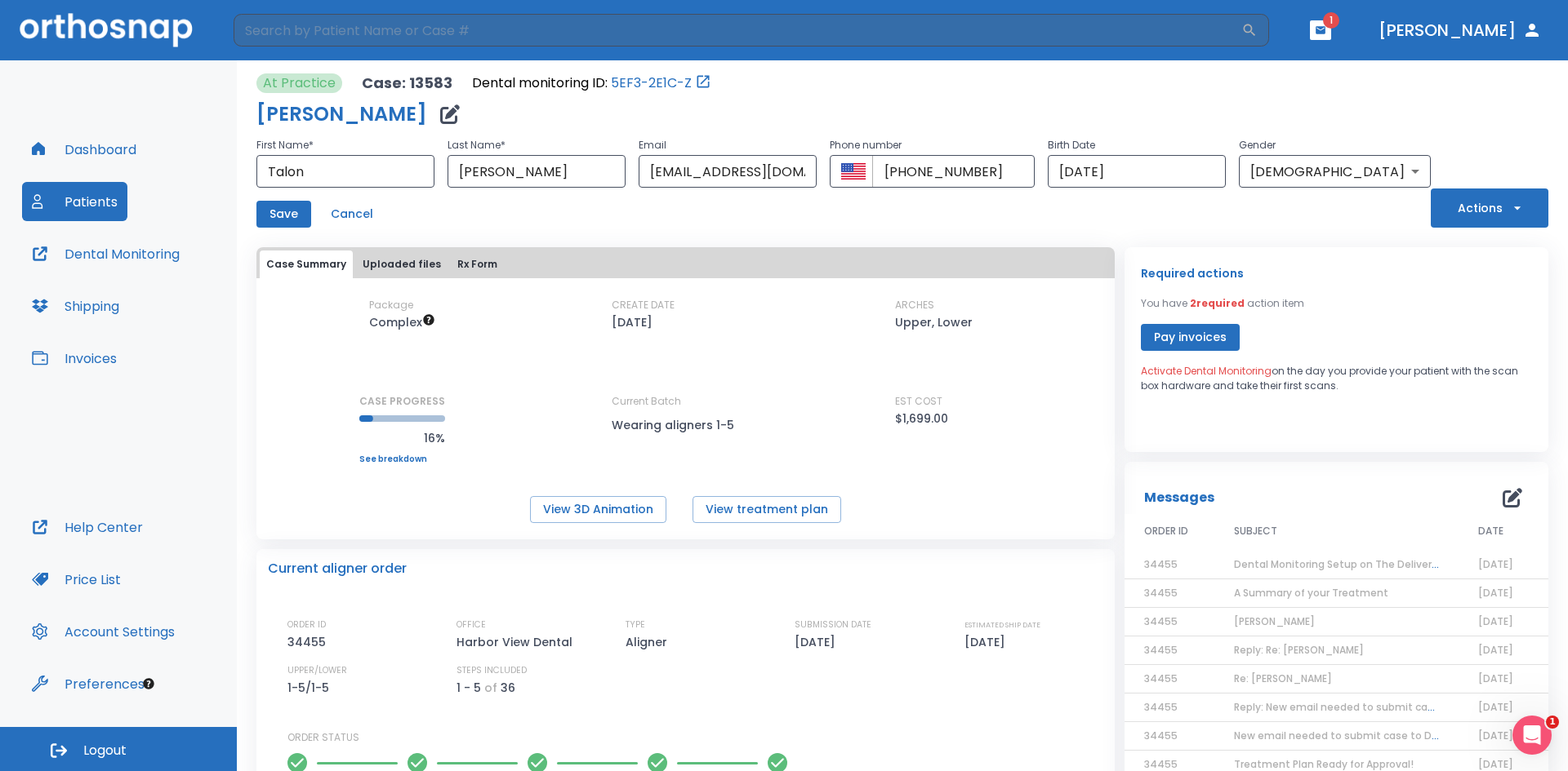
click at [66, 202] on button "Patients" at bounding box center [75, 202] width 106 height 40
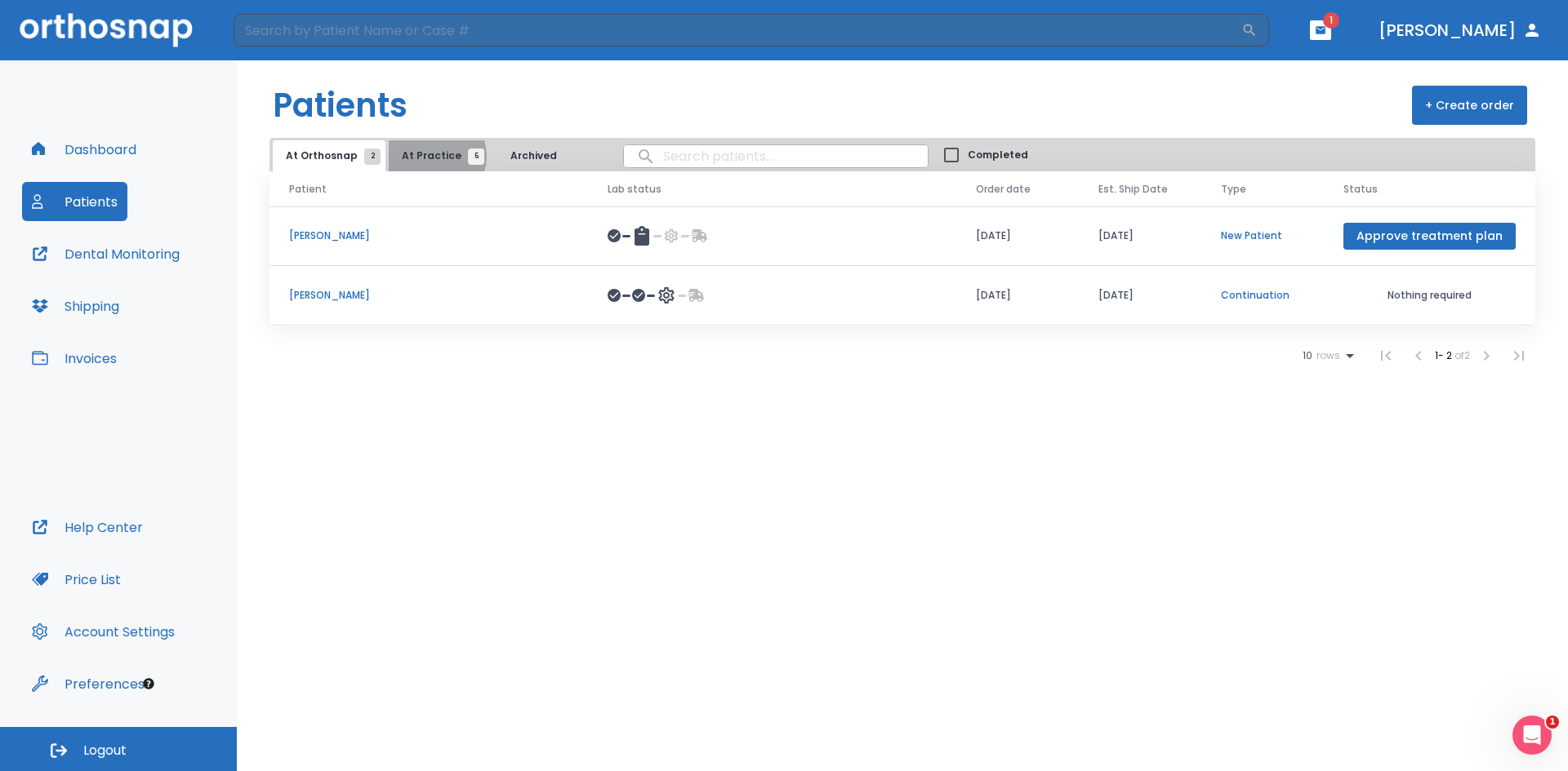
click at [430, 156] on span "At Practice 5" at bounding box center [438, 156] width 74 height 15
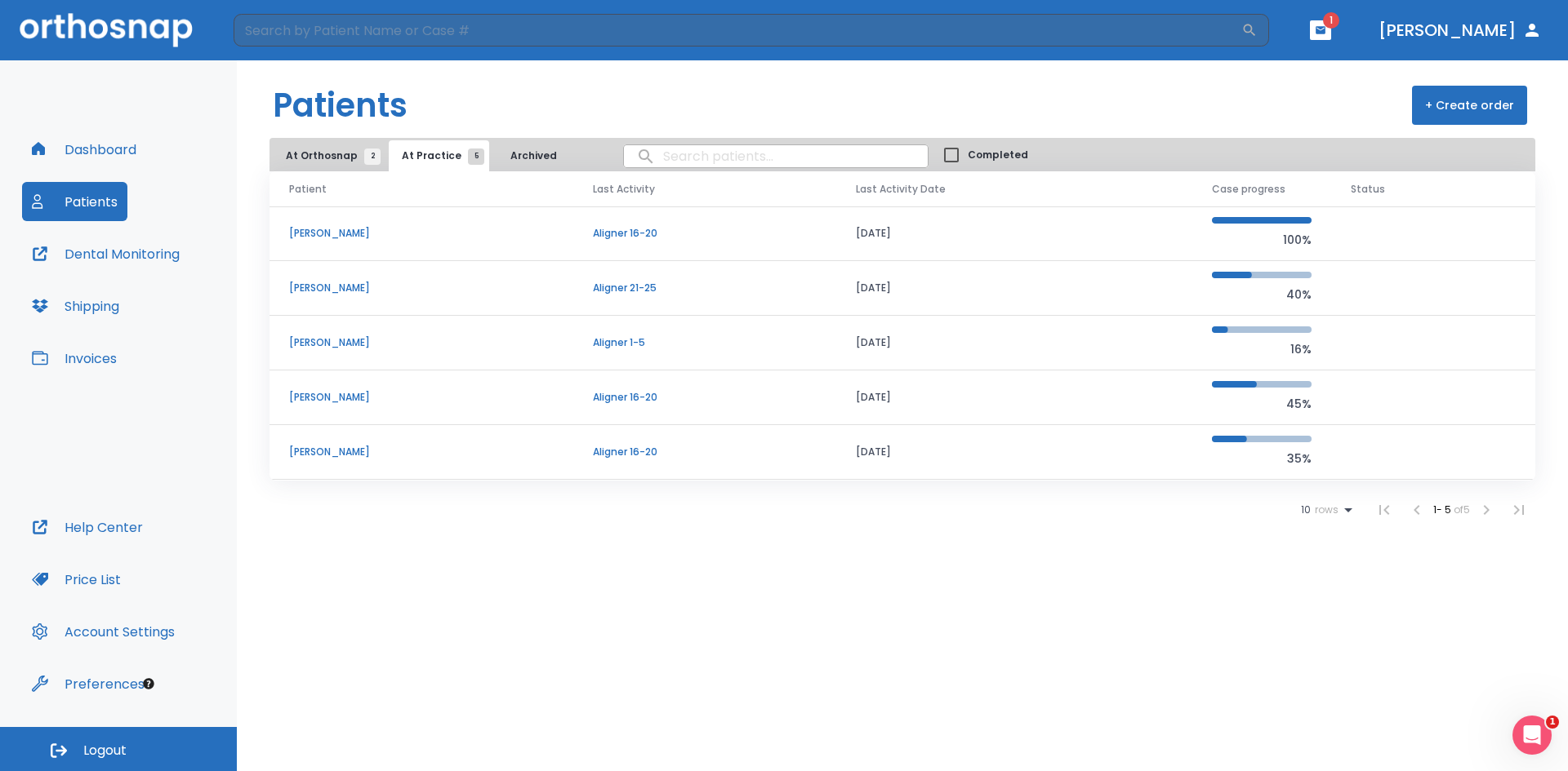
click at [332, 350] on td "[PERSON_NAME]" at bounding box center [421, 343] width 304 height 55
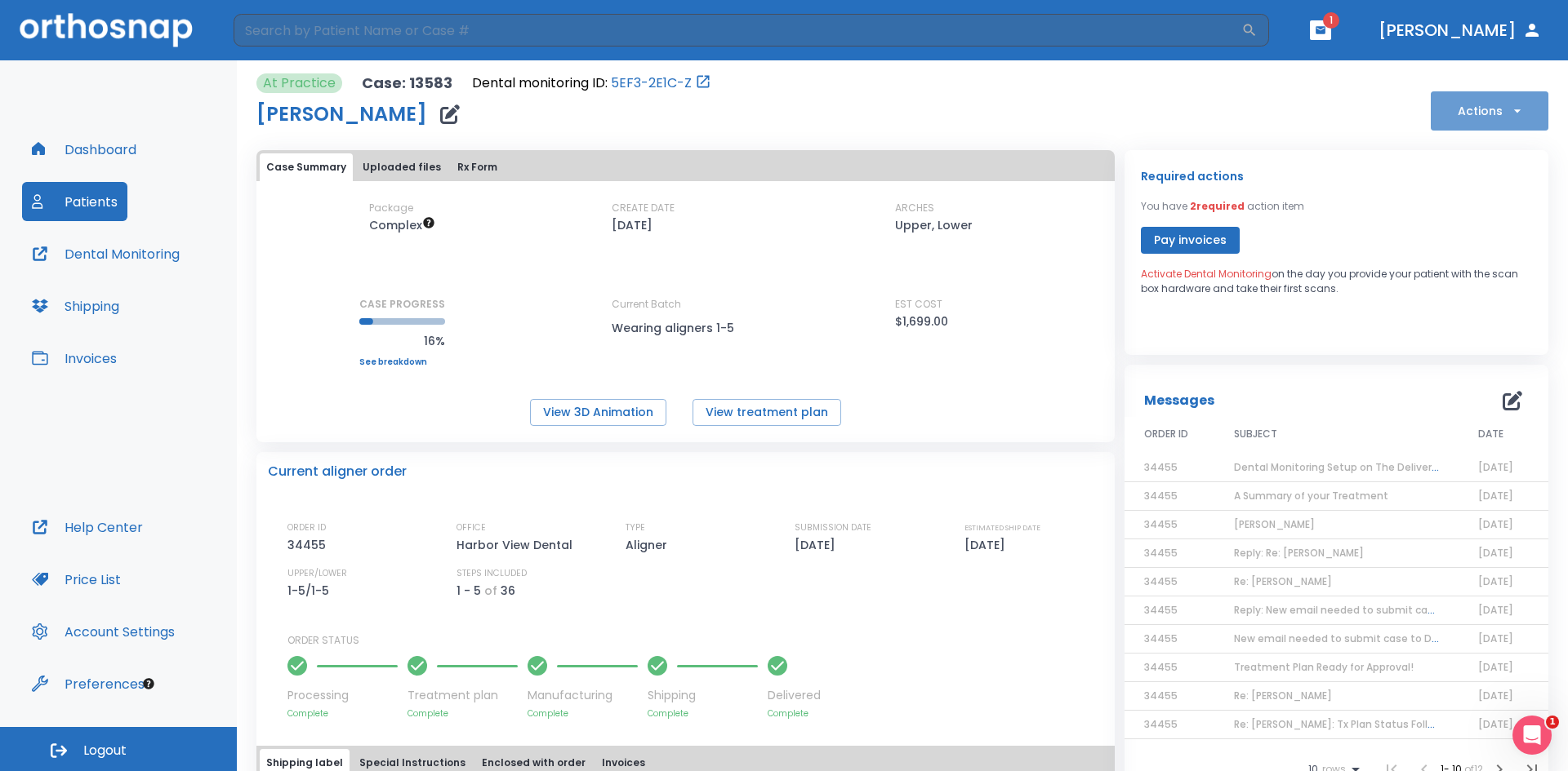
click at [1509, 106] on icon "button" at bounding box center [1517, 111] width 17 height 17
click at [1325, 244] on div at bounding box center [784, 386] width 1568 height 771
click at [105, 209] on button "Patients" at bounding box center [75, 202] width 106 height 40
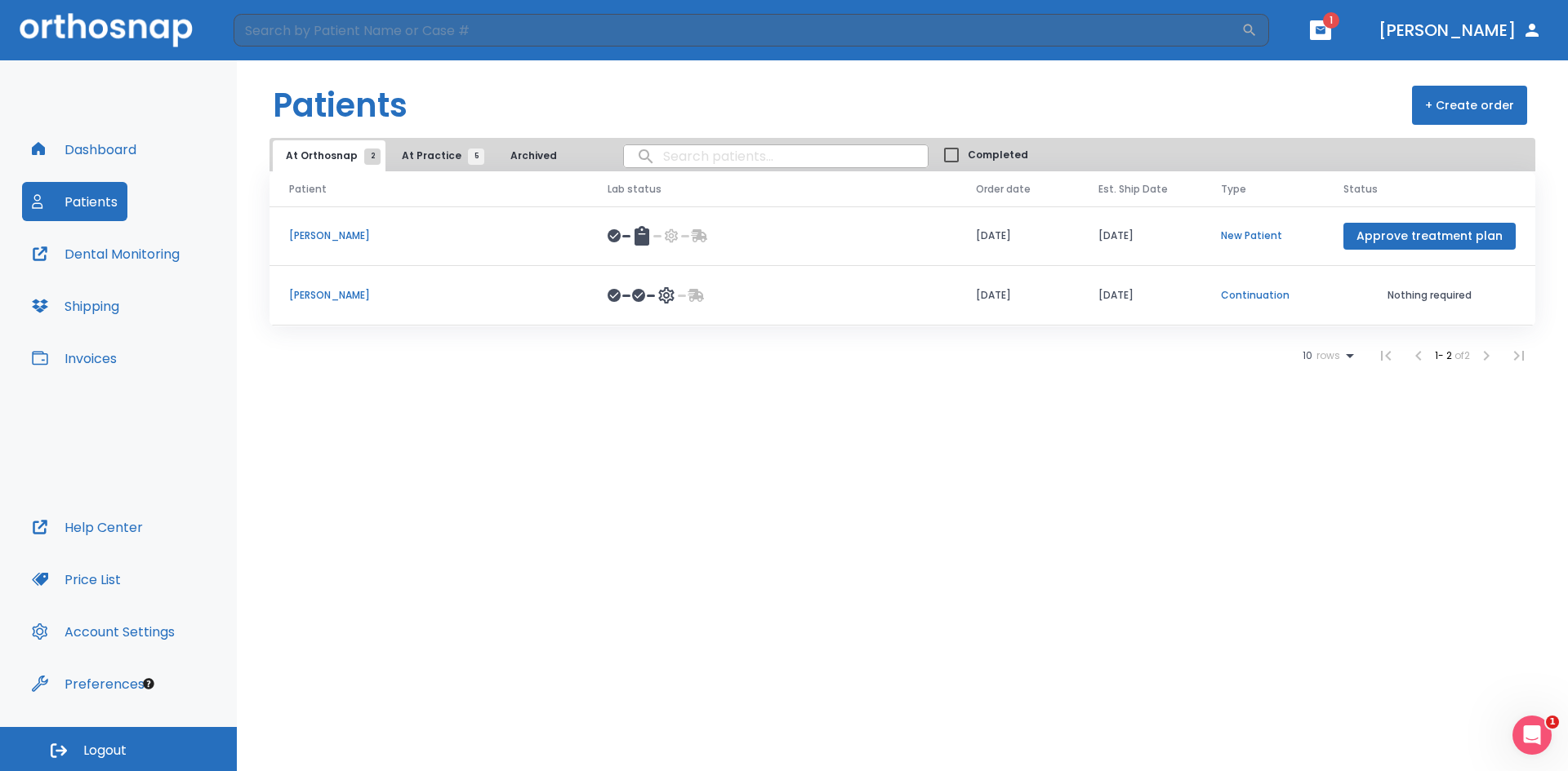
click at [438, 159] on span "At Practice 5" at bounding box center [438, 156] width 74 height 15
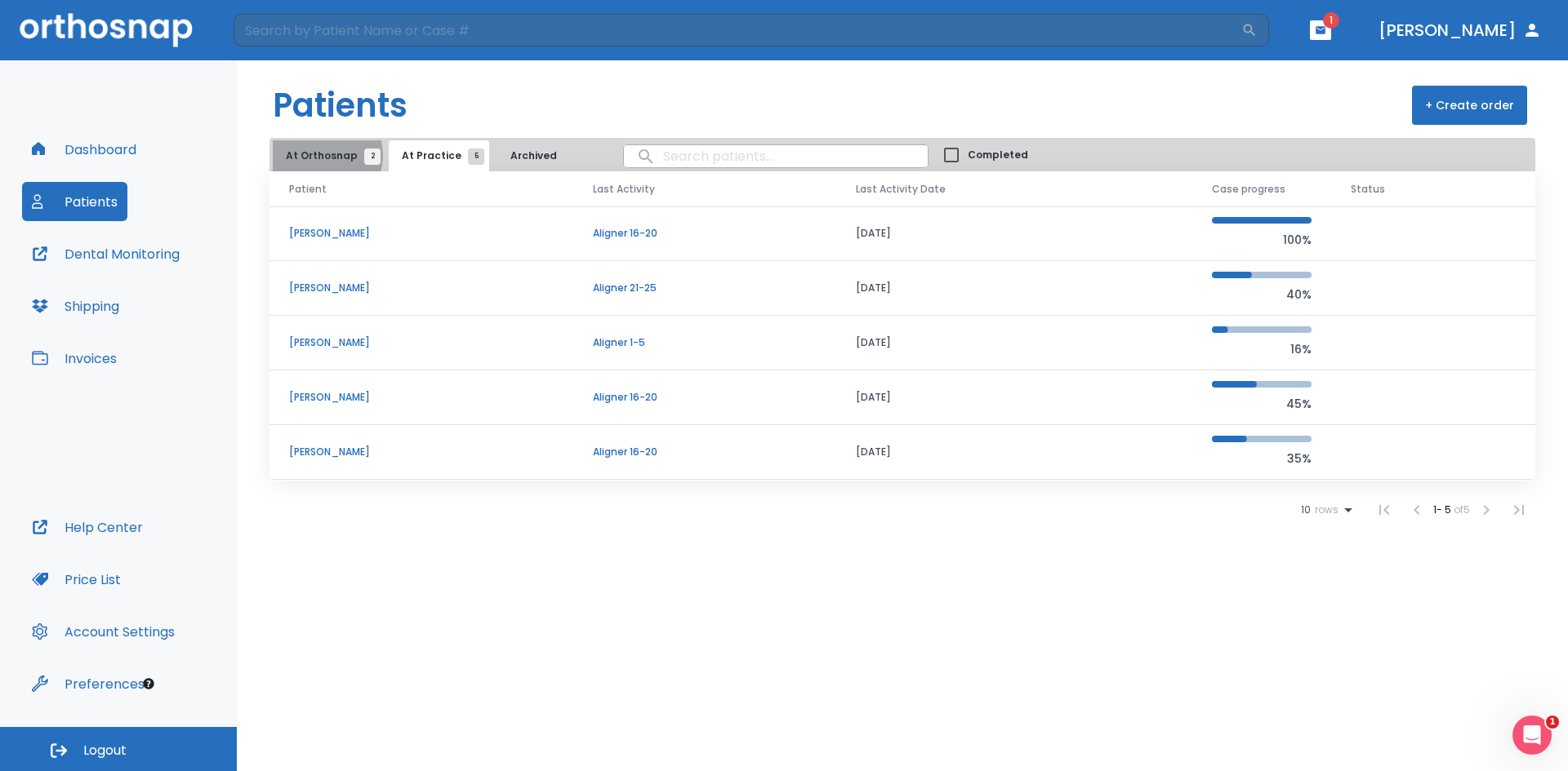
click at [325, 155] on span "At Orthosnap 2" at bounding box center [329, 156] width 86 height 15
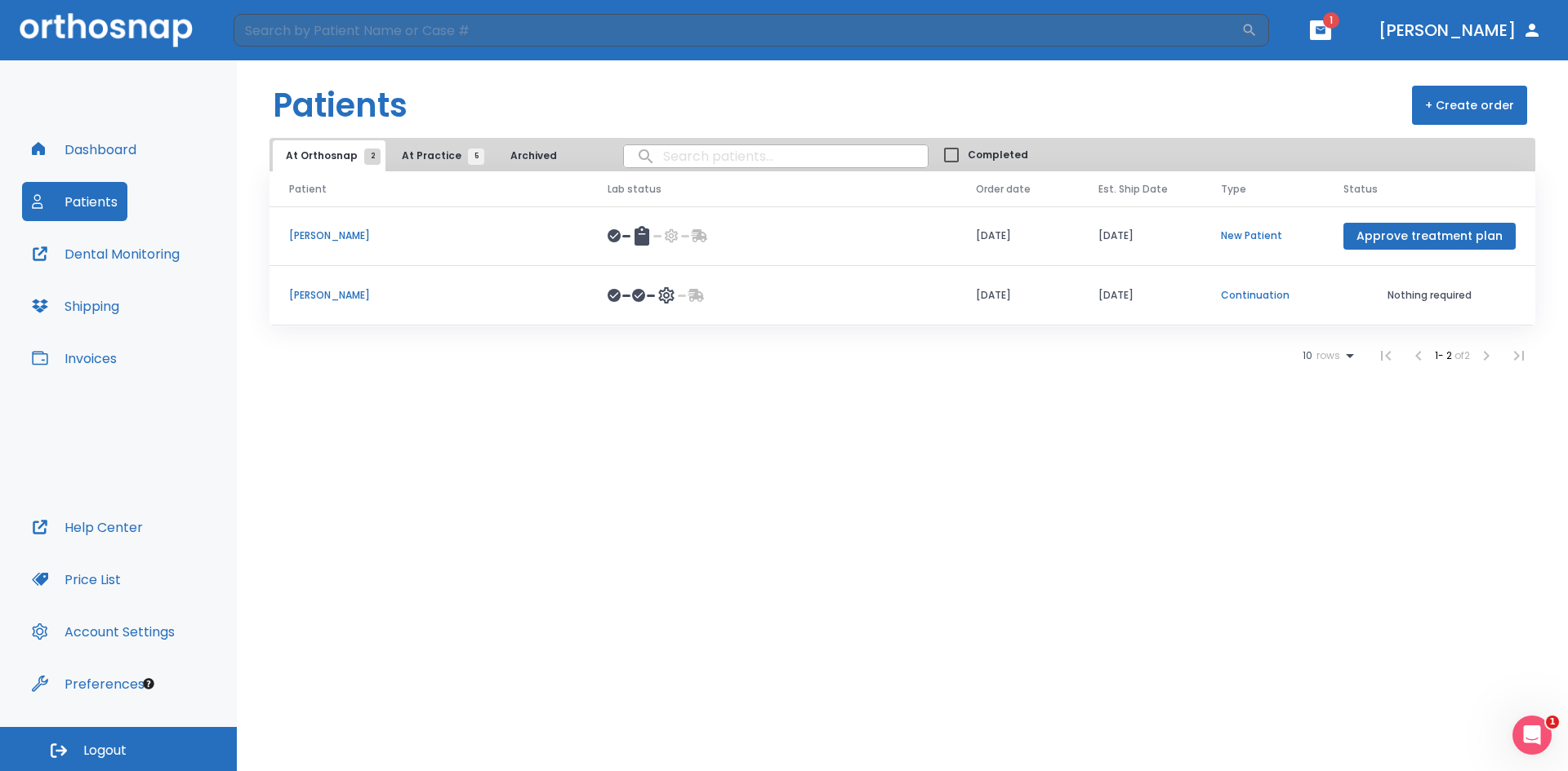
click at [332, 299] on p "[PERSON_NAME]" at bounding box center [428, 295] width 279 height 15
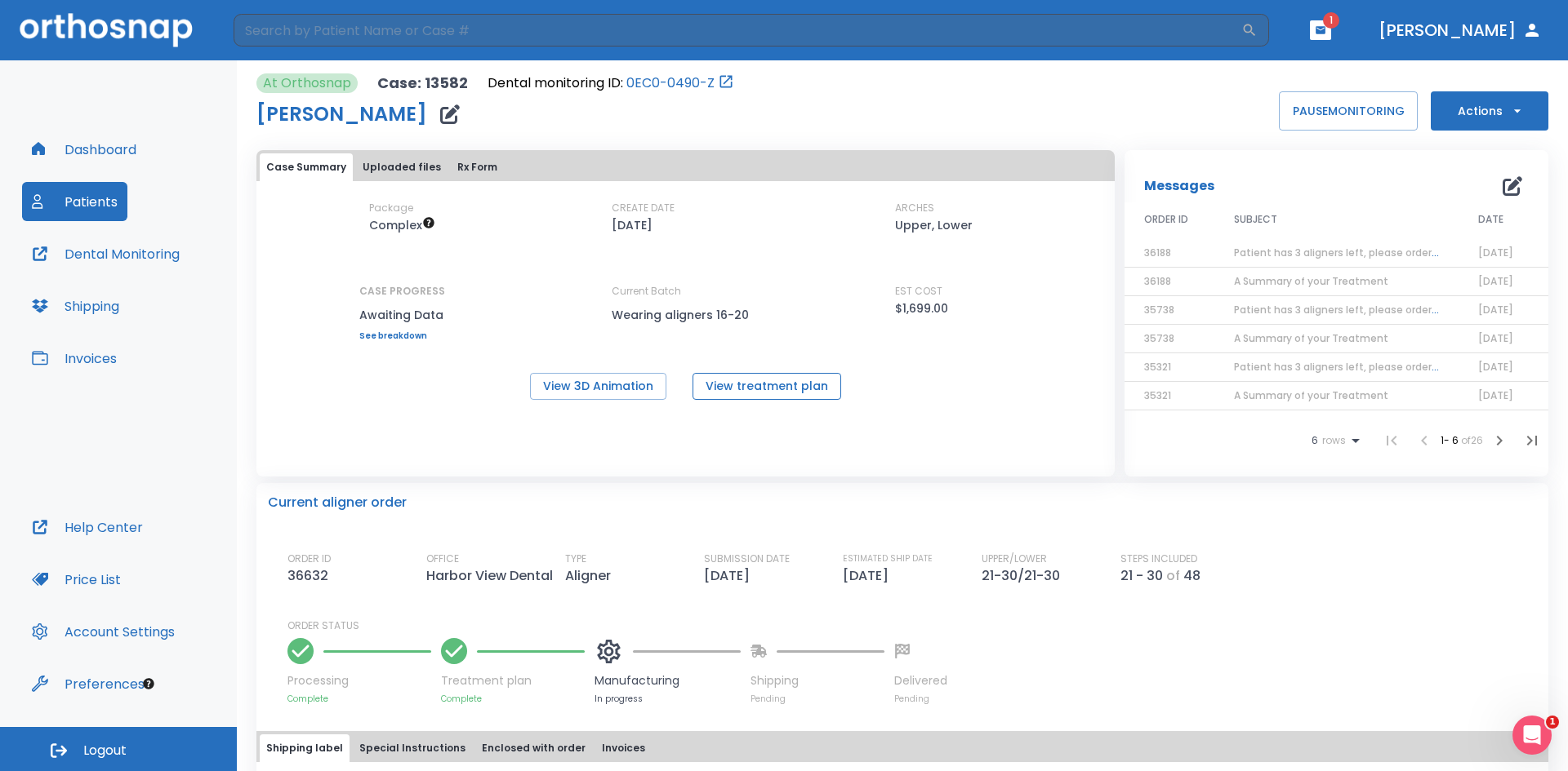
click at [725, 386] on button "View treatment plan" at bounding box center [766, 386] width 149 height 27
click at [98, 199] on button "Patients" at bounding box center [75, 202] width 106 height 40
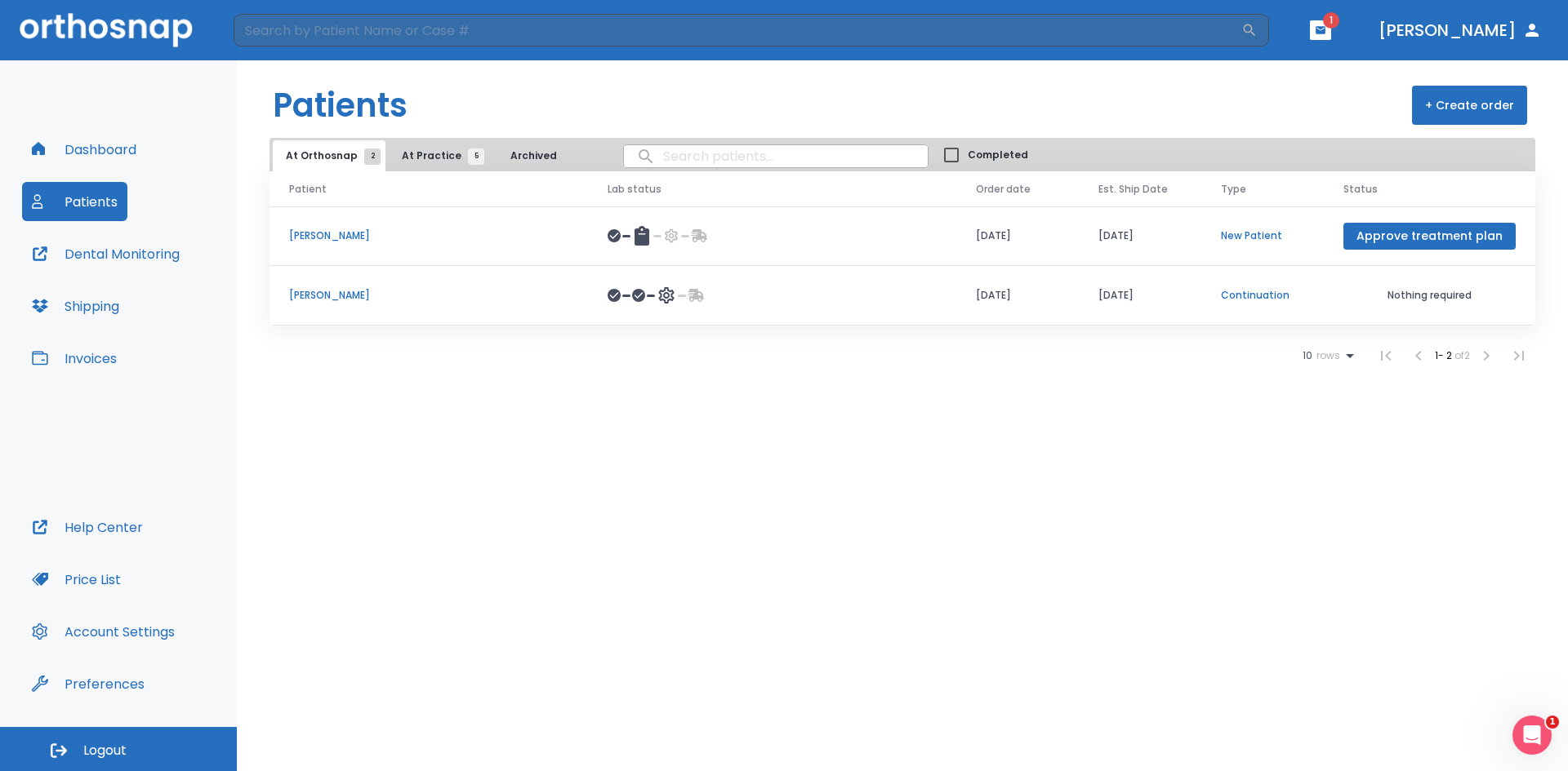
click at [437, 148] on button "At Practice 5" at bounding box center [438, 156] width 100 height 31
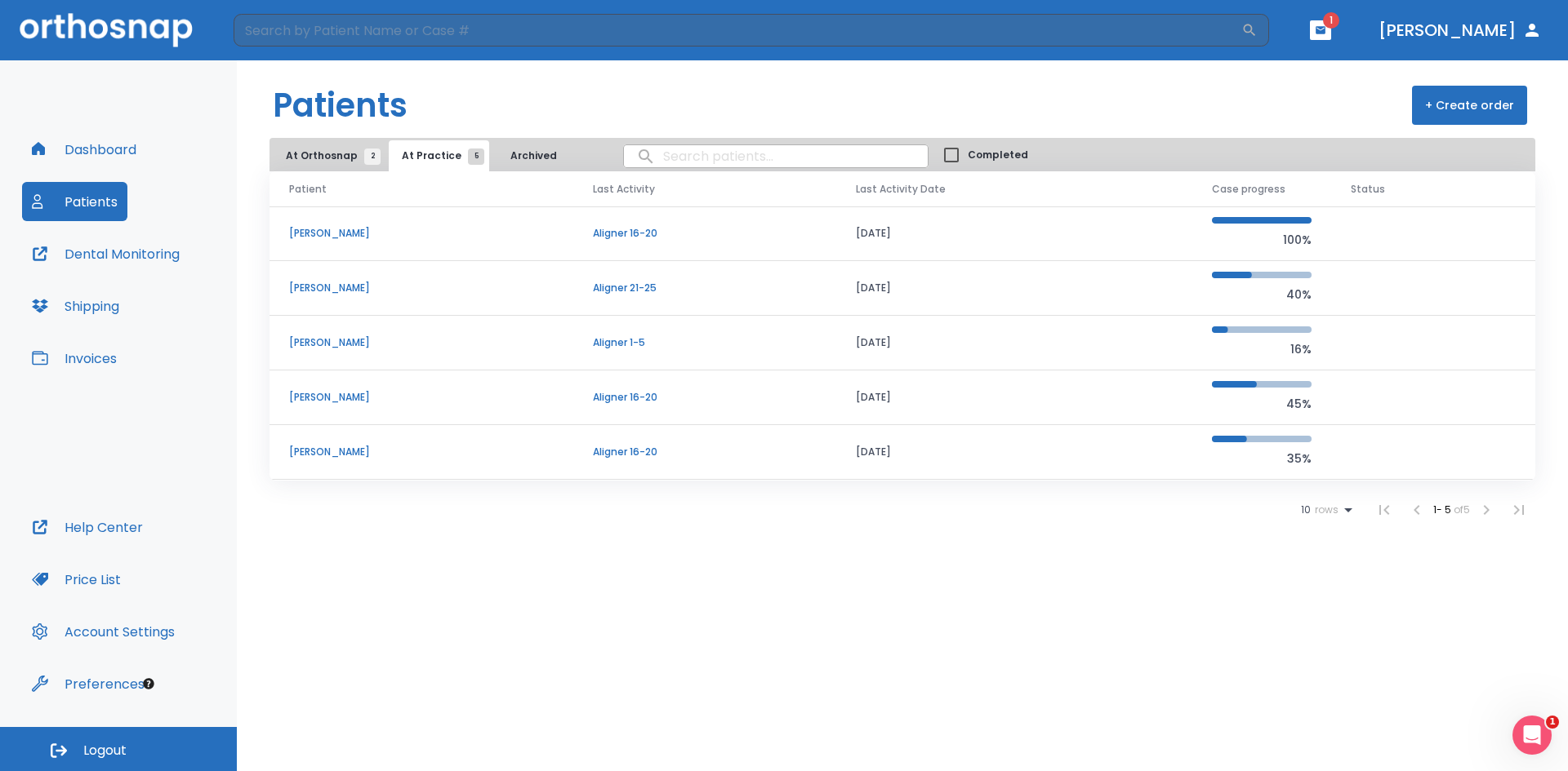
click at [332, 335] on p "[PERSON_NAME]" at bounding box center [421, 342] width 264 height 15
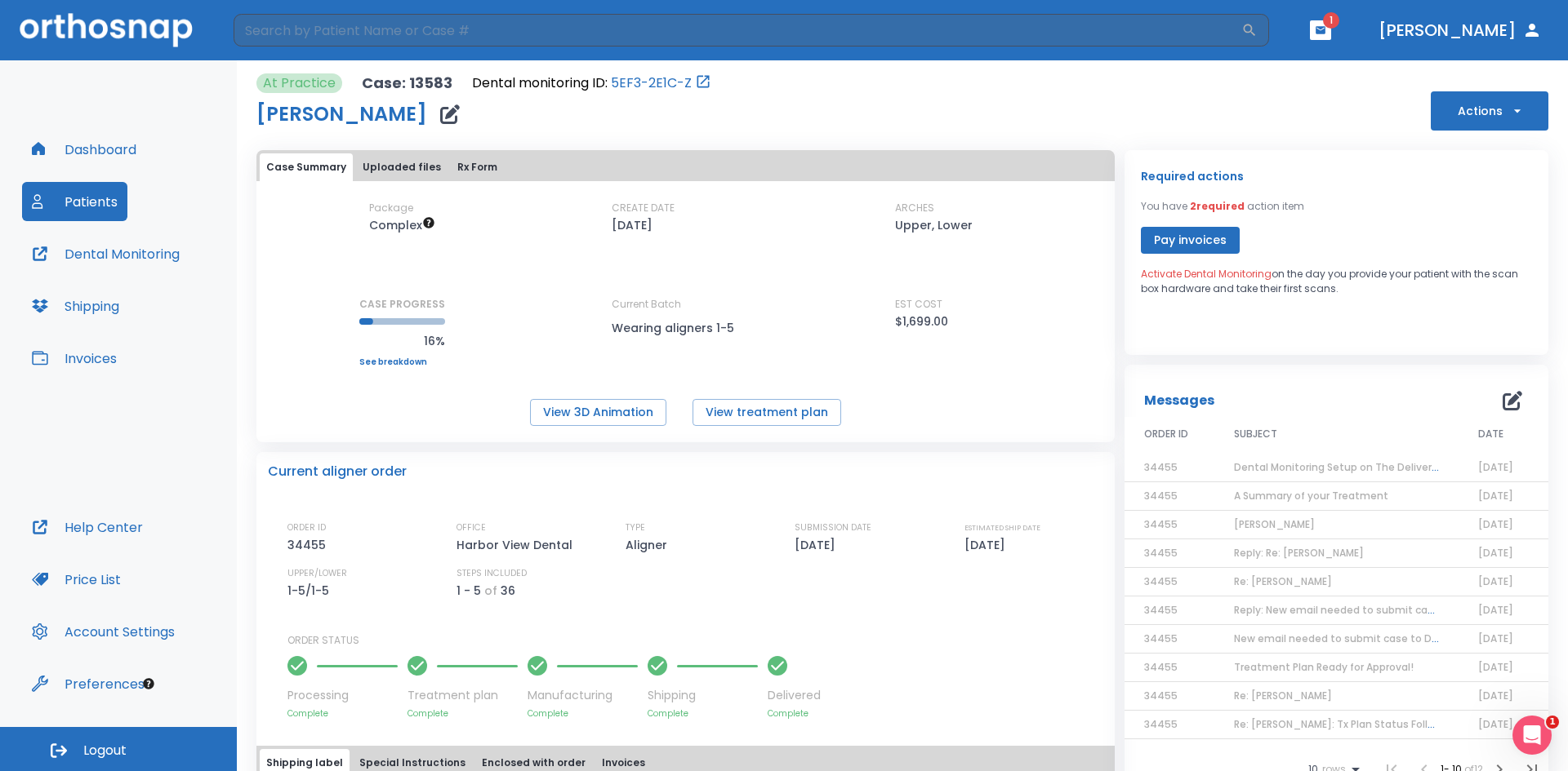
click at [1310, 472] on span "Dental Monitoring Setup on The Delivery Day" at bounding box center [1346, 467] width 225 height 14
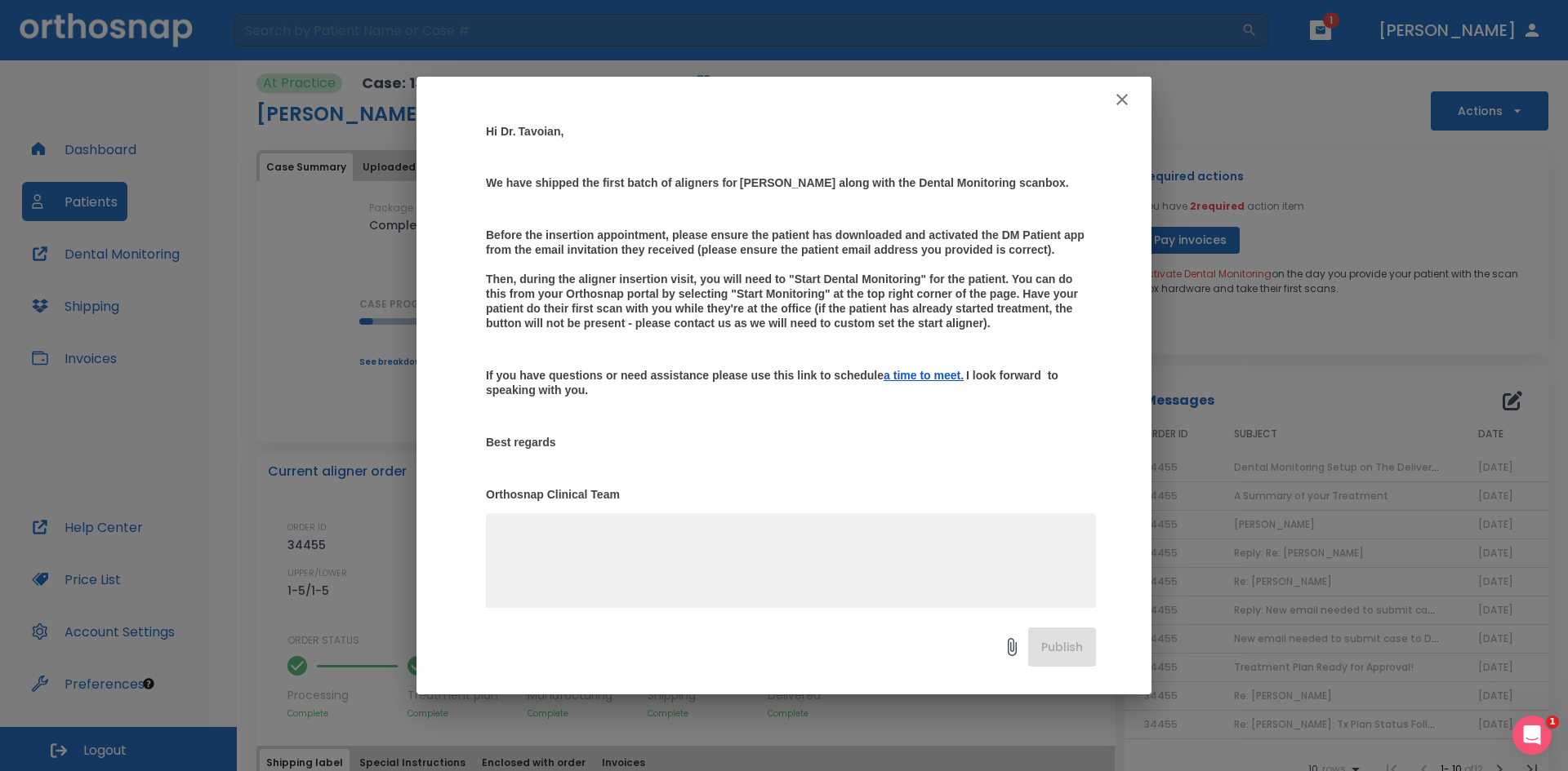
scroll to position [272, 0]
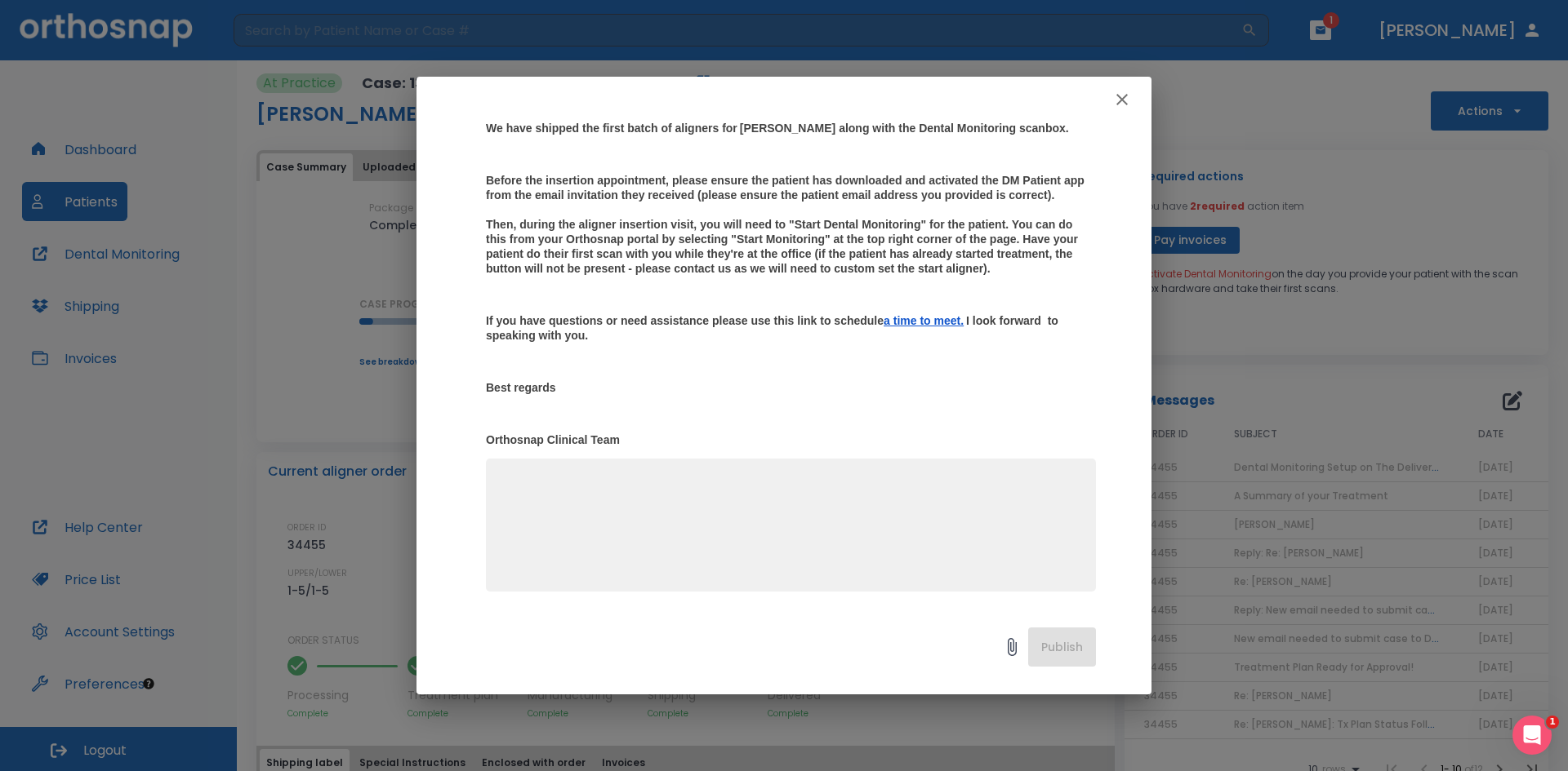
click at [613, 553] on textarea at bounding box center [791, 532] width 591 height 113
type textarea "Can you please send him another email/link for the dental monitoring."
click at [1069, 659] on button "Publish" at bounding box center [1062, 647] width 68 height 40
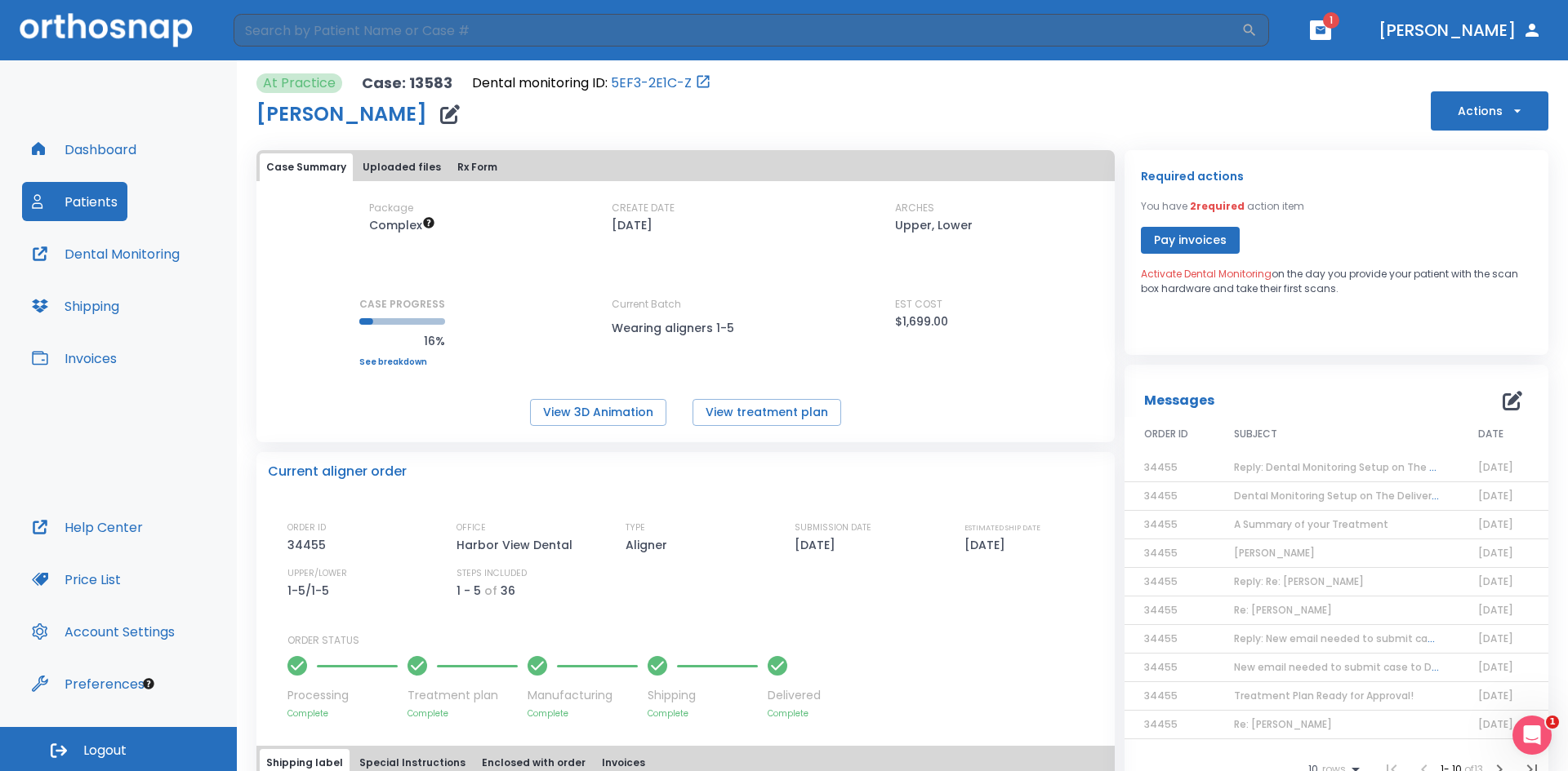
click at [65, 208] on button "Patients" at bounding box center [75, 202] width 106 height 40
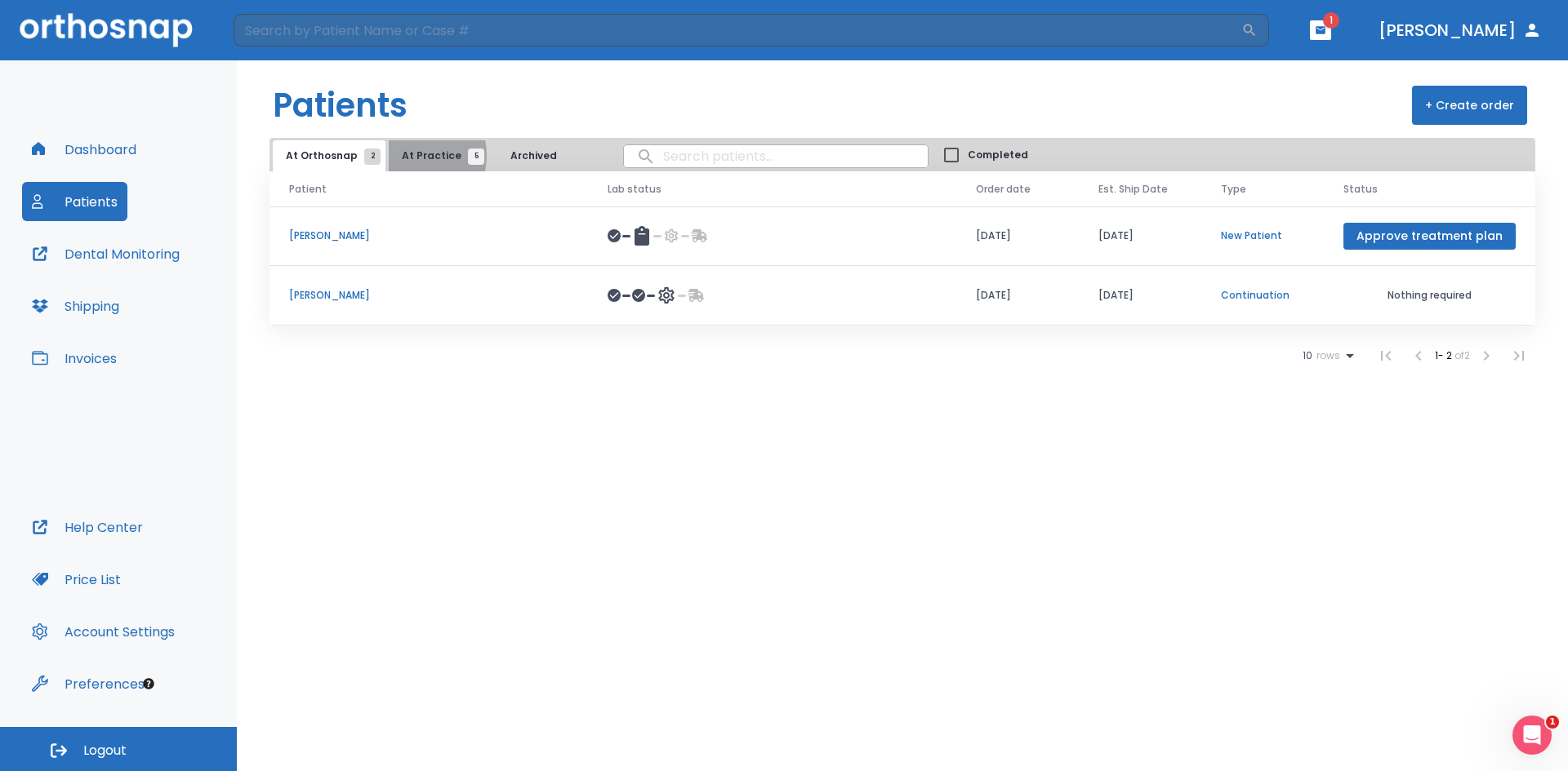
click at [410, 155] on span "At Practice 5" at bounding box center [438, 156] width 74 height 15
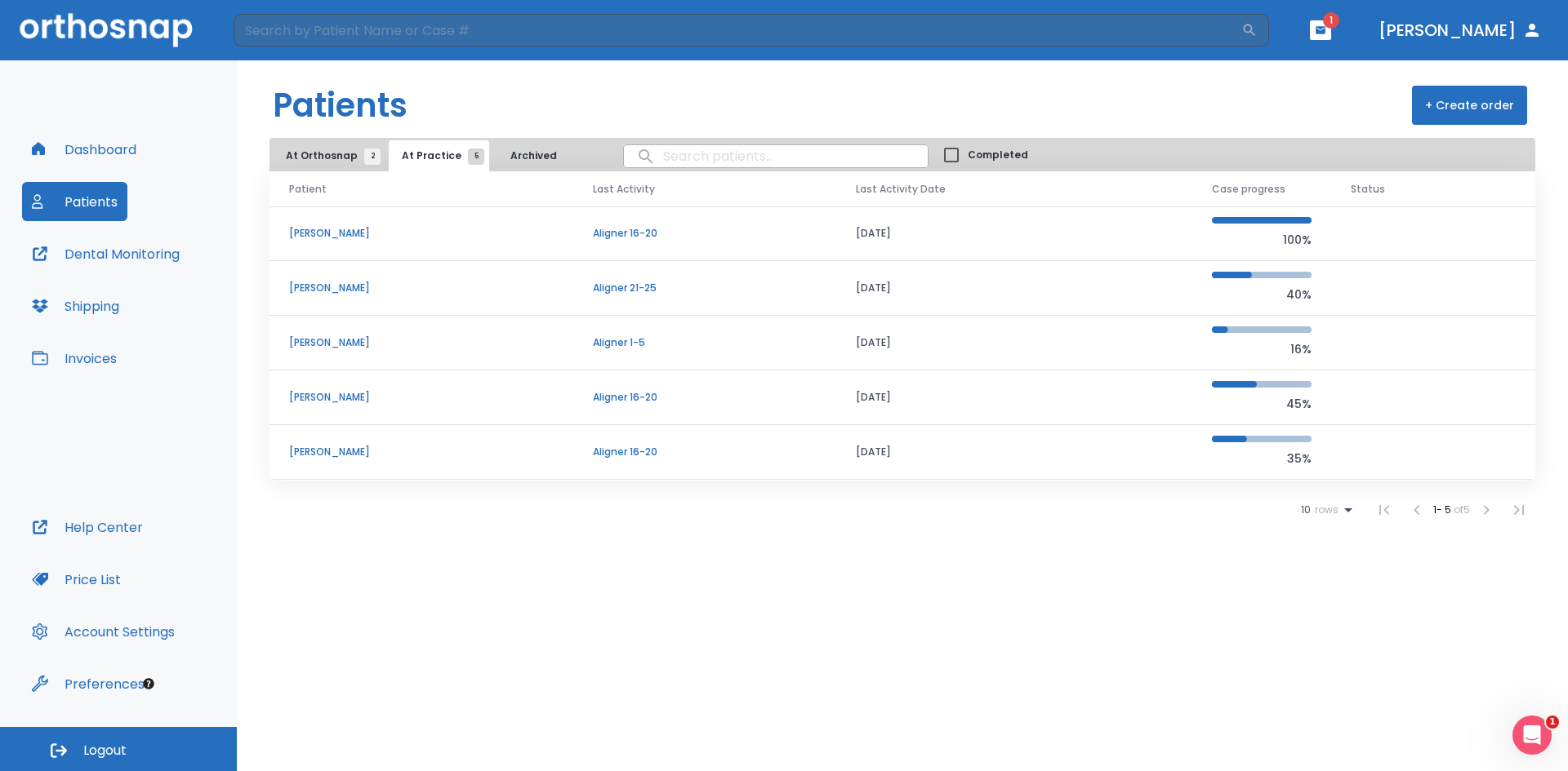
click at [301, 347] on p "[PERSON_NAME]" at bounding box center [421, 342] width 264 height 15
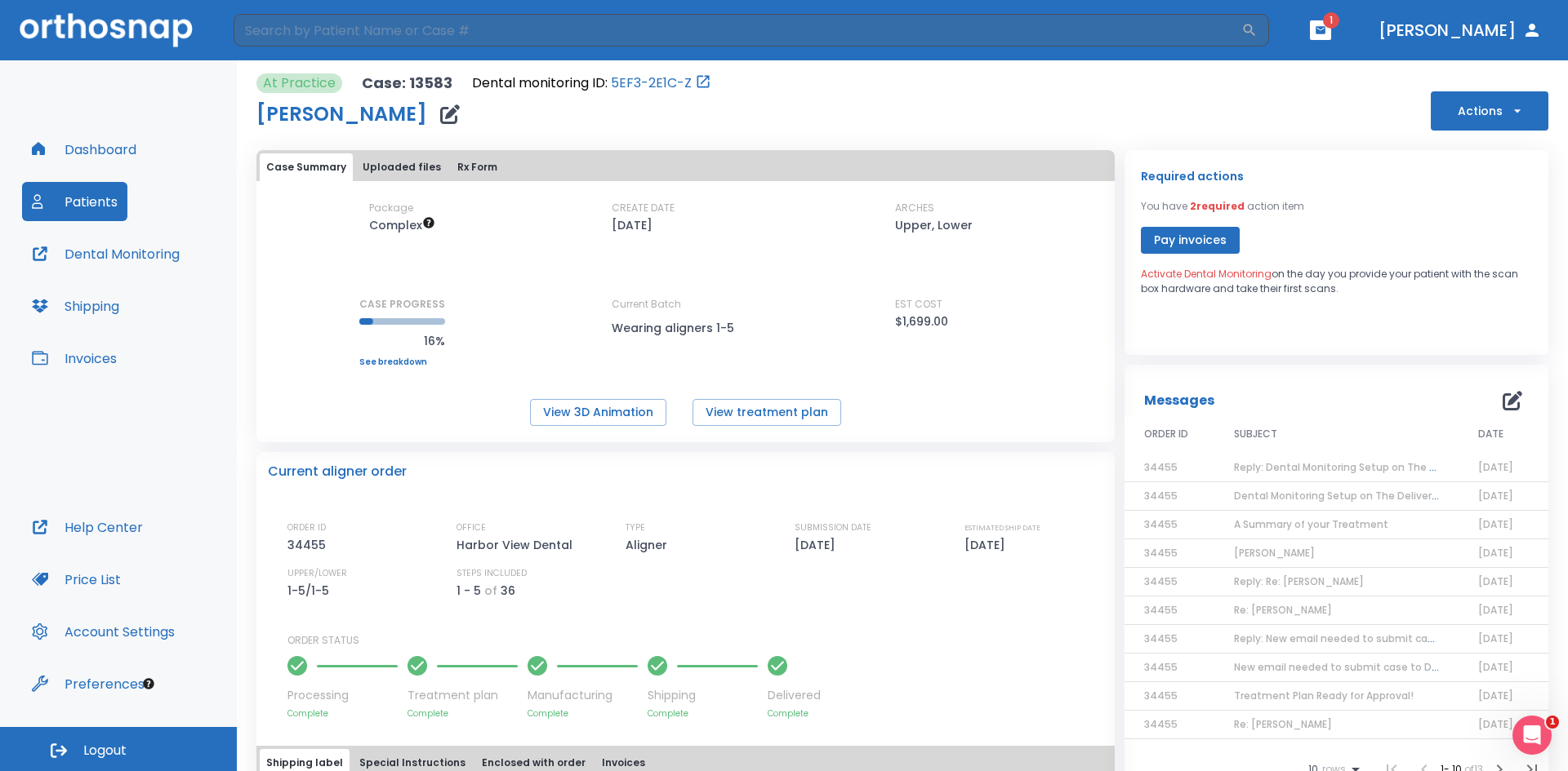
click at [84, 200] on button "Patients" at bounding box center [75, 202] width 106 height 40
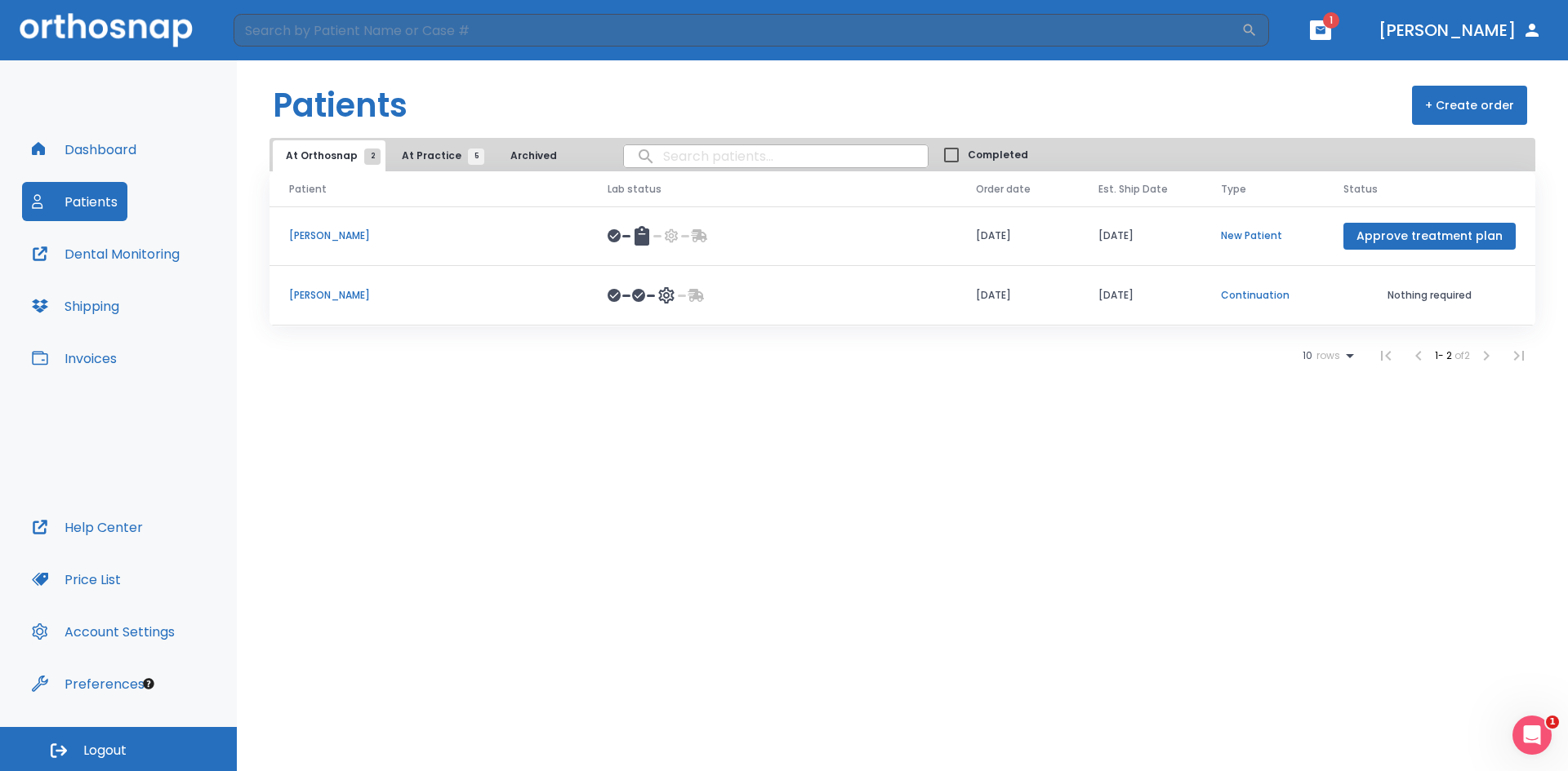
click at [87, 212] on button "Patients" at bounding box center [75, 202] width 106 height 40
click at [429, 155] on span "At Practice 5" at bounding box center [438, 156] width 74 height 15
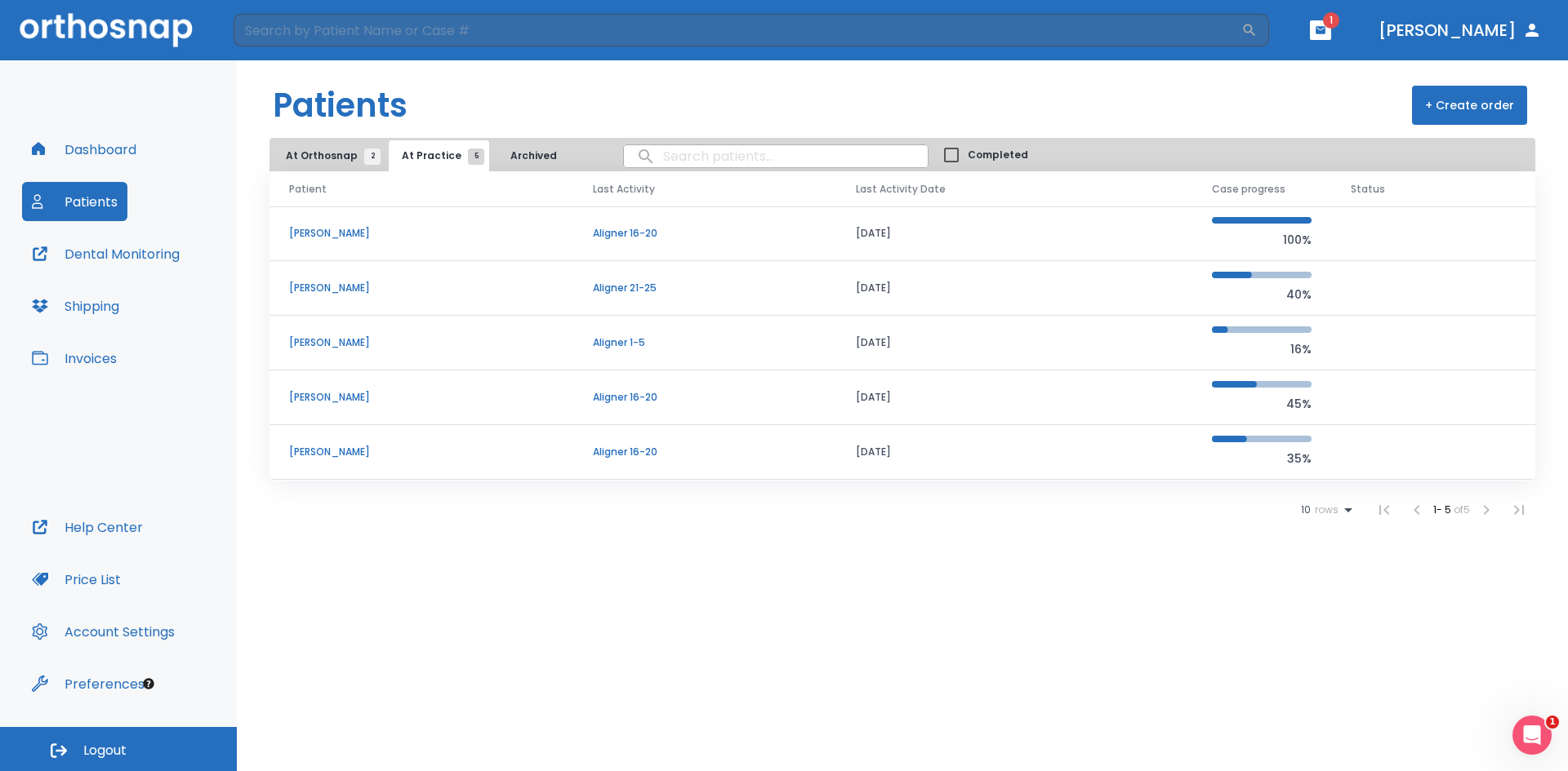
click at [341, 343] on p "[PERSON_NAME]" at bounding box center [421, 342] width 264 height 15
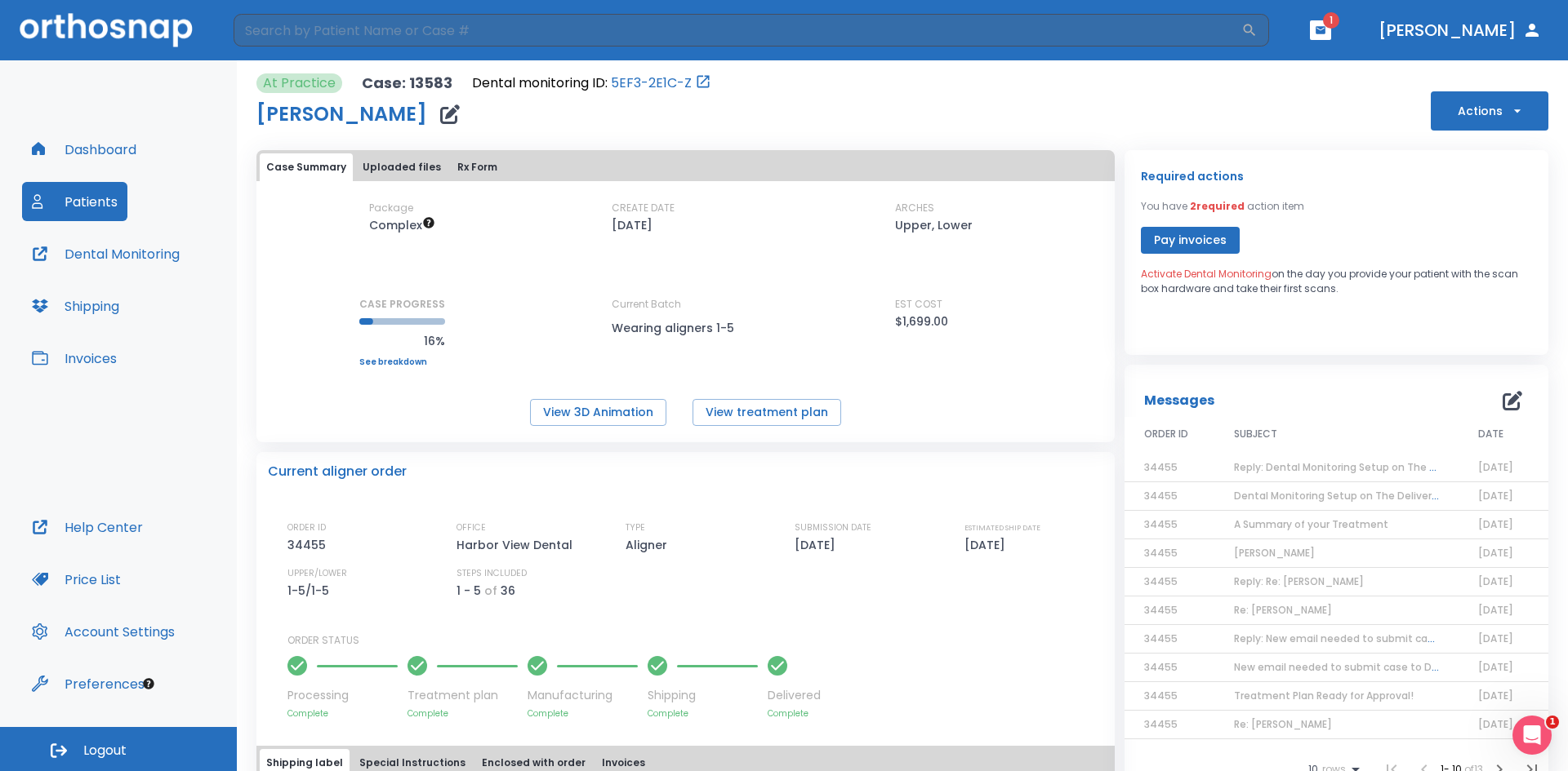
click at [1509, 112] on icon "button" at bounding box center [1517, 111] width 17 height 17
click at [1348, 202] on div at bounding box center [784, 386] width 1568 height 771
click at [469, 165] on button "Rx Form" at bounding box center [477, 167] width 53 height 28
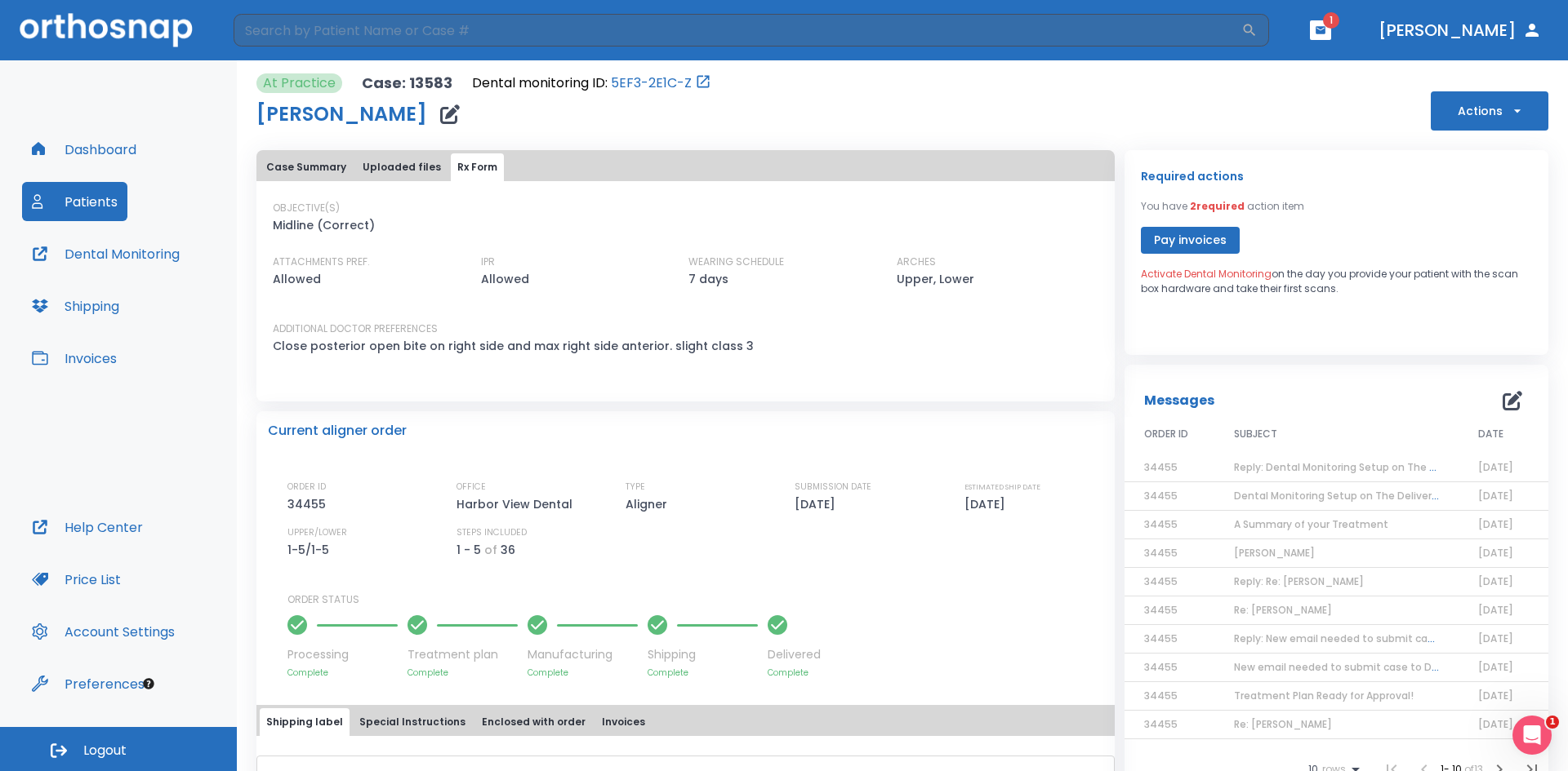
click at [412, 165] on button "Uploaded files" at bounding box center [401, 167] width 92 height 28
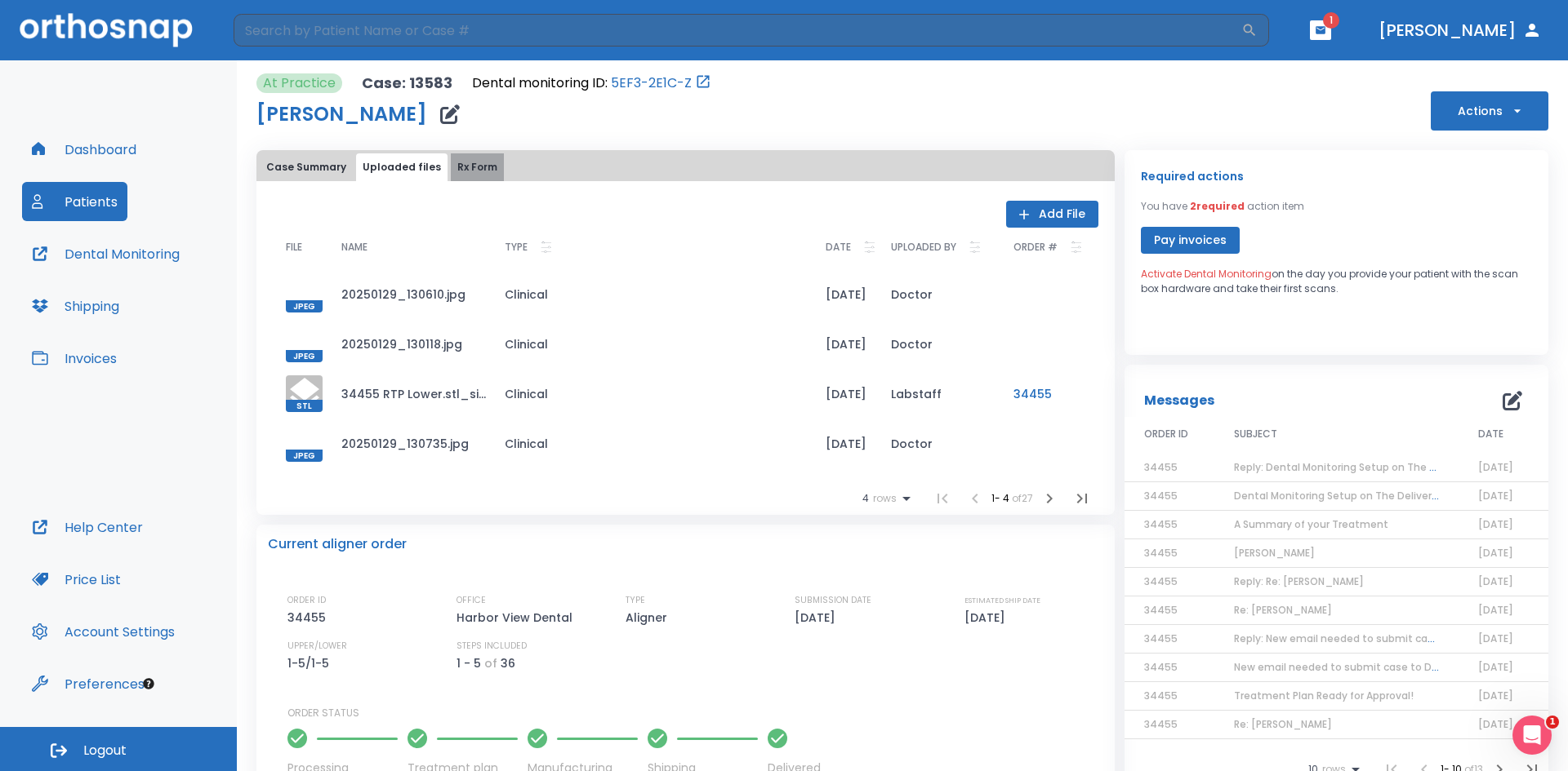
click at [490, 170] on button "Rx Form" at bounding box center [477, 167] width 53 height 28
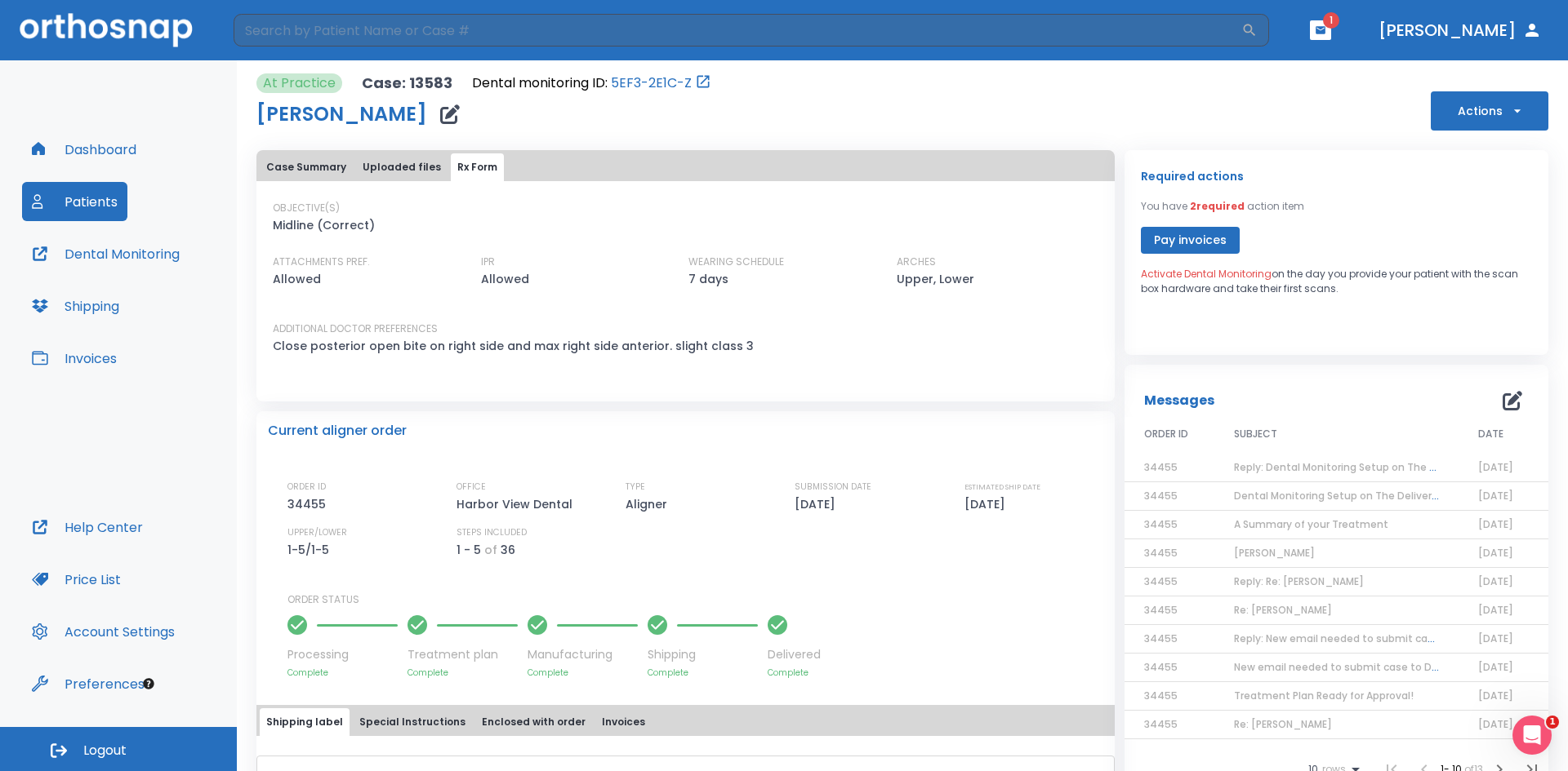
click at [388, 164] on button "Uploaded files" at bounding box center [401, 167] width 92 height 28
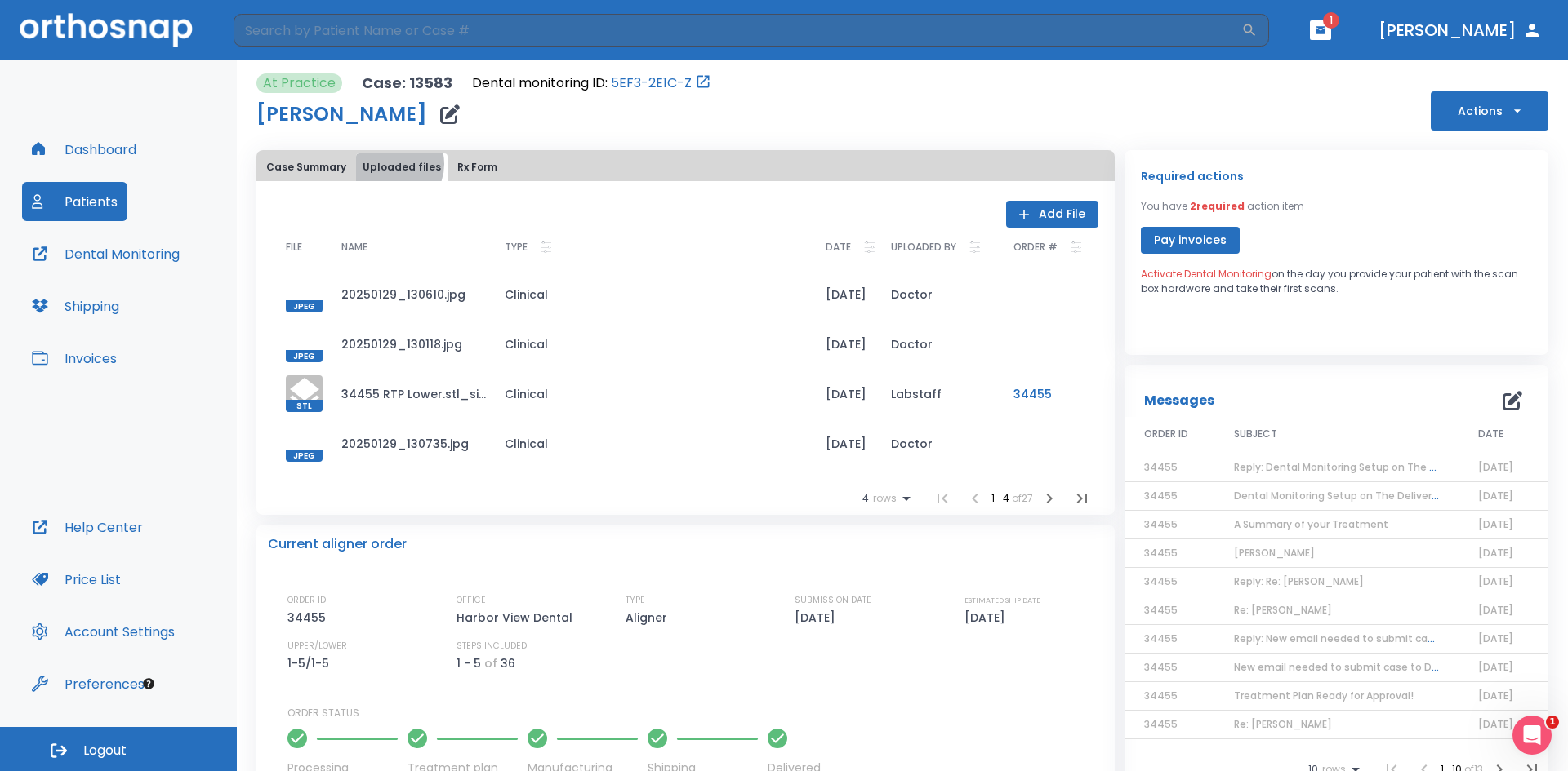
click at [388, 164] on button "Uploaded files" at bounding box center [401, 167] width 92 height 28
click at [285, 165] on button "Case Summary" at bounding box center [306, 167] width 93 height 28
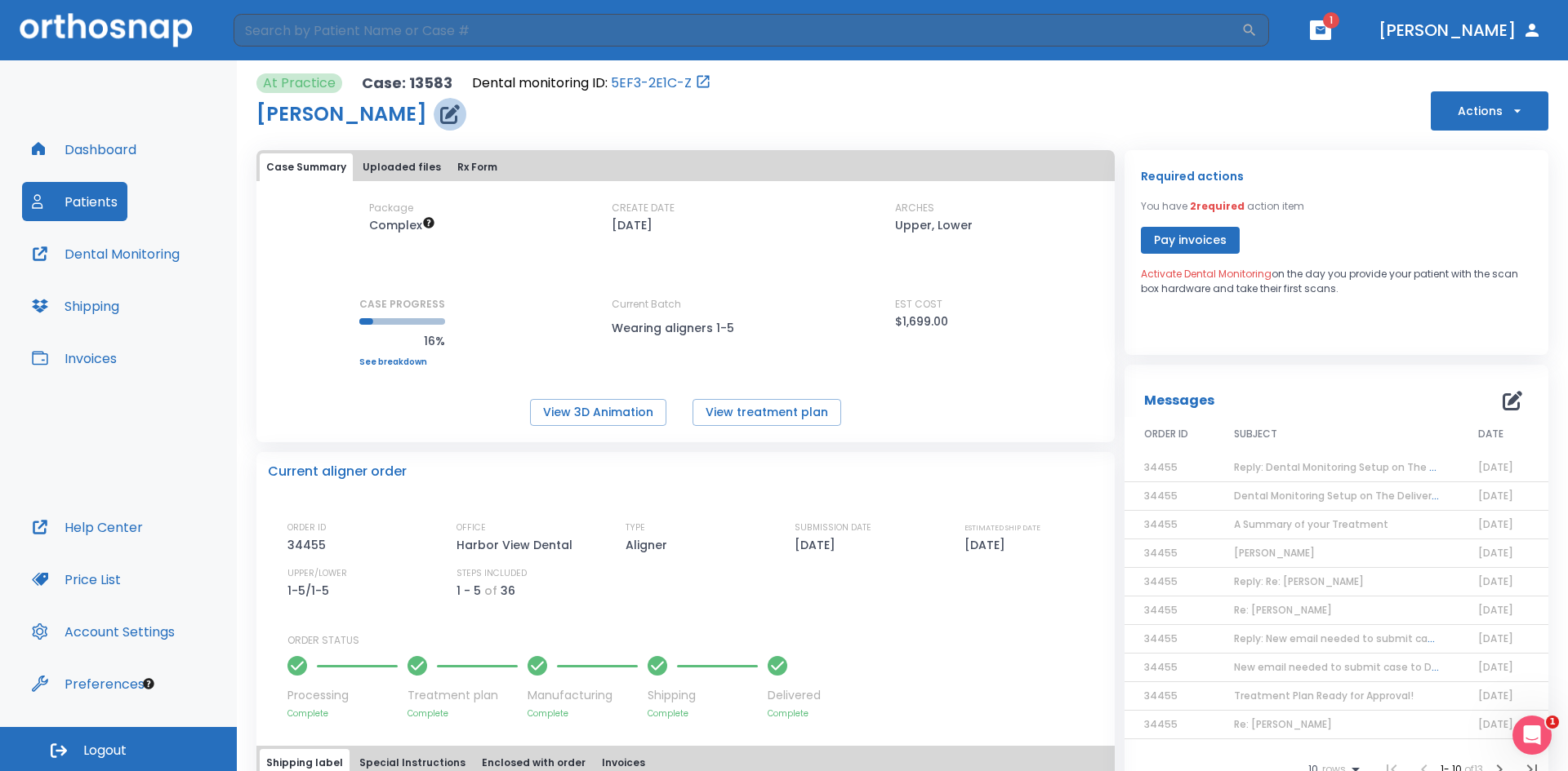
click at [443, 115] on icon "button" at bounding box center [450, 114] width 19 height 19
drag, startPoint x: 397, startPoint y: 90, endPoint x: 386, endPoint y: 113, distance: 25.5
click at [397, 91] on p "Case: 13583" at bounding box center [407, 83] width 91 height 19
click at [394, 95] on div "At Practice Case: 13583 Dental monitoring ID: 5EF3-2E1C-Z Talon [PERSON_NAME]" at bounding box center [483, 101] width 455 height 57
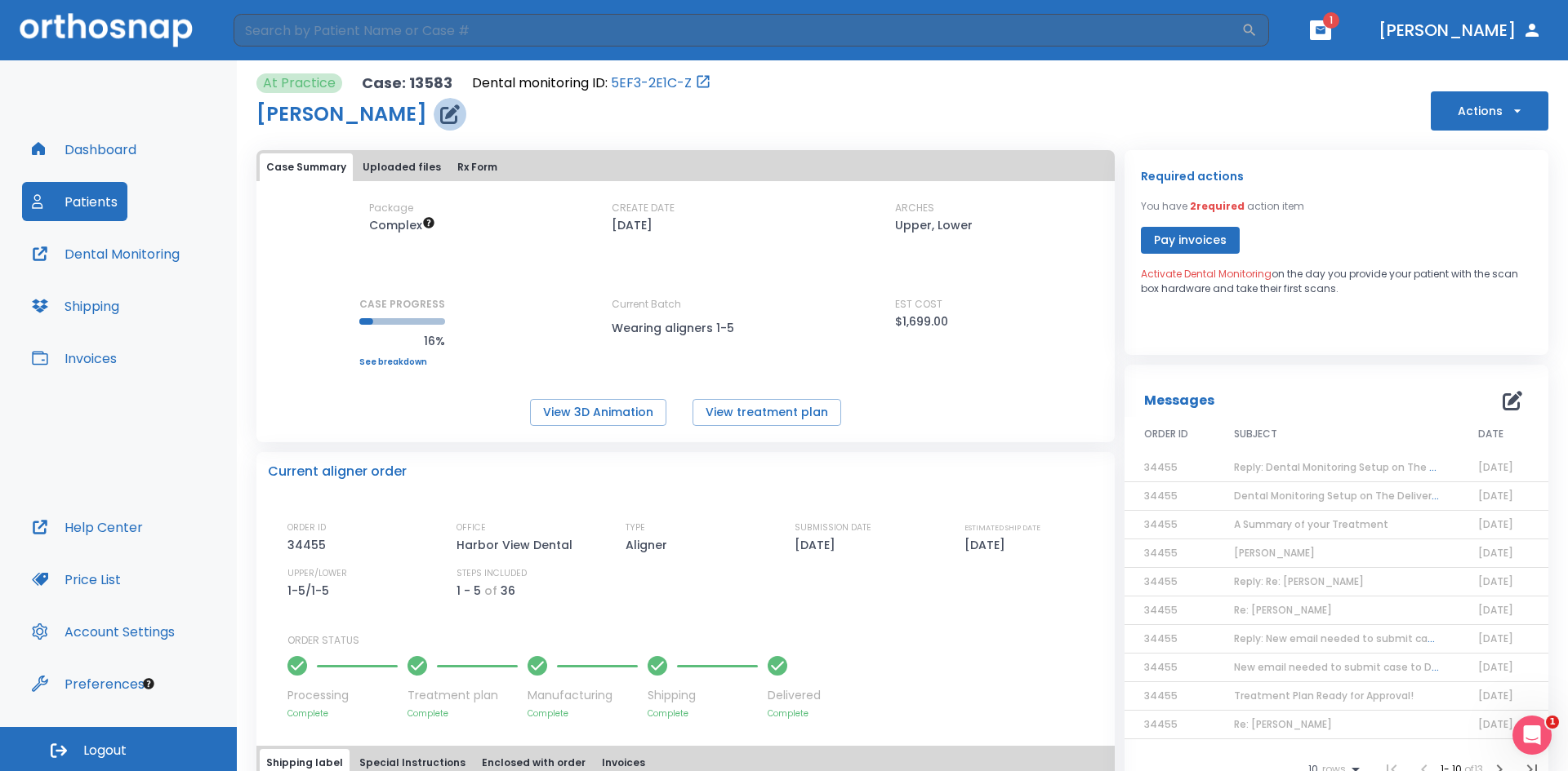
click at [440, 117] on icon "button" at bounding box center [450, 114] width 19 height 19
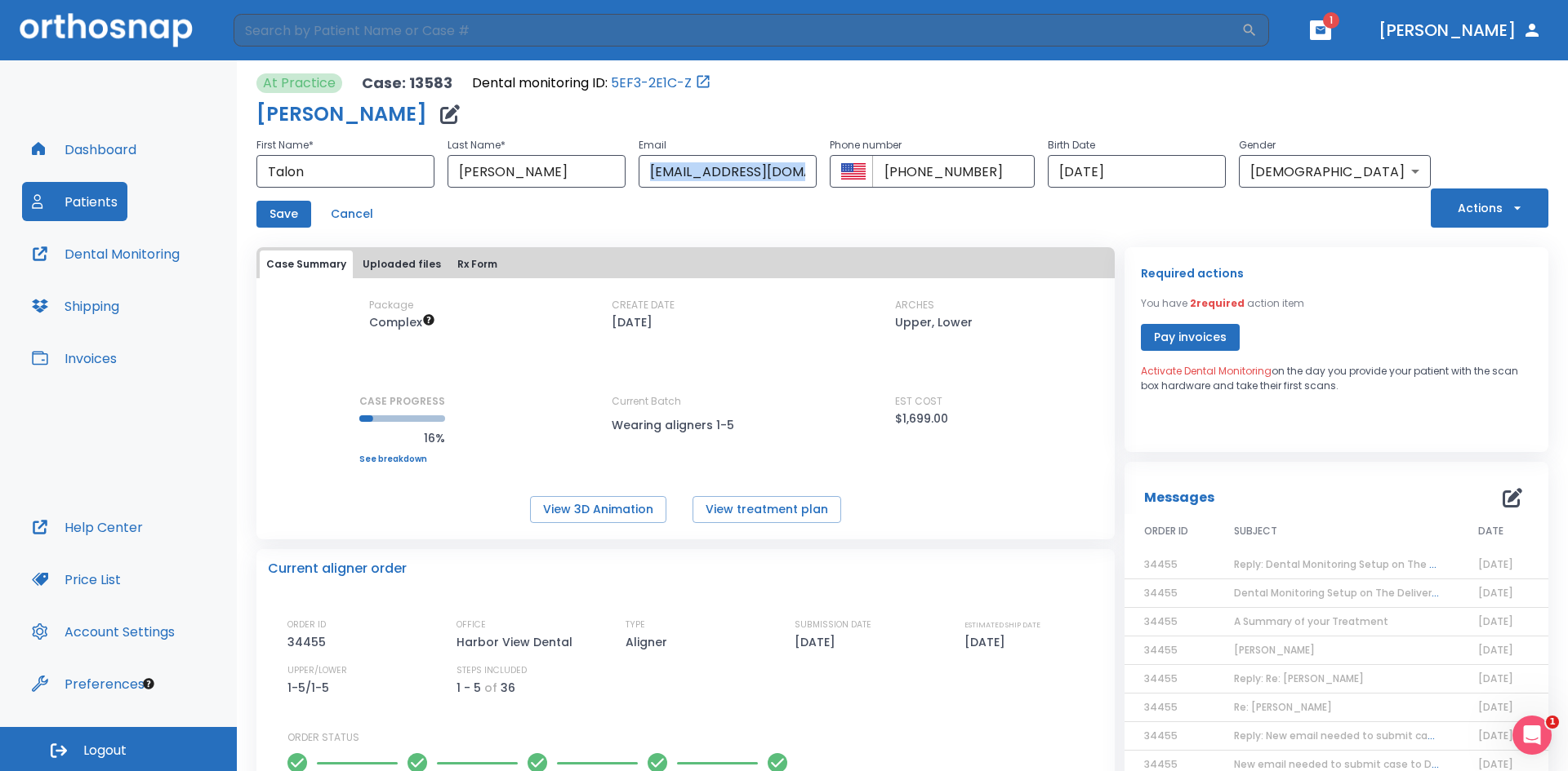
click at [655, 170] on div "First Name * [PERSON_NAME] ​ Last Name * [PERSON_NAME] ​ Email [EMAIL_ADDRESS][…" at bounding box center [843, 161] width 1174 height 52
drag, startPoint x: 664, startPoint y: 170, endPoint x: 838, endPoint y: 186, distance: 174.7
click at [816, 186] on input "[EMAIL_ADDRESS][DOMAIN_NAME]" at bounding box center [727, 171] width 178 height 33
click at [95, 271] on button "Dental Monitoring" at bounding box center [106, 253] width 167 height 40
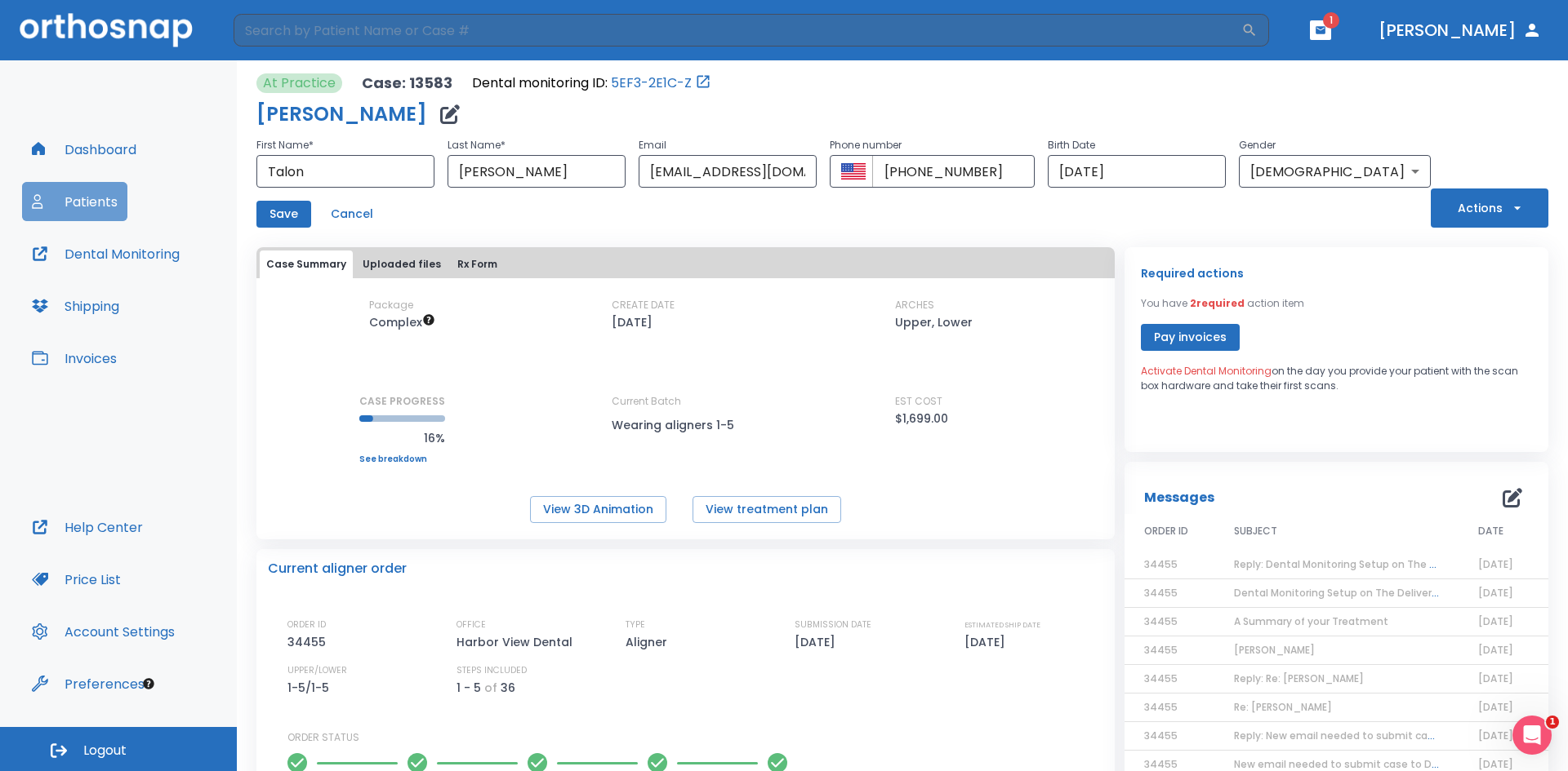
click at [70, 192] on button "Patients" at bounding box center [75, 202] width 106 height 40
